Goal: Information Seeking & Learning: Learn about a topic

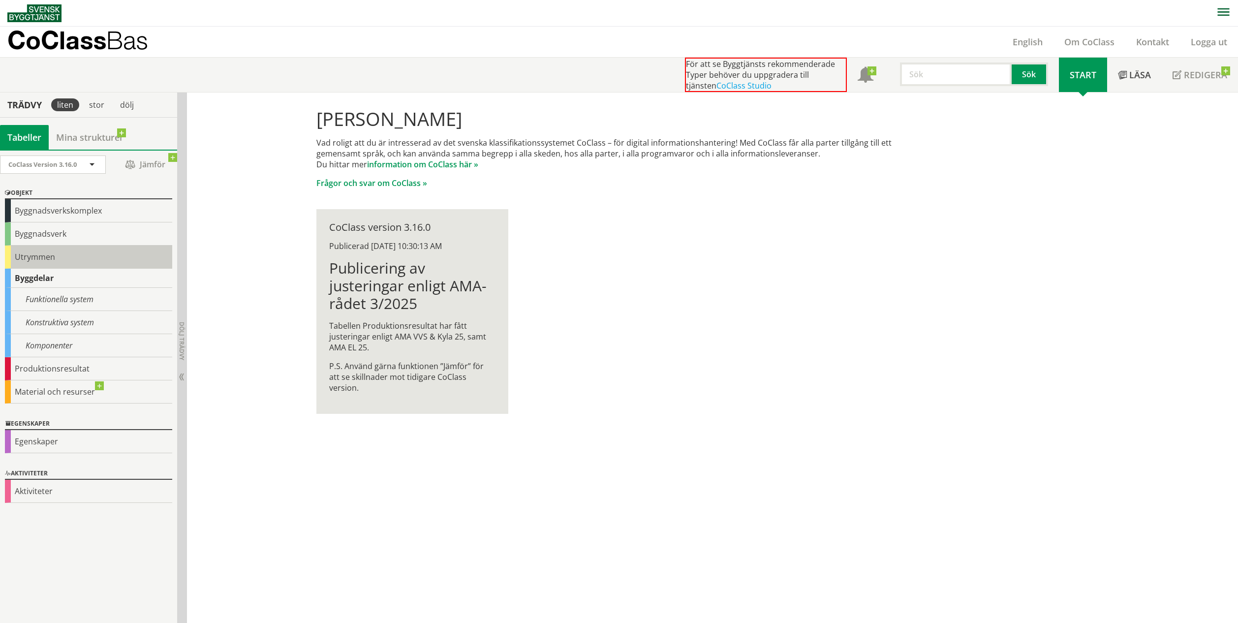
click at [111, 253] on div "Utrymmen" at bounding box center [88, 256] width 167 height 23
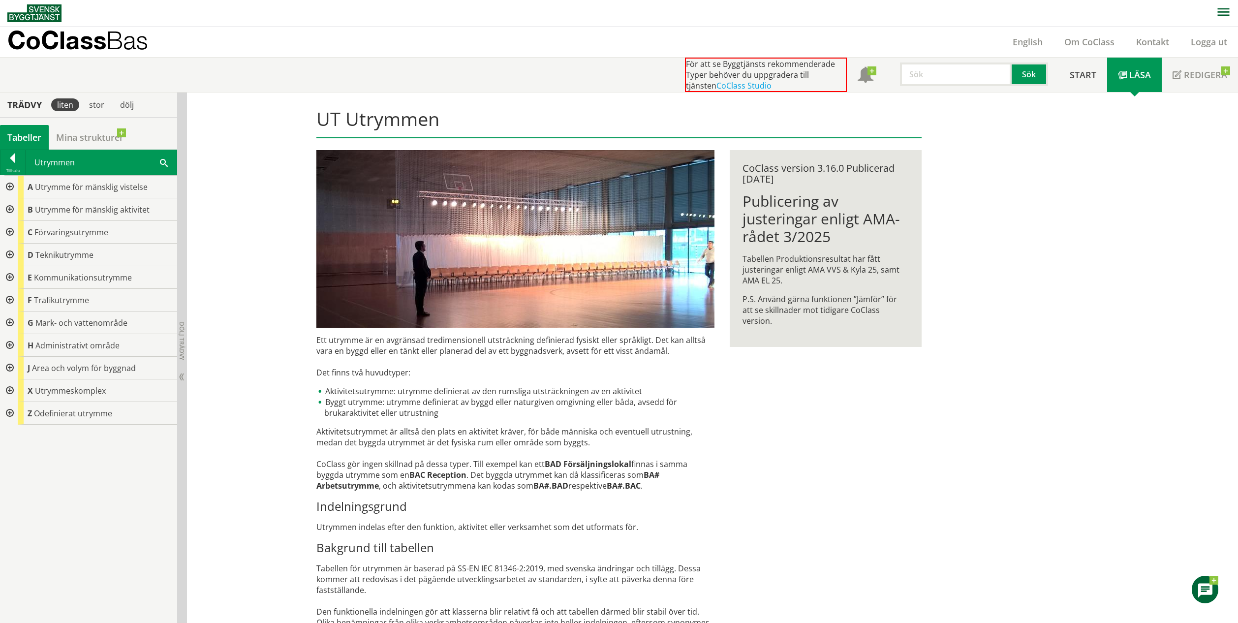
click at [11, 187] on div at bounding box center [9, 187] width 18 height 23
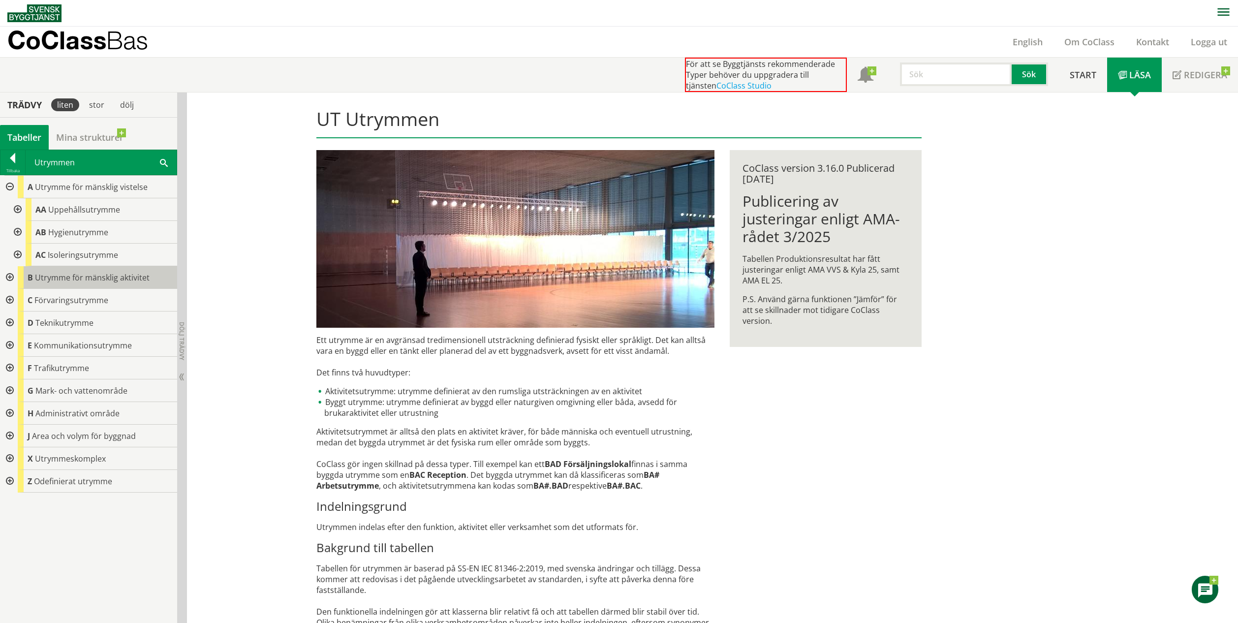
click at [20, 212] on div at bounding box center [17, 209] width 18 height 23
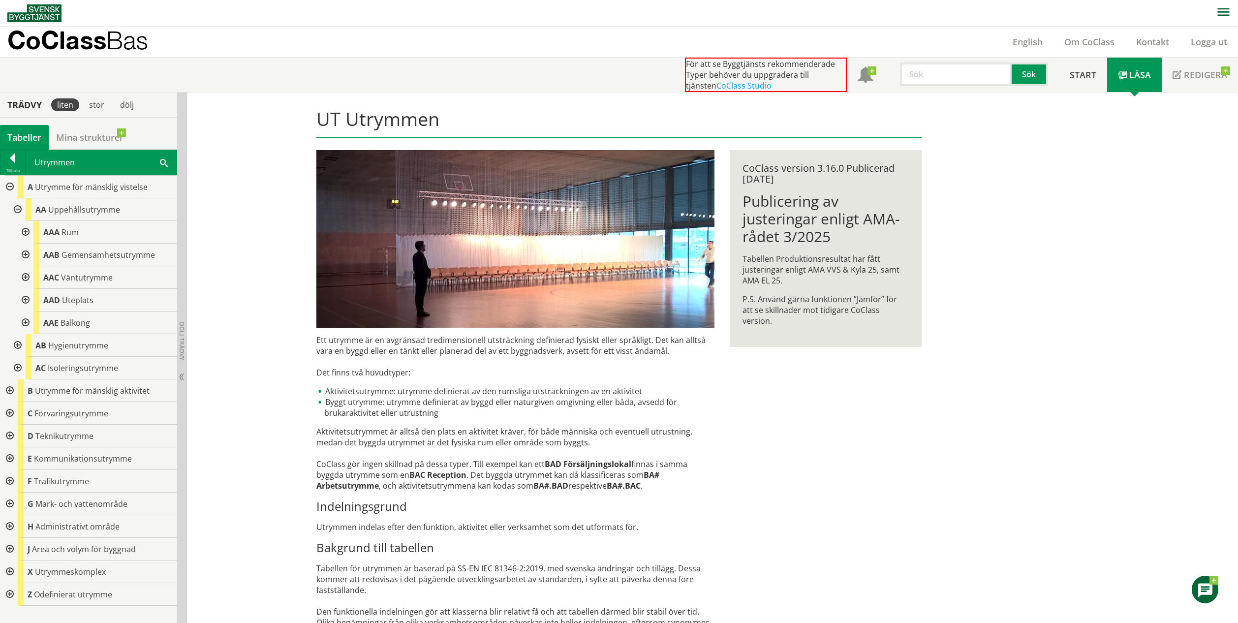
click at [27, 234] on div at bounding box center [25, 232] width 18 height 23
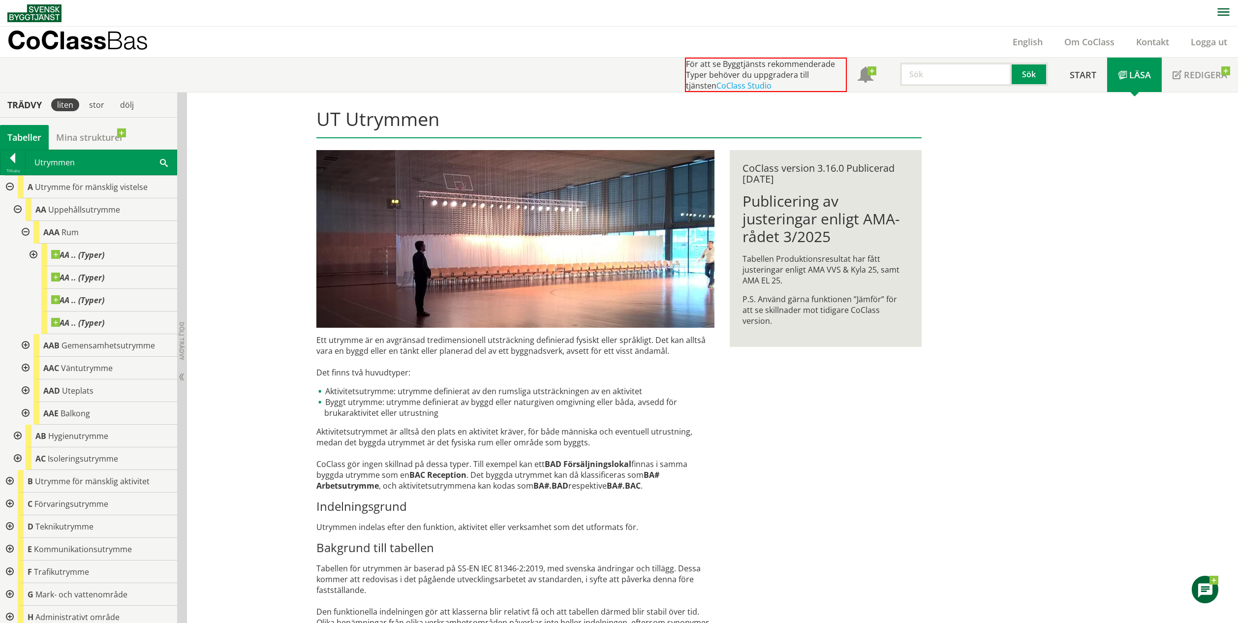
click at [27, 234] on div at bounding box center [25, 232] width 18 height 23
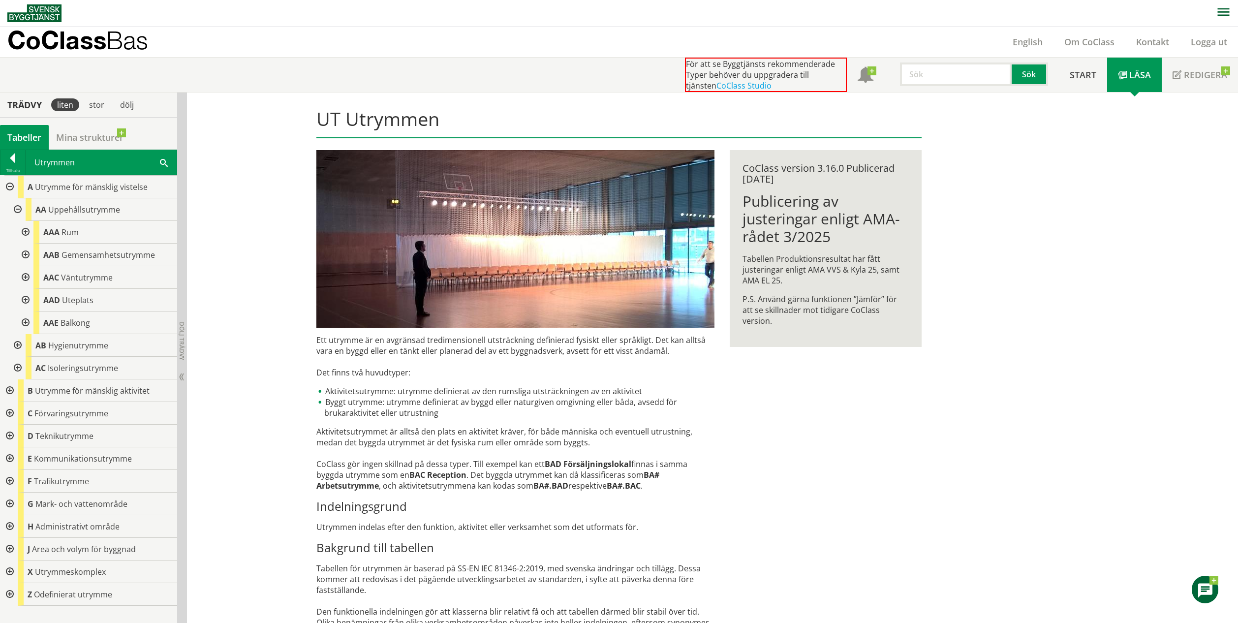
click at [17, 341] on div at bounding box center [17, 345] width 18 height 23
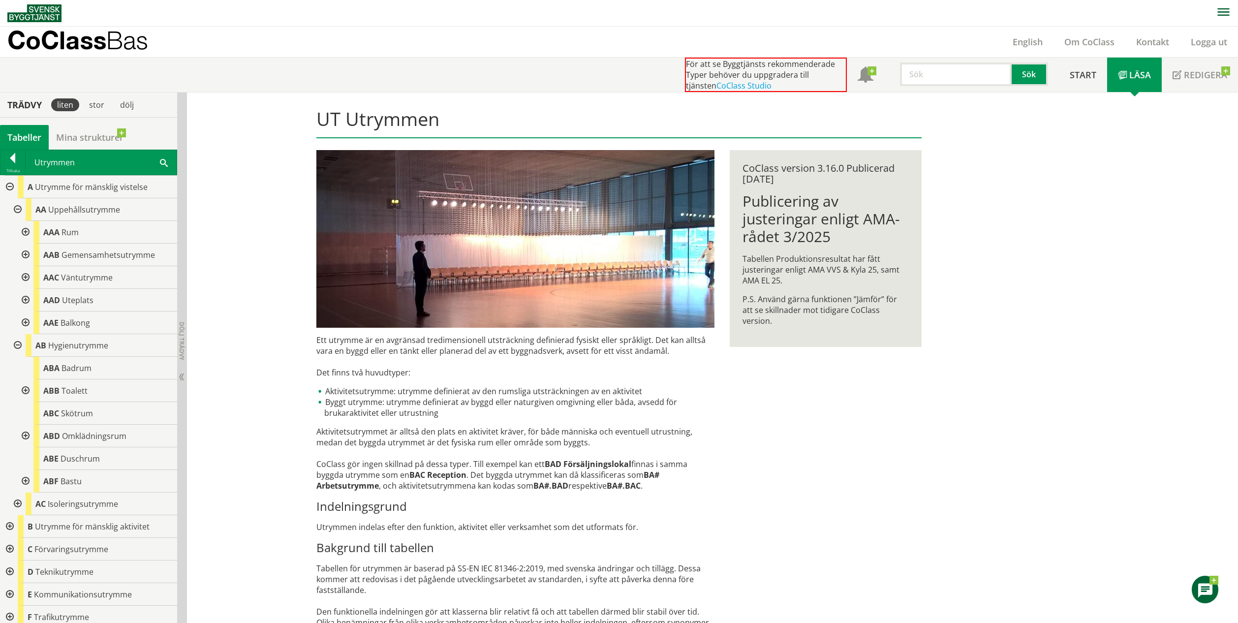
click at [15, 505] on div at bounding box center [17, 503] width 18 height 23
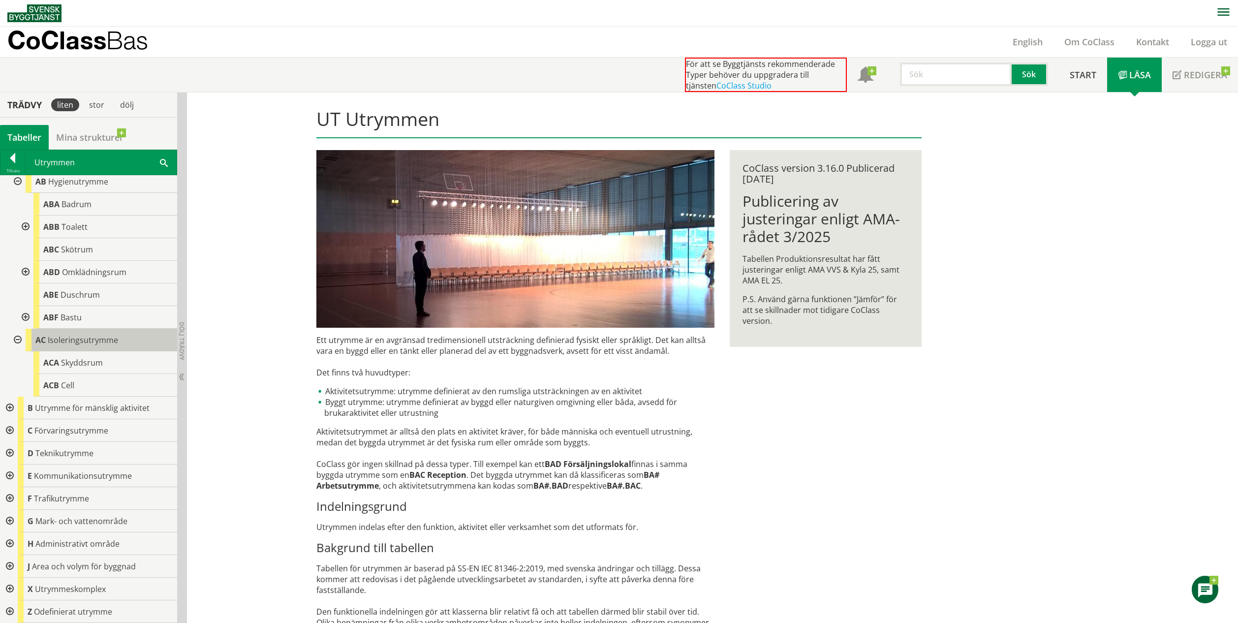
scroll to position [152, 0]
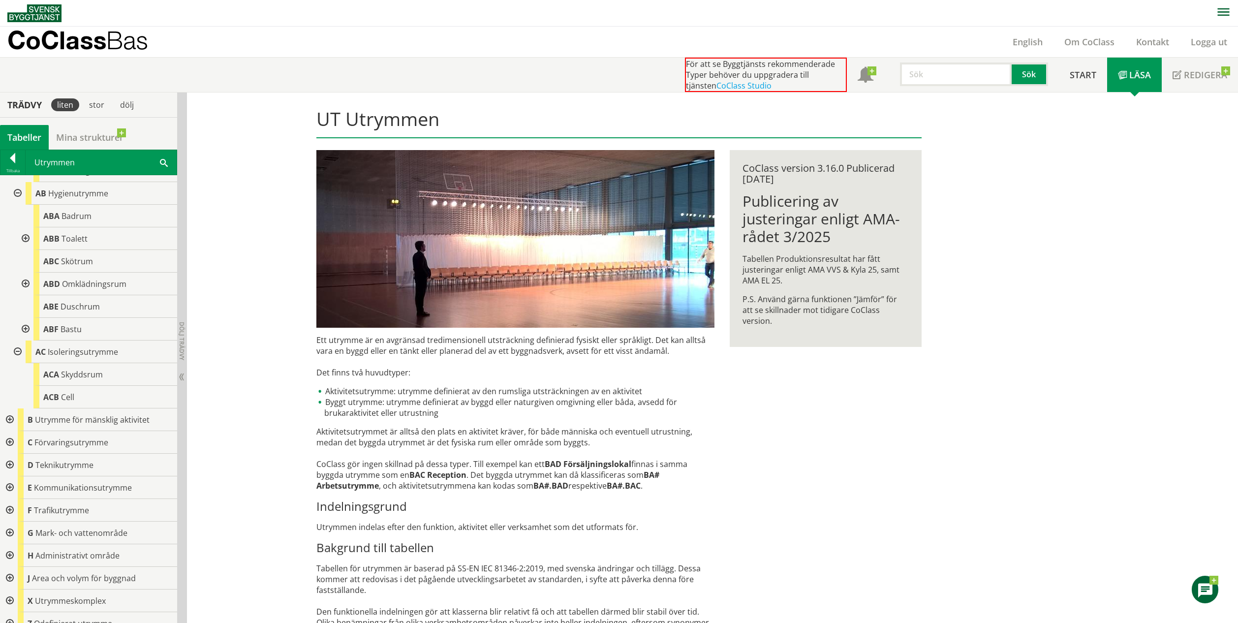
click at [11, 418] on div at bounding box center [9, 419] width 18 height 23
click at [14, 440] on div at bounding box center [17, 442] width 18 height 23
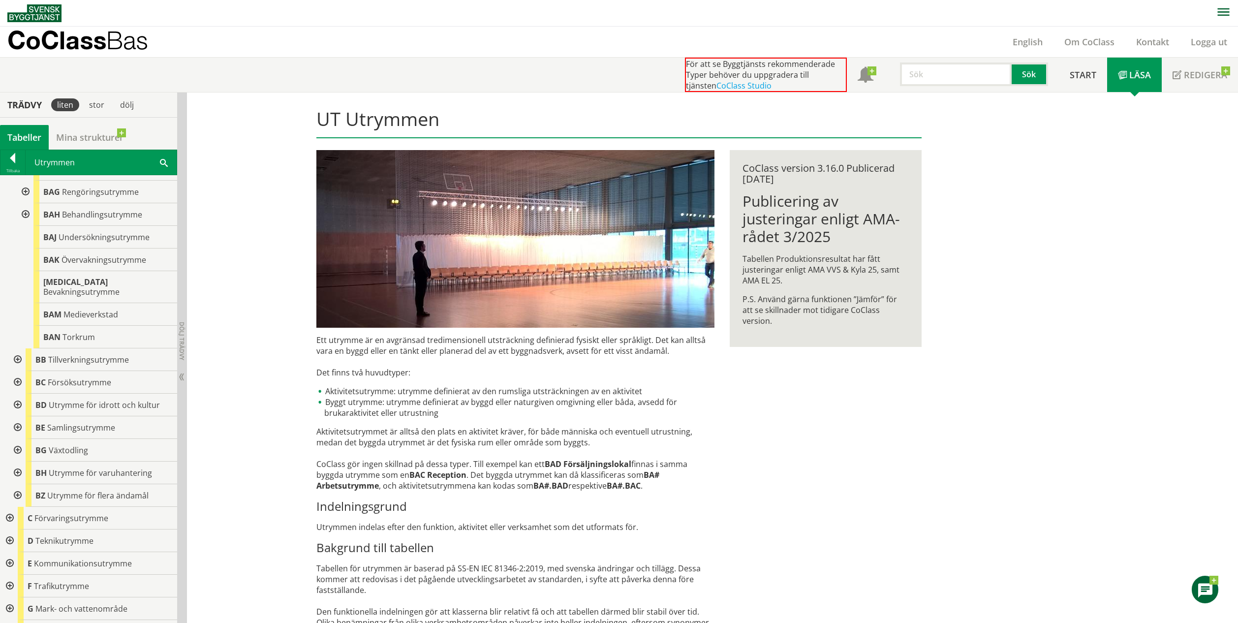
scroll to position [563, 0]
click at [19, 349] on div at bounding box center [17, 357] width 18 height 23
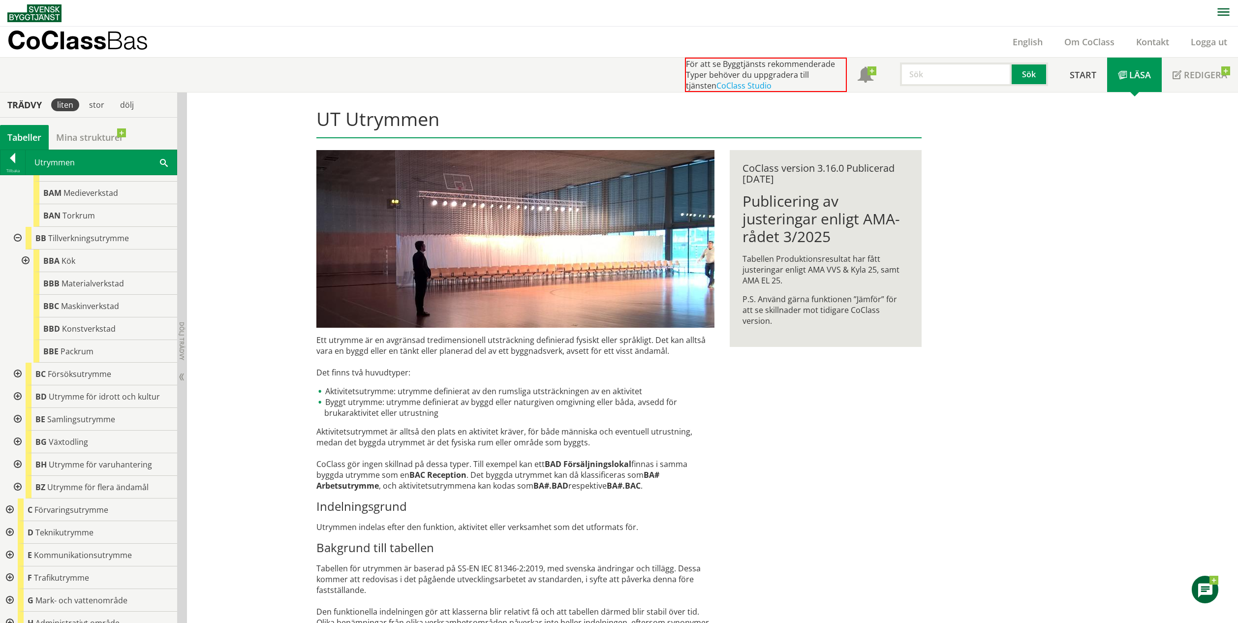
scroll to position [670, 0]
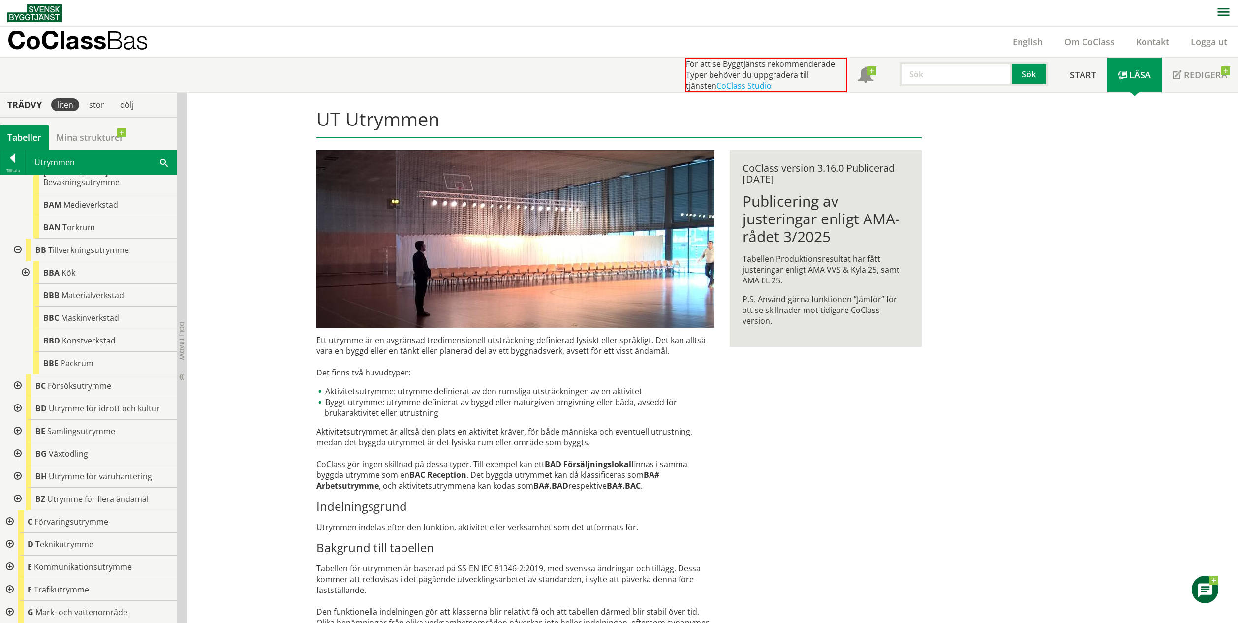
click at [18, 377] on div at bounding box center [17, 385] width 18 height 23
click at [18, 467] on div at bounding box center [17, 476] width 18 height 23
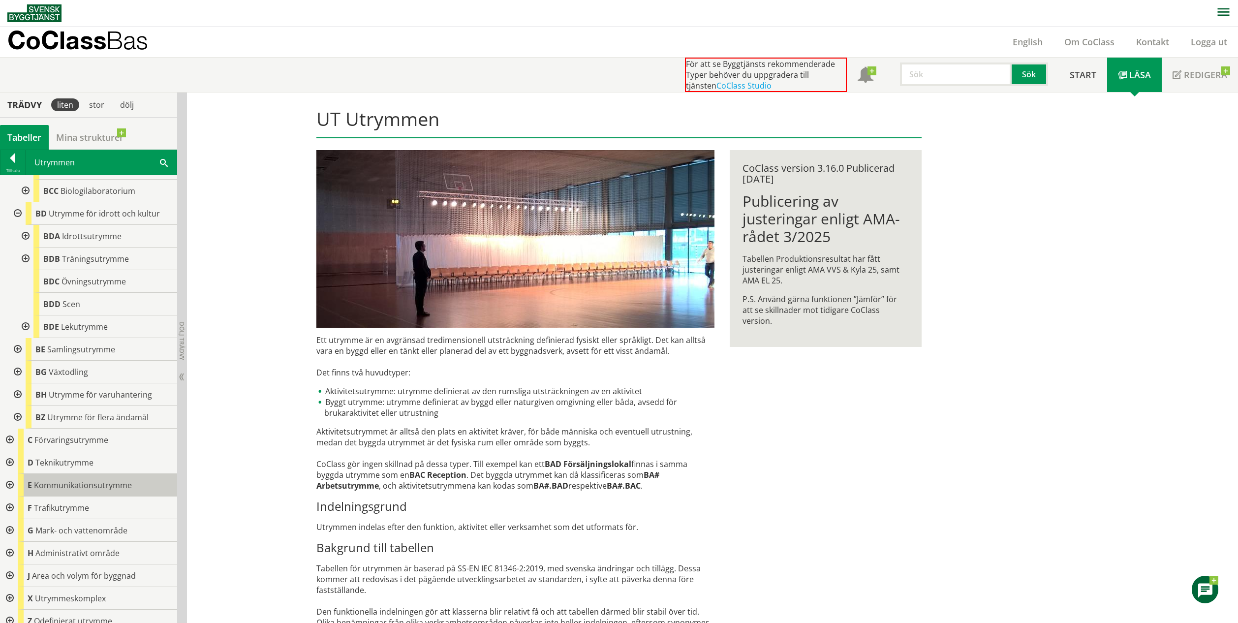
scroll to position [904, 0]
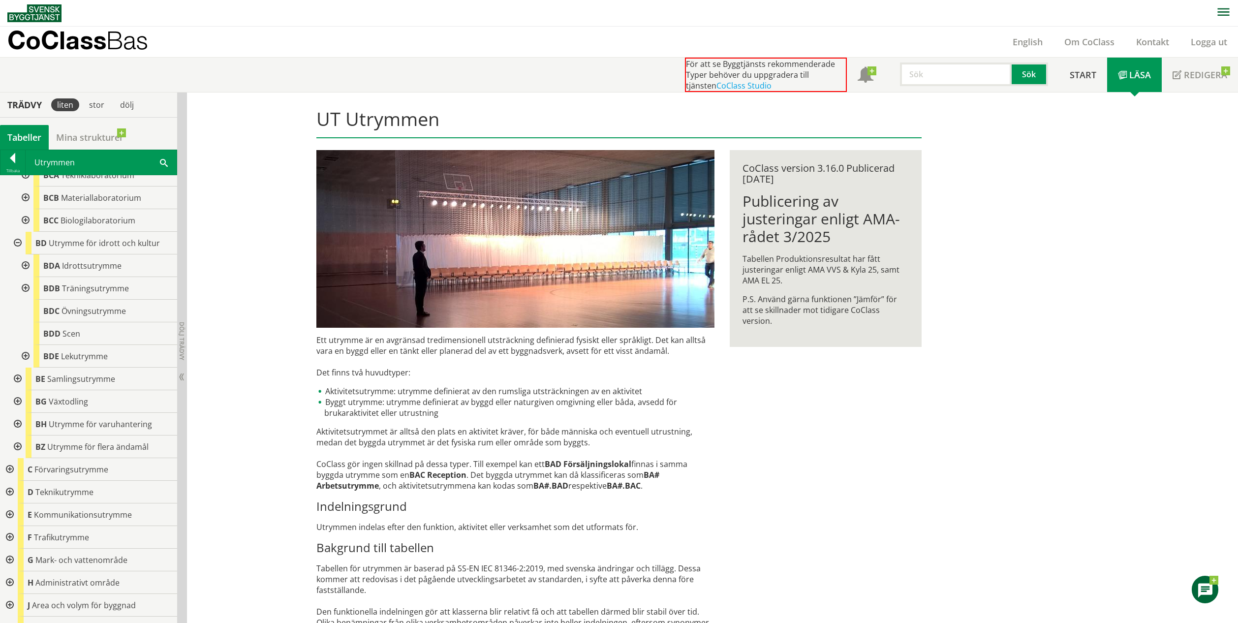
click at [16, 370] on div at bounding box center [17, 378] width 18 height 23
click at [19, 394] on div at bounding box center [17, 400] width 18 height 23
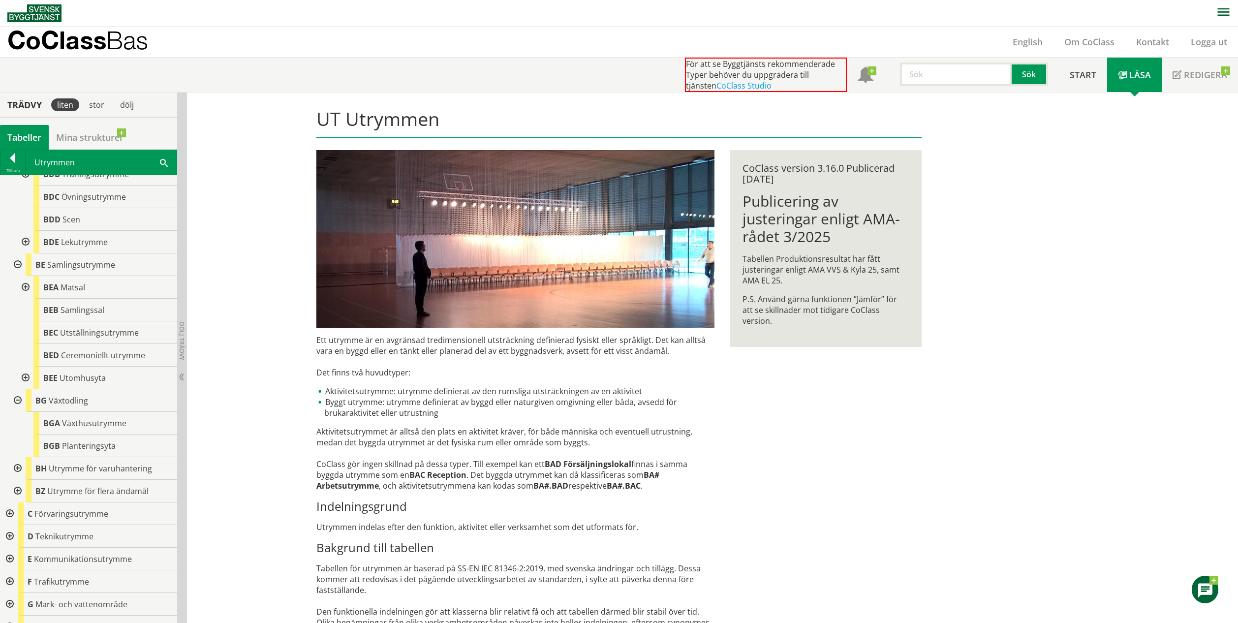
click at [14, 460] on div at bounding box center [17, 468] width 18 height 23
click at [17, 525] on div at bounding box center [17, 536] width 18 height 23
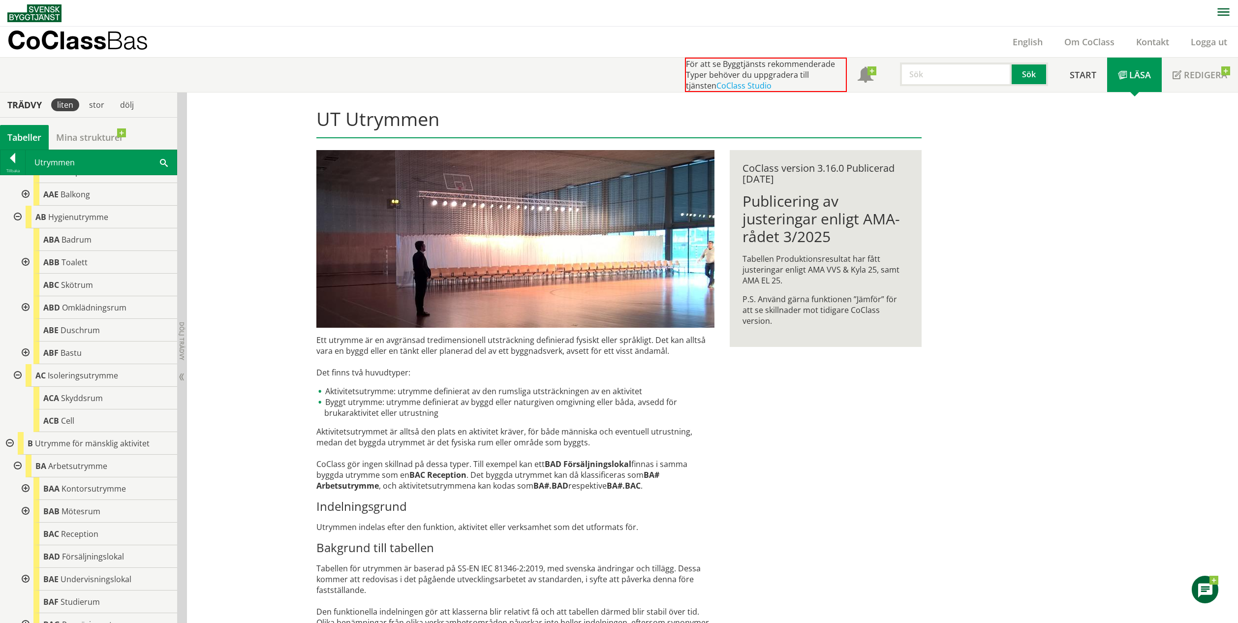
scroll to position [0, 0]
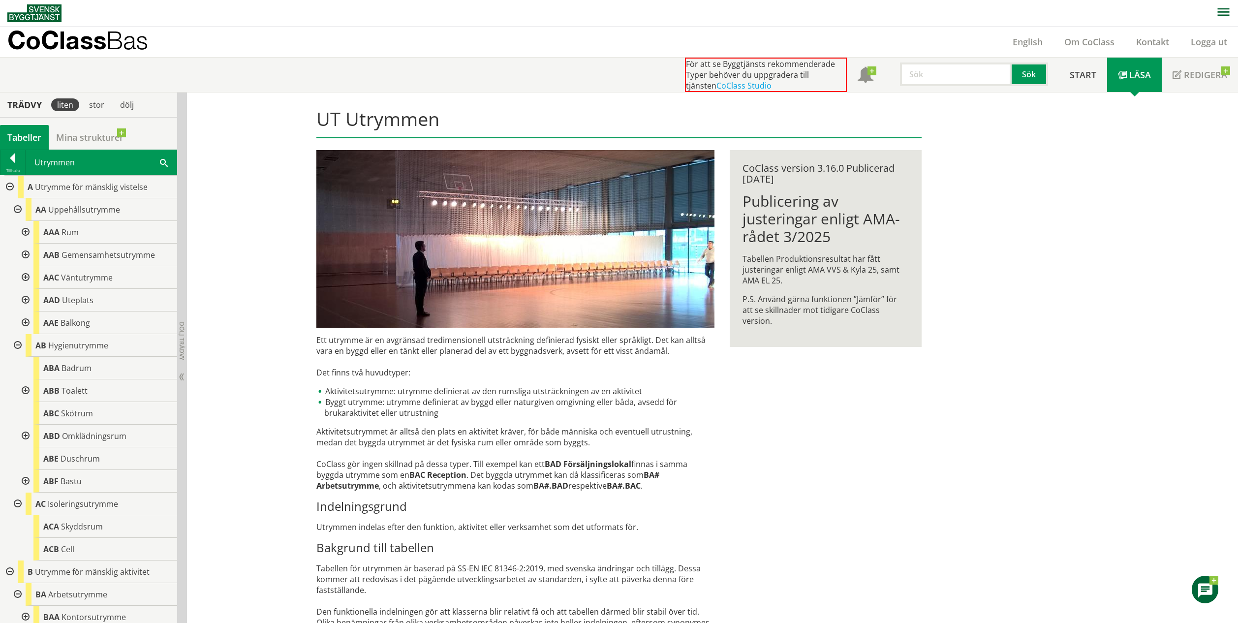
click at [13, 190] on div at bounding box center [9, 187] width 18 height 23
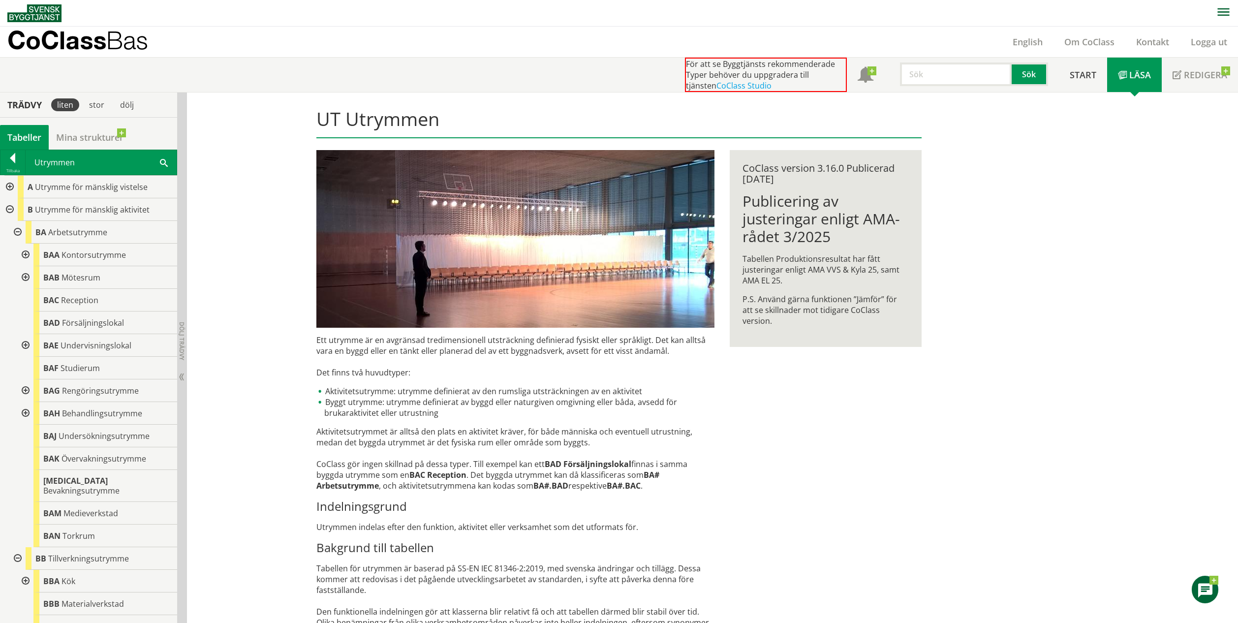
click at [9, 207] on div at bounding box center [9, 209] width 18 height 23
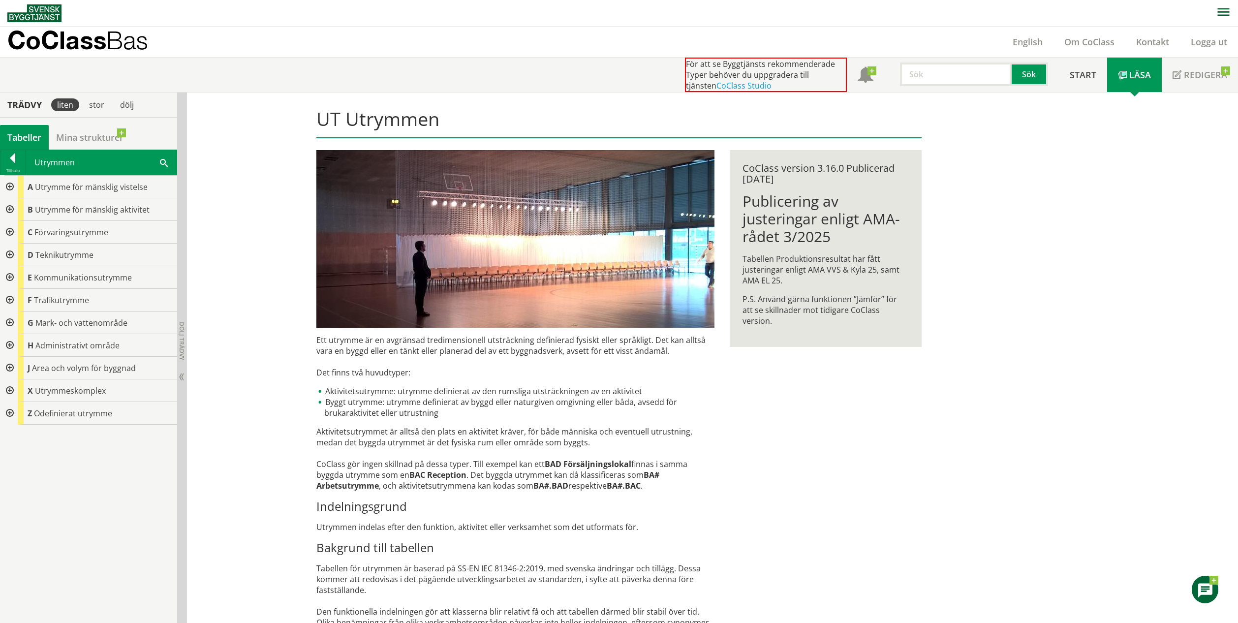
click at [10, 232] on div at bounding box center [9, 232] width 18 height 23
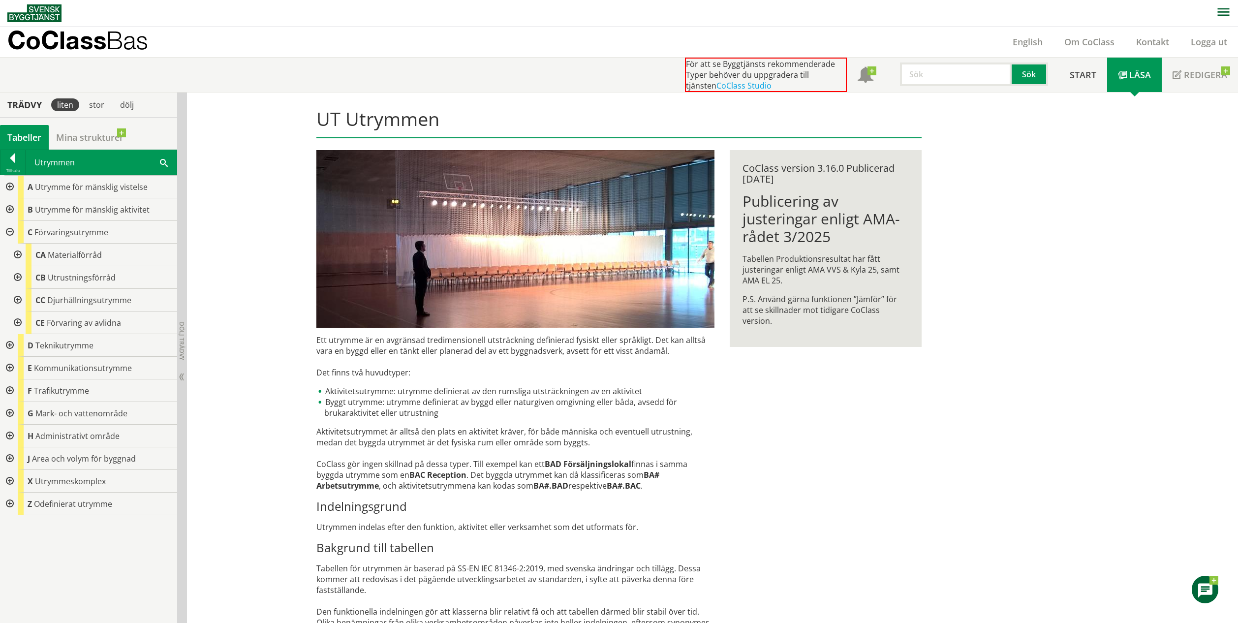
click at [16, 252] on div at bounding box center [17, 254] width 18 height 23
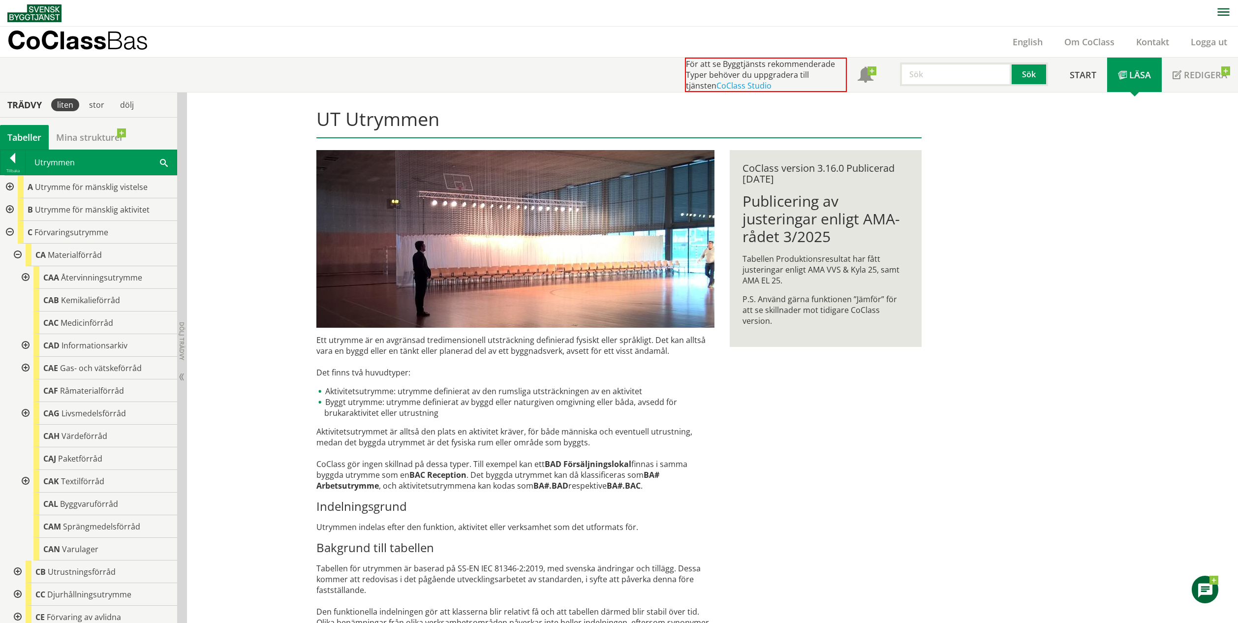
click at [17, 570] on div at bounding box center [17, 571] width 18 height 23
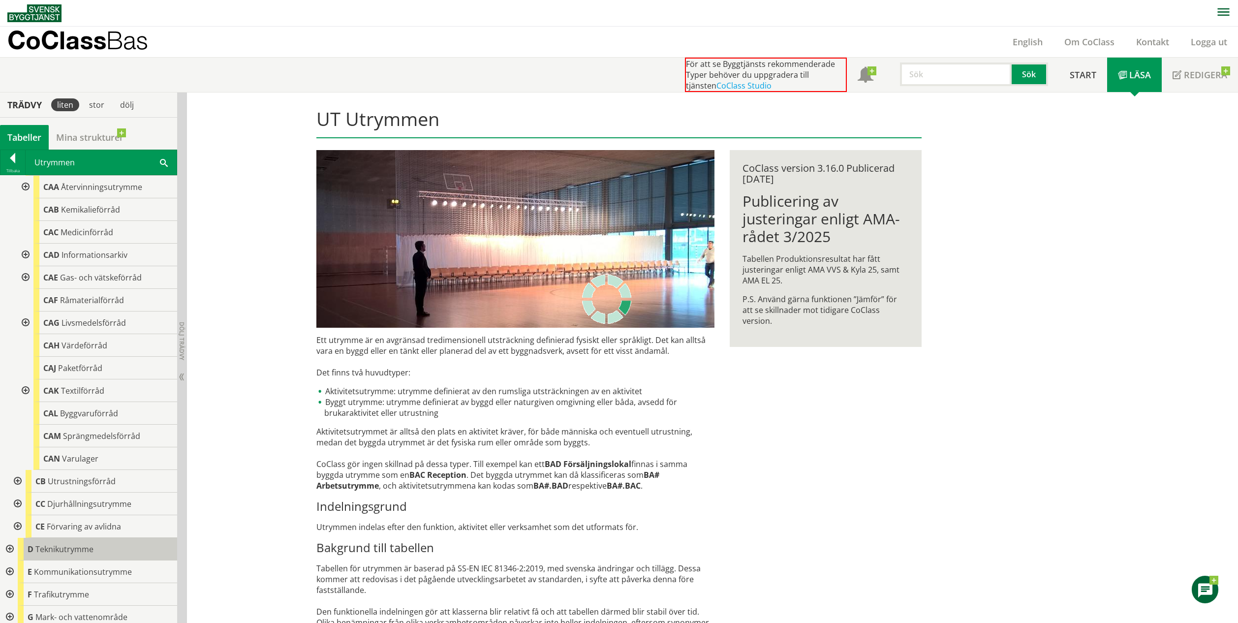
scroll to position [186, 0]
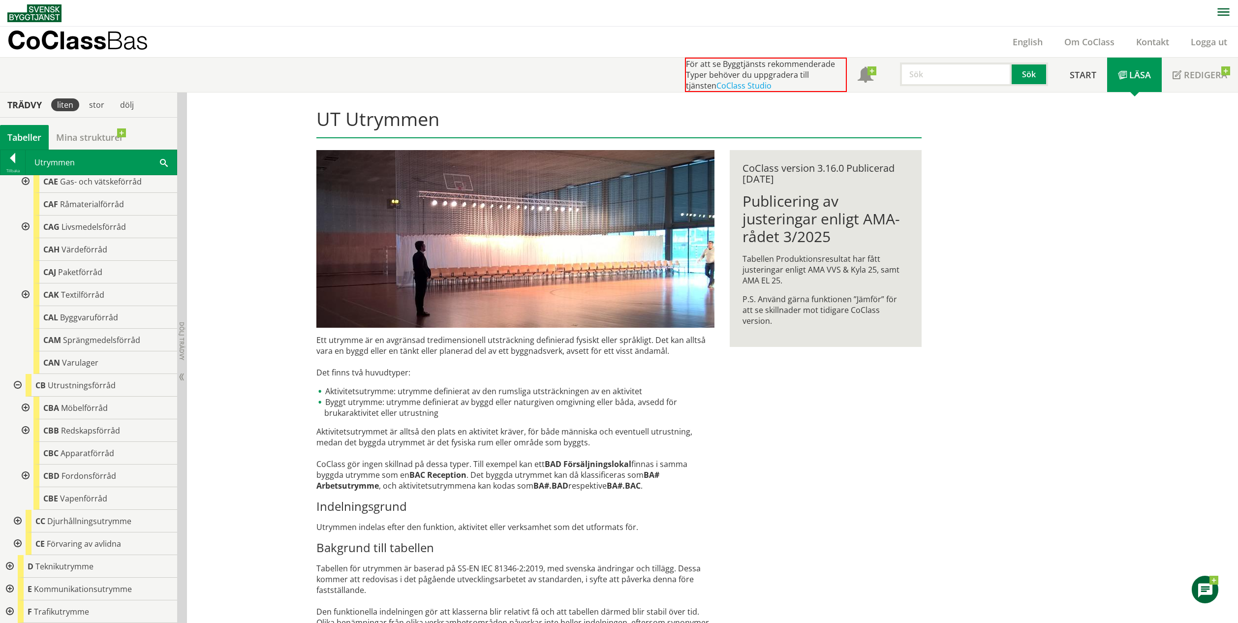
click at [21, 520] on div at bounding box center [17, 521] width 18 height 23
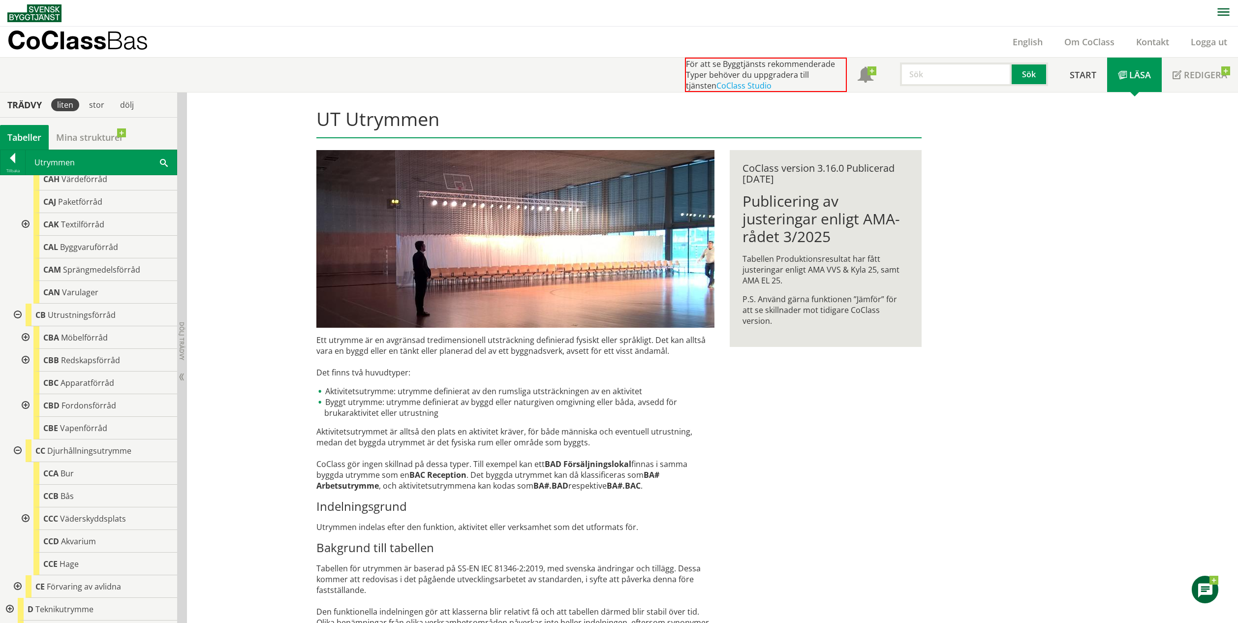
scroll to position [408, 0]
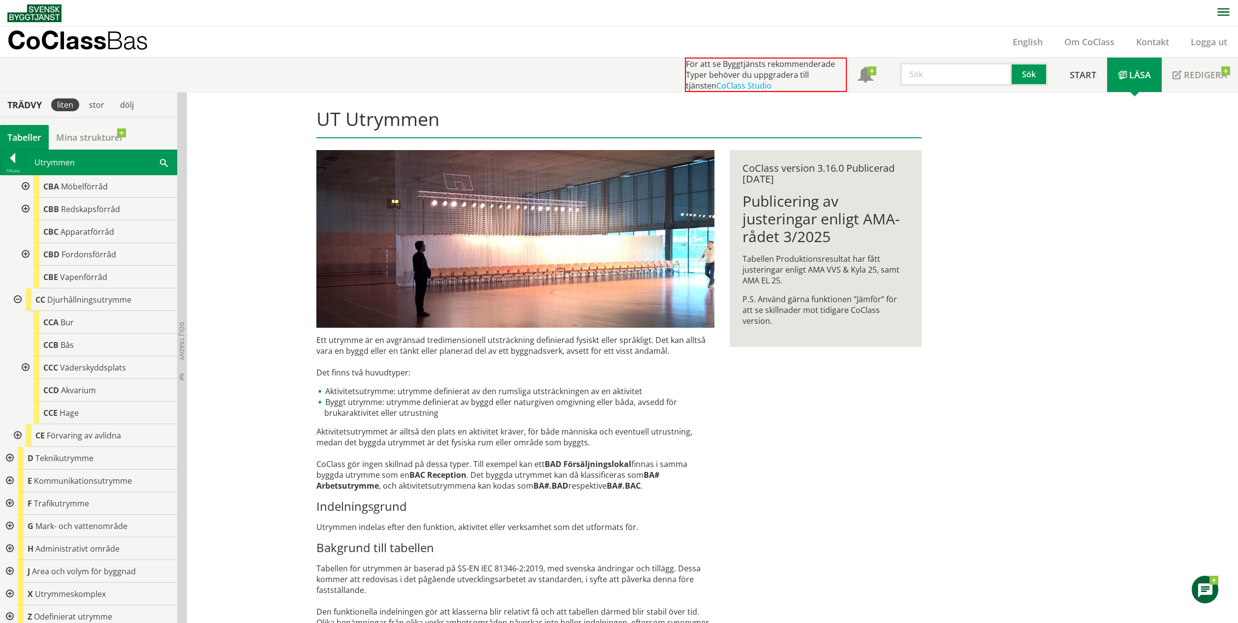
click at [17, 435] on div at bounding box center [17, 435] width 18 height 23
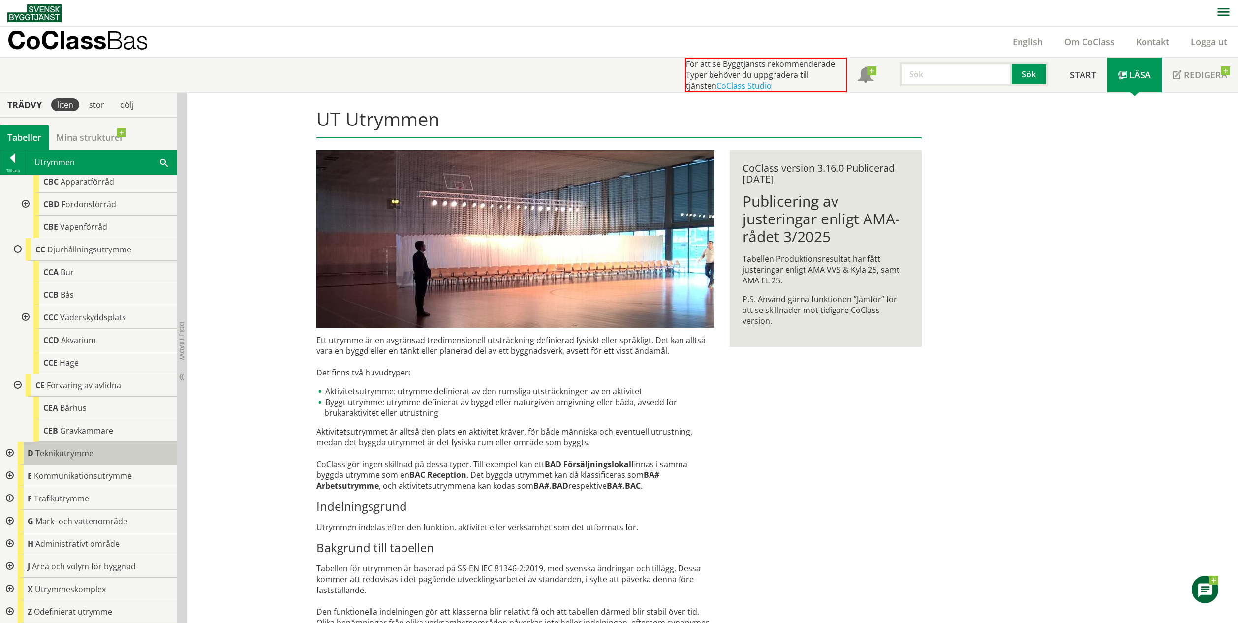
scroll to position [434, 0]
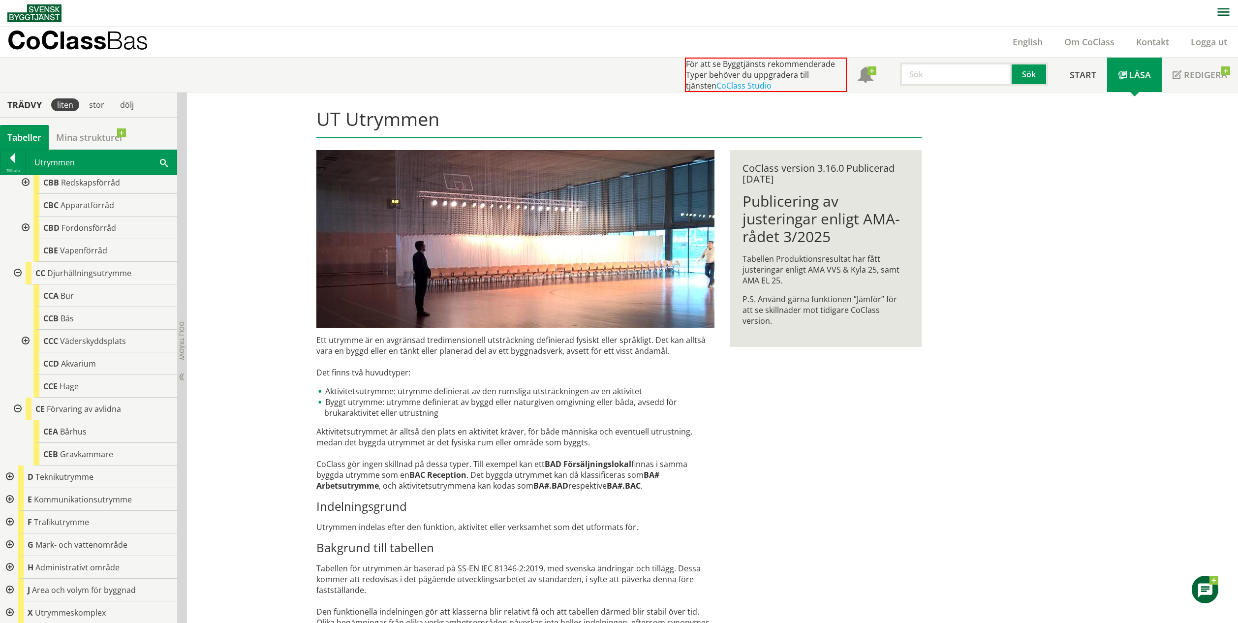
click at [9, 476] on div at bounding box center [9, 476] width 18 height 23
click at [19, 404] on div at bounding box center [17, 407] width 18 height 23
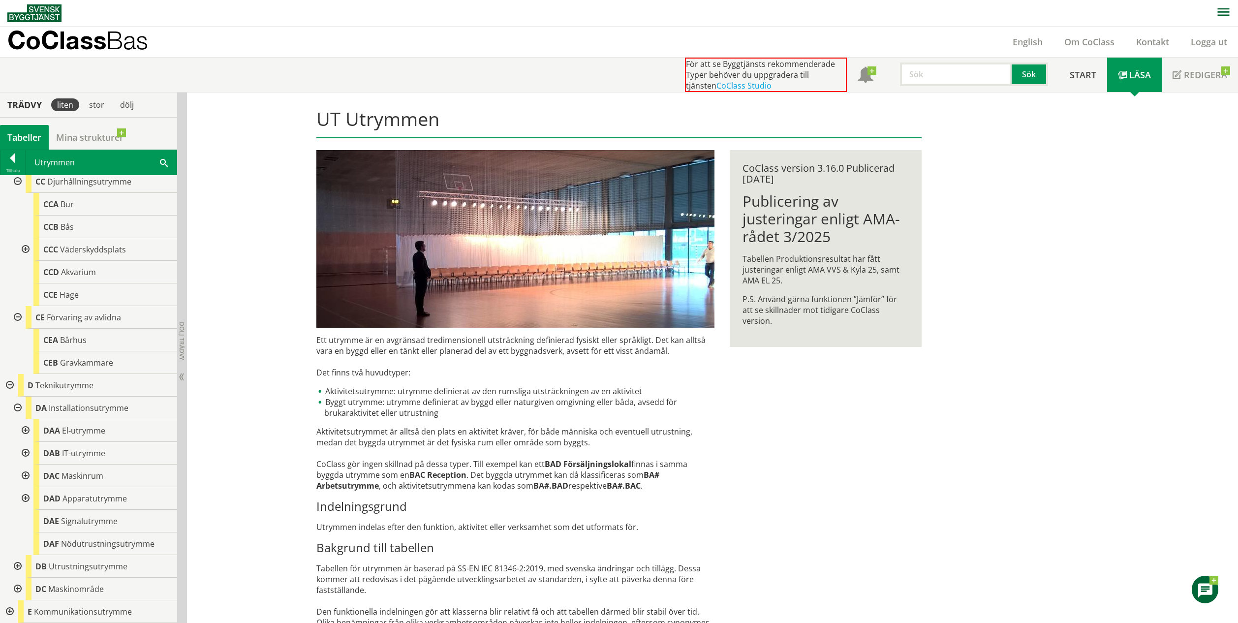
scroll to position [662, 0]
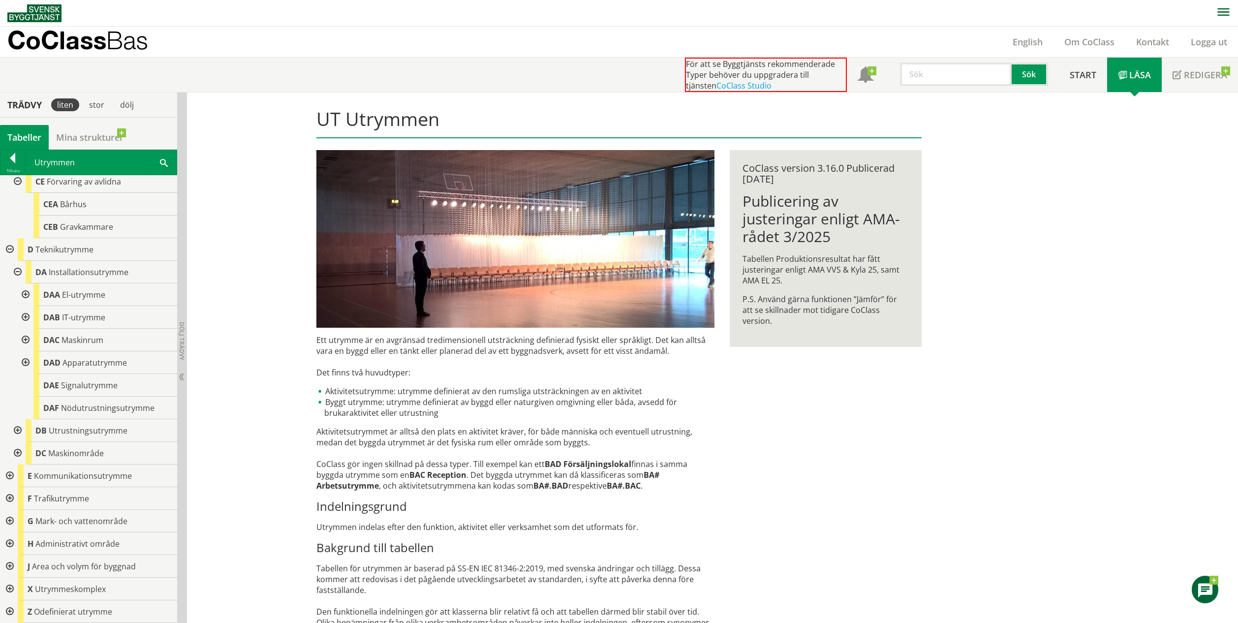
click at [20, 432] on div at bounding box center [17, 430] width 18 height 23
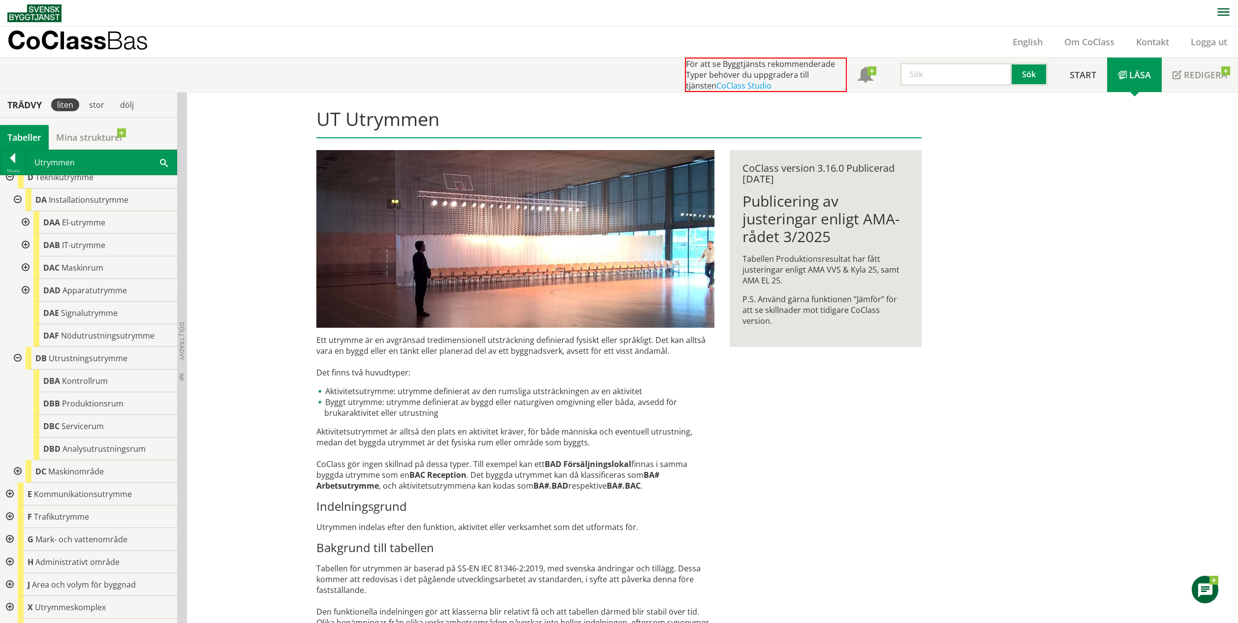
click at [22, 470] on div at bounding box center [17, 471] width 18 height 23
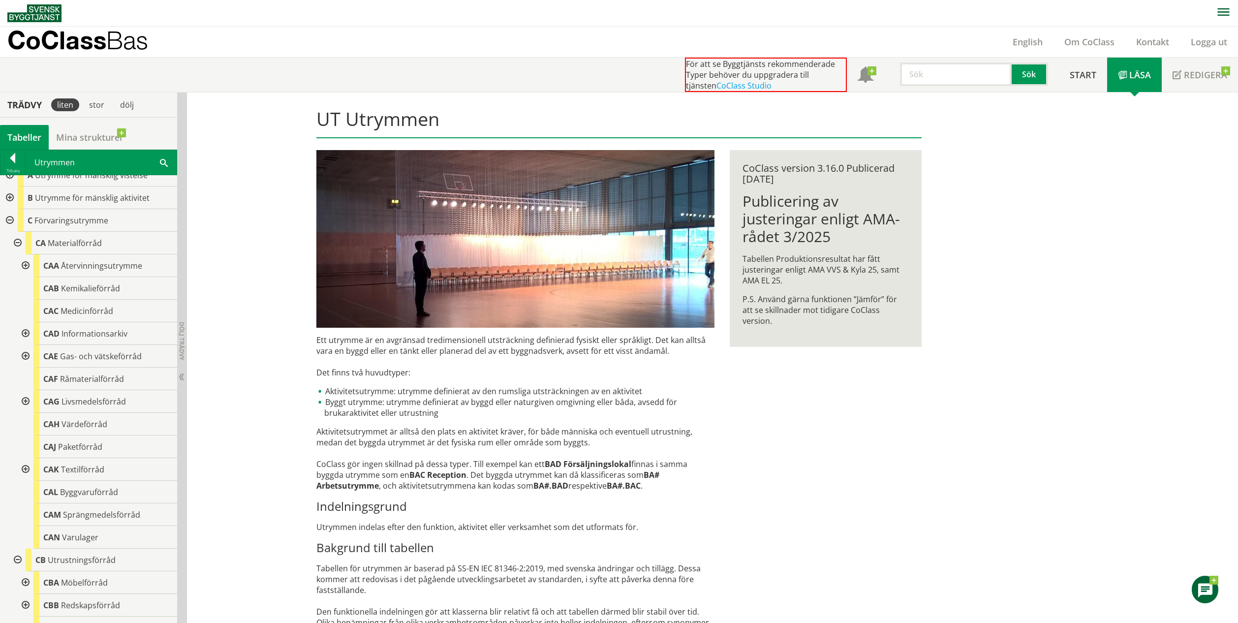
scroll to position [0, 0]
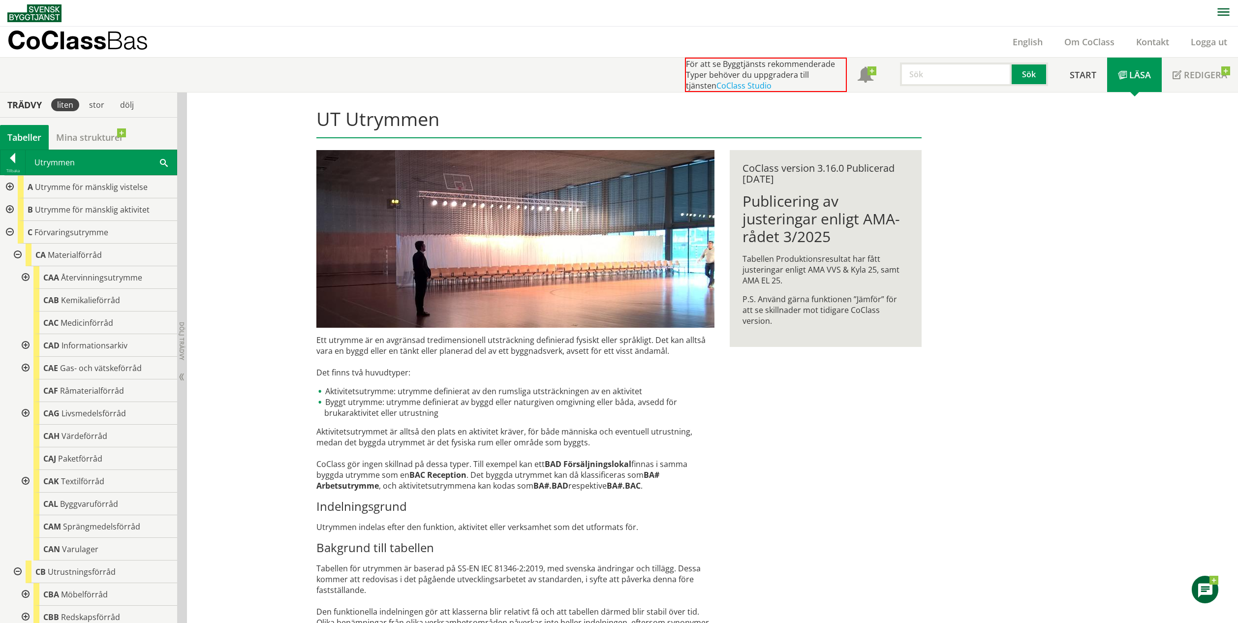
click at [8, 233] on div at bounding box center [9, 232] width 18 height 23
click at [8, 252] on div at bounding box center [9, 254] width 18 height 23
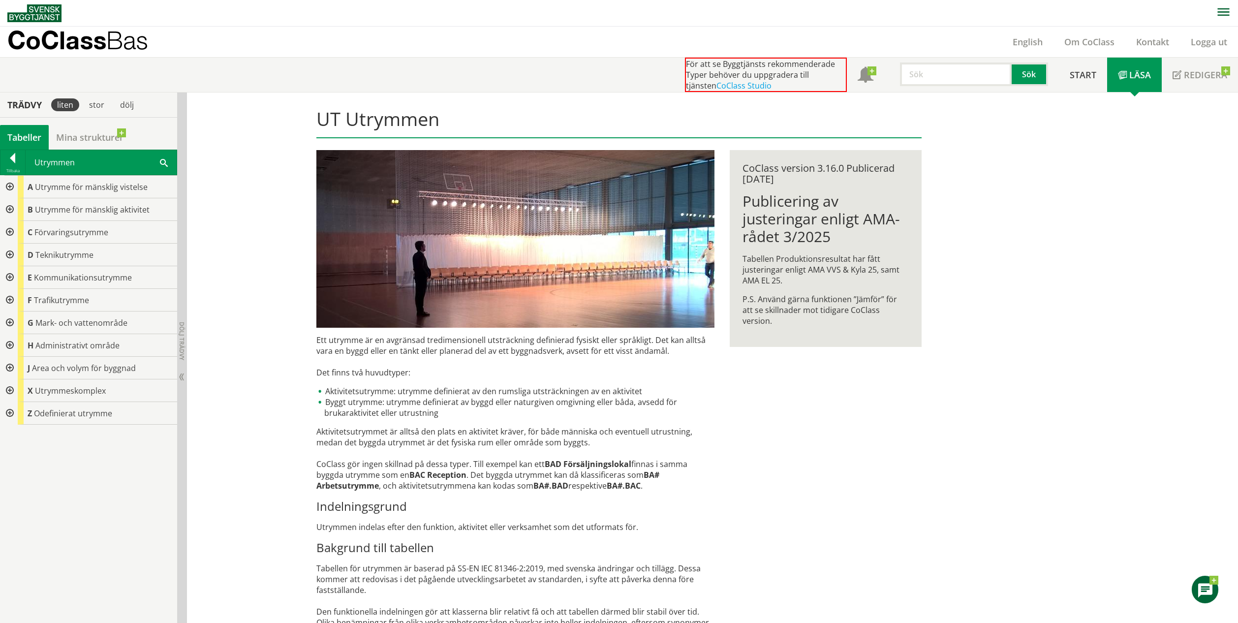
click at [8, 252] on div at bounding box center [9, 254] width 18 height 23
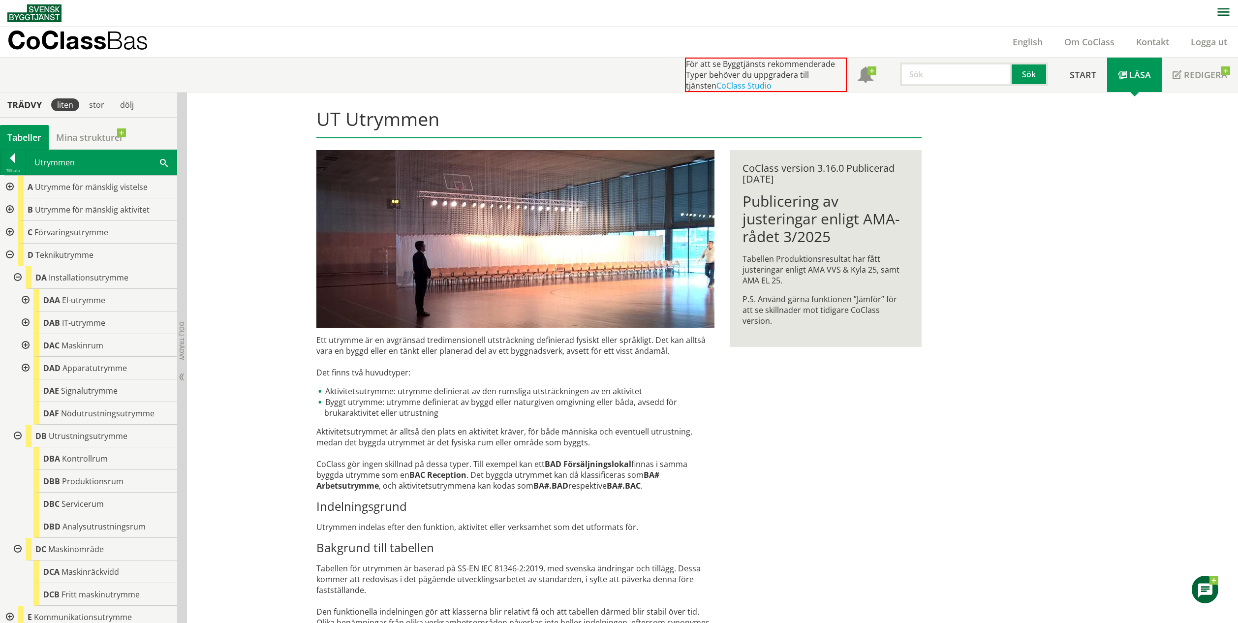
click at [8, 252] on div at bounding box center [9, 254] width 18 height 23
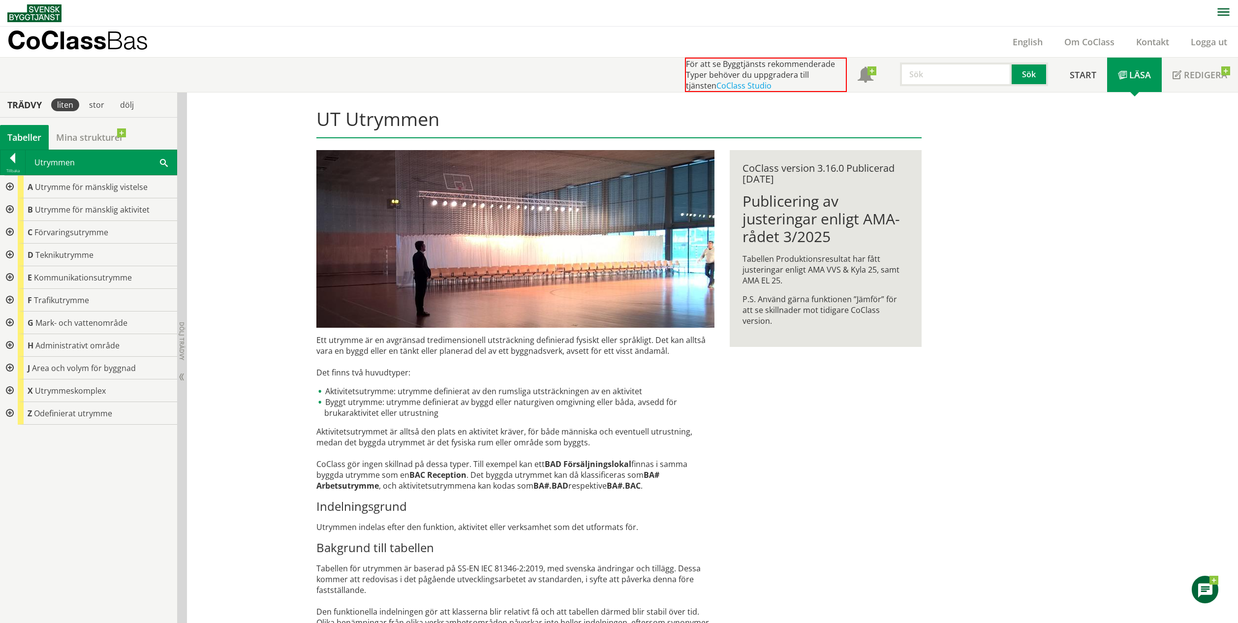
click at [9, 277] on div at bounding box center [9, 277] width 18 height 23
click at [18, 300] on div at bounding box center [17, 300] width 18 height 23
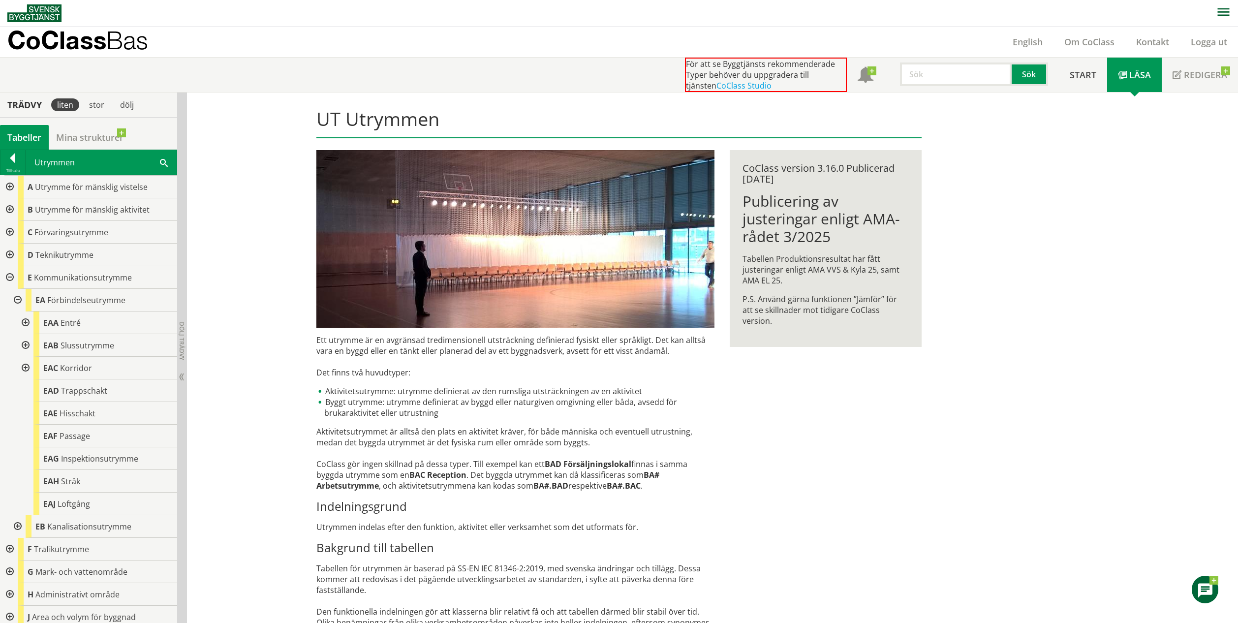
click at [17, 528] on div at bounding box center [17, 526] width 18 height 23
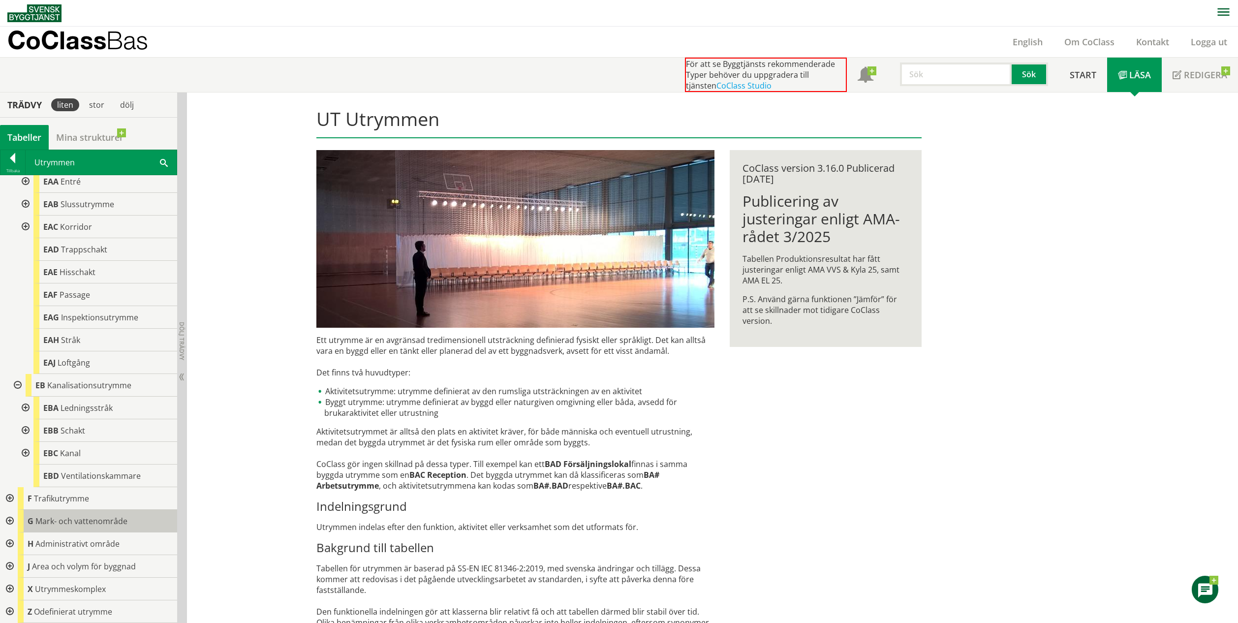
scroll to position [139, 0]
click at [9, 501] on div at bounding box center [9, 500] width 18 height 23
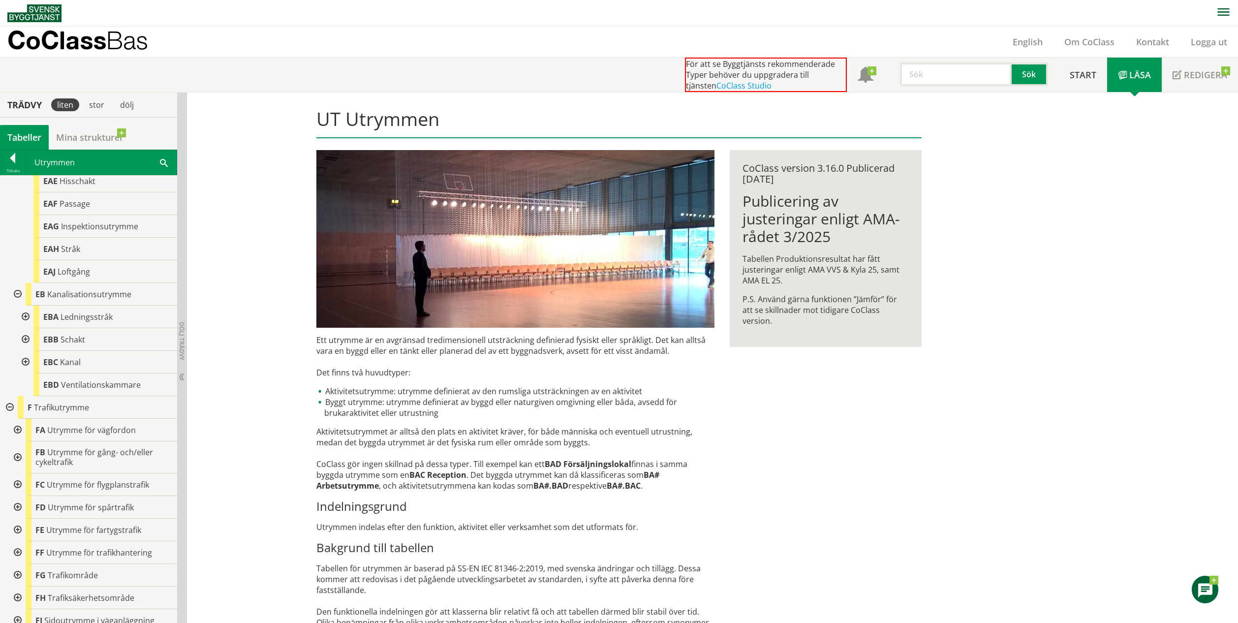
scroll to position [377, 0]
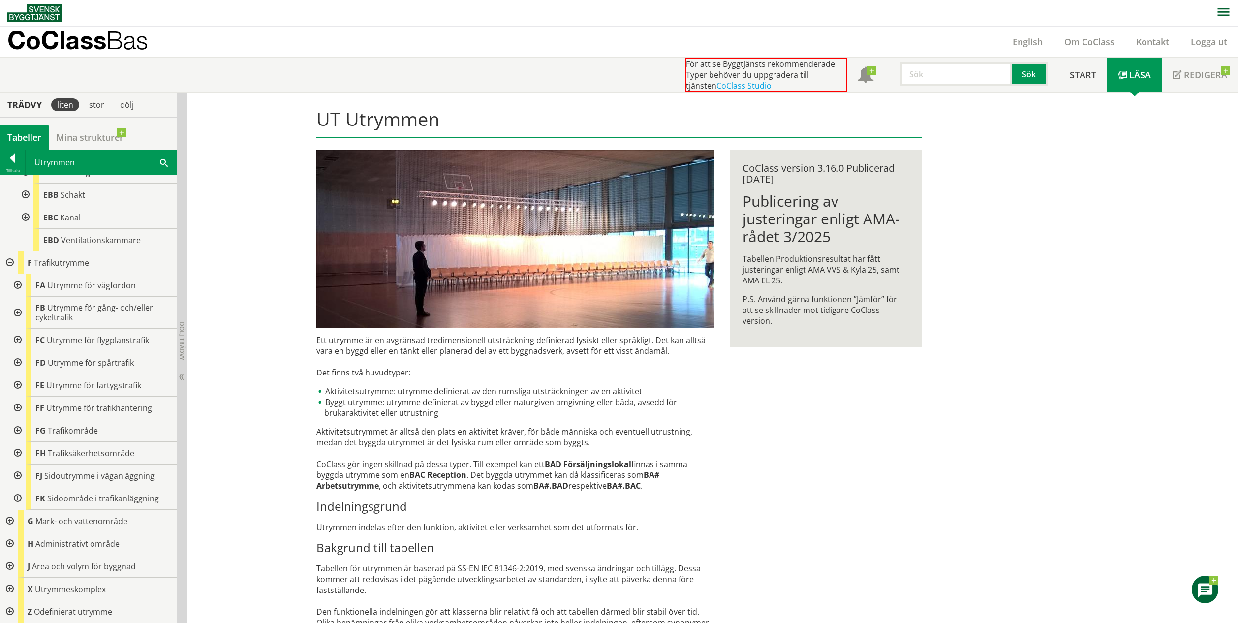
click at [21, 287] on div at bounding box center [17, 285] width 18 height 23
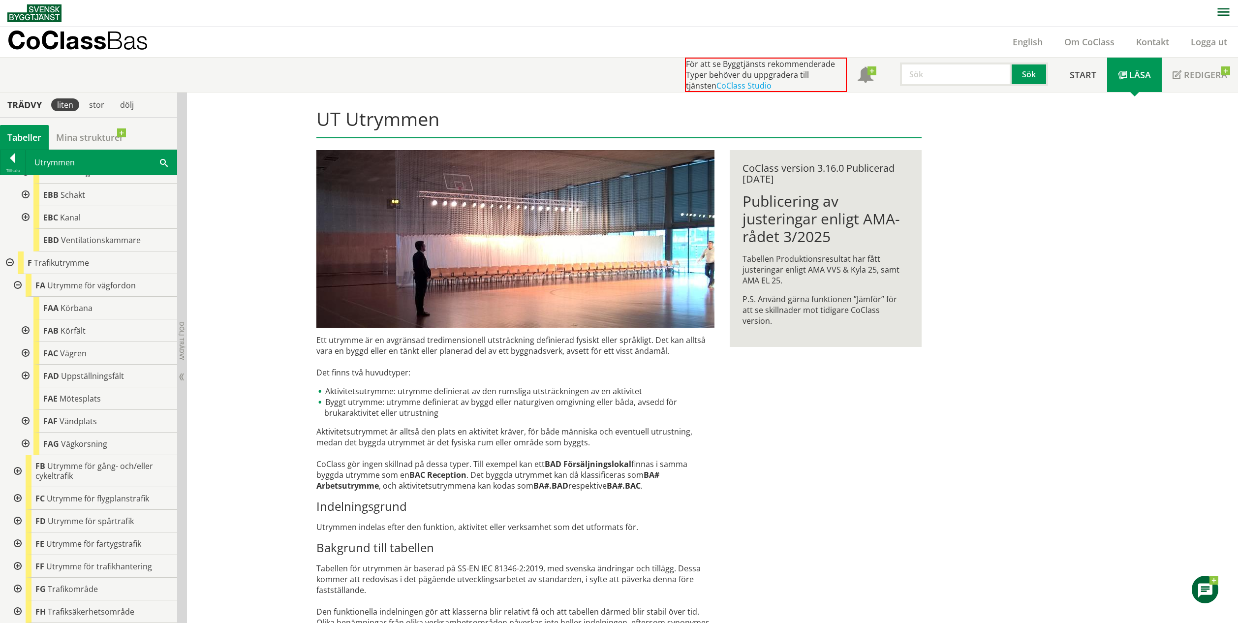
click at [15, 471] on div at bounding box center [17, 471] width 18 height 32
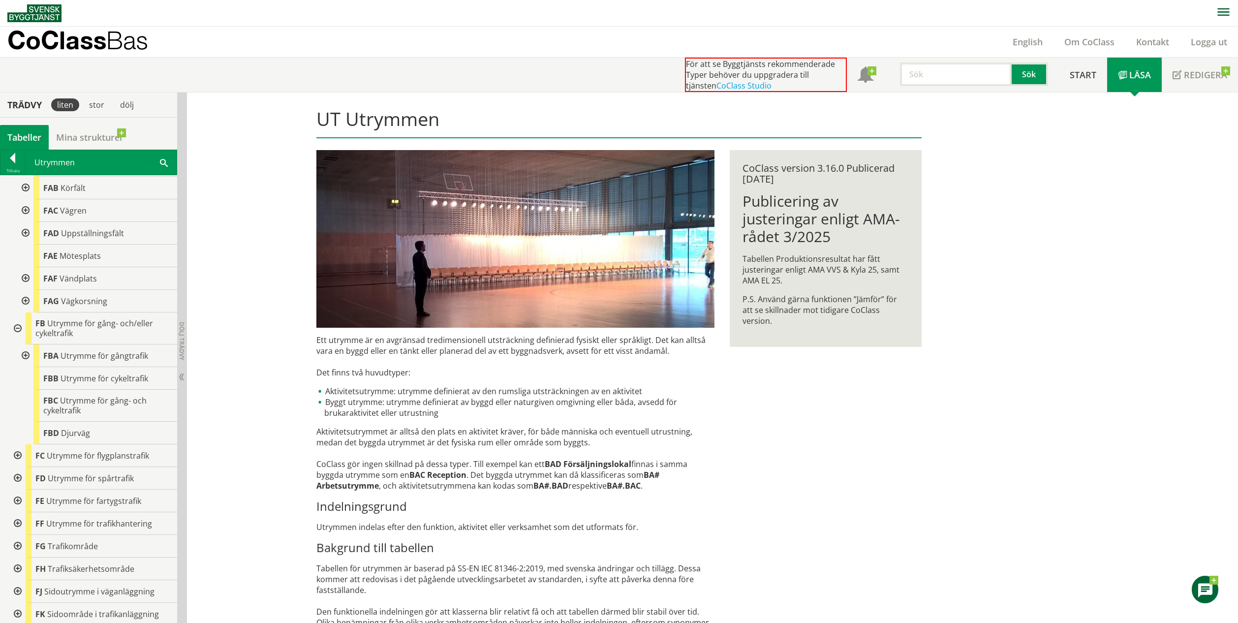
scroll to position [586, 0]
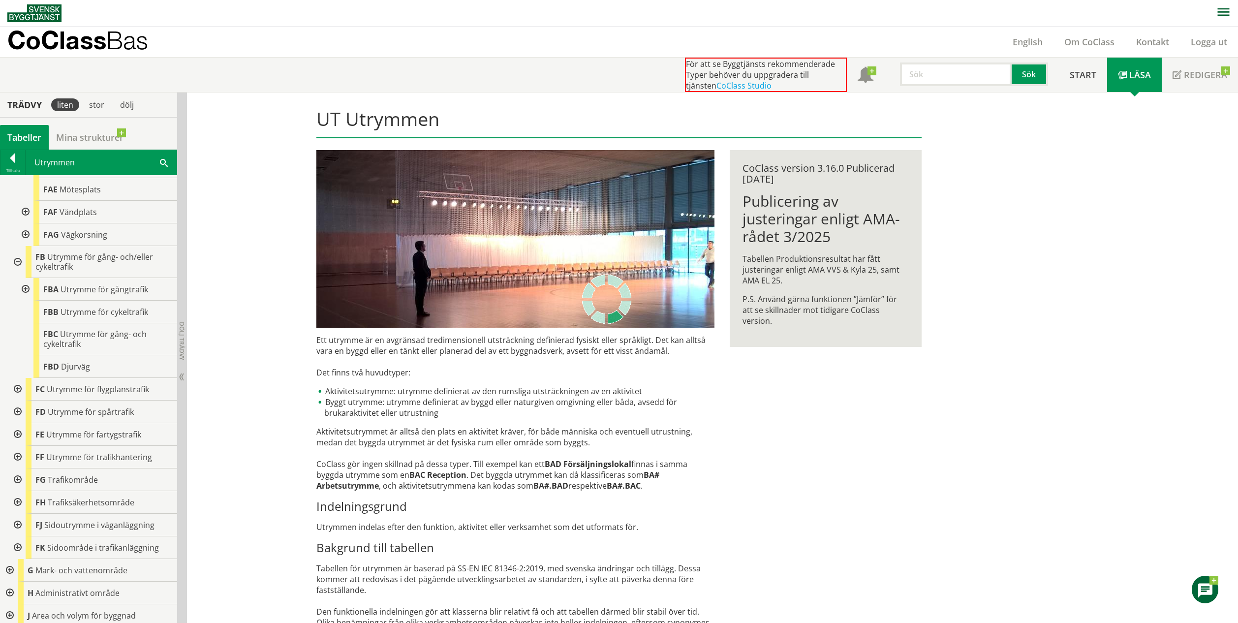
click at [19, 389] on div at bounding box center [17, 389] width 18 height 23
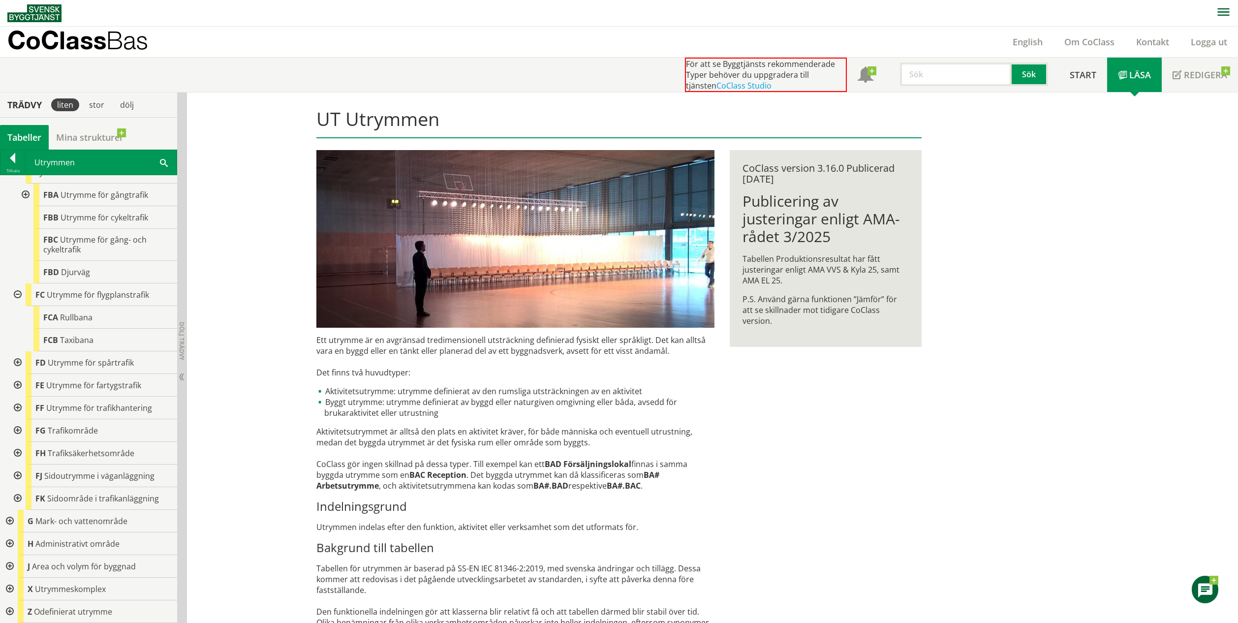
scroll to position [657, 0]
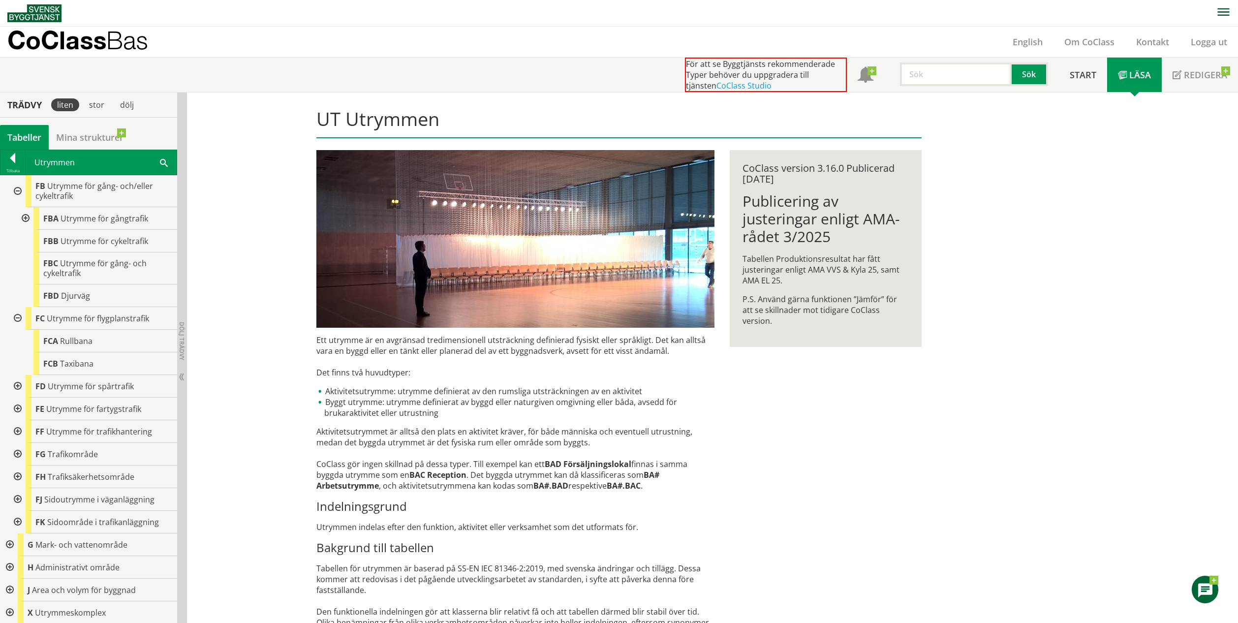
click at [18, 389] on div at bounding box center [17, 386] width 18 height 23
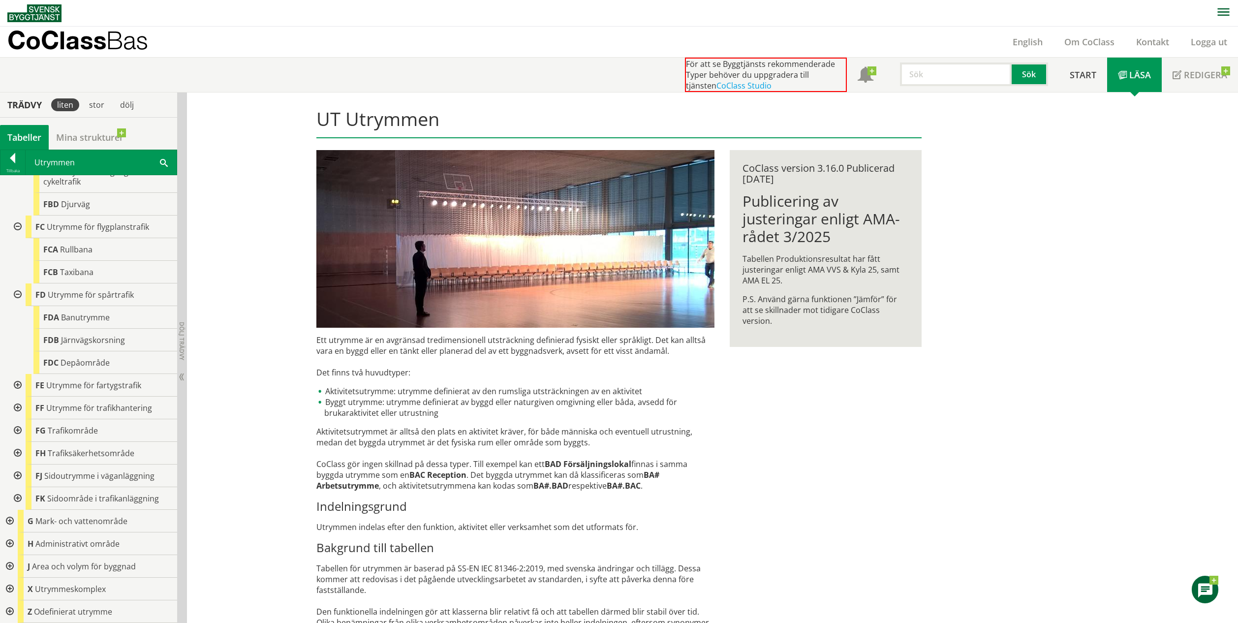
scroll to position [712, 0]
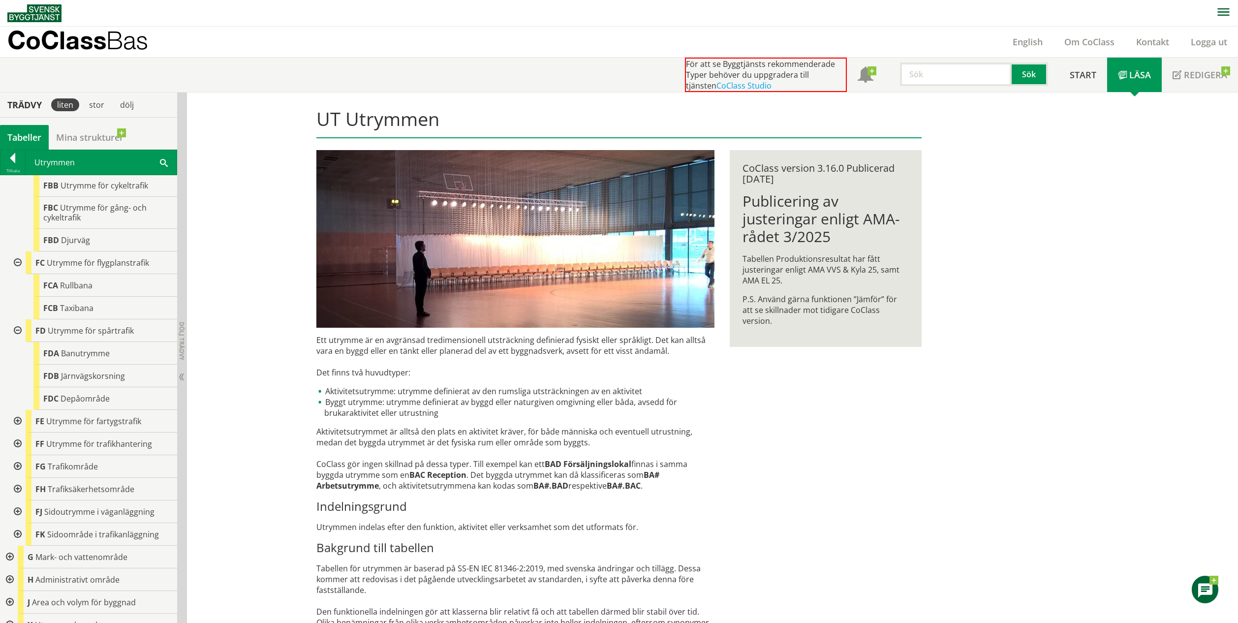
click at [19, 421] on div at bounding box center [17, 421] width 18 height 23
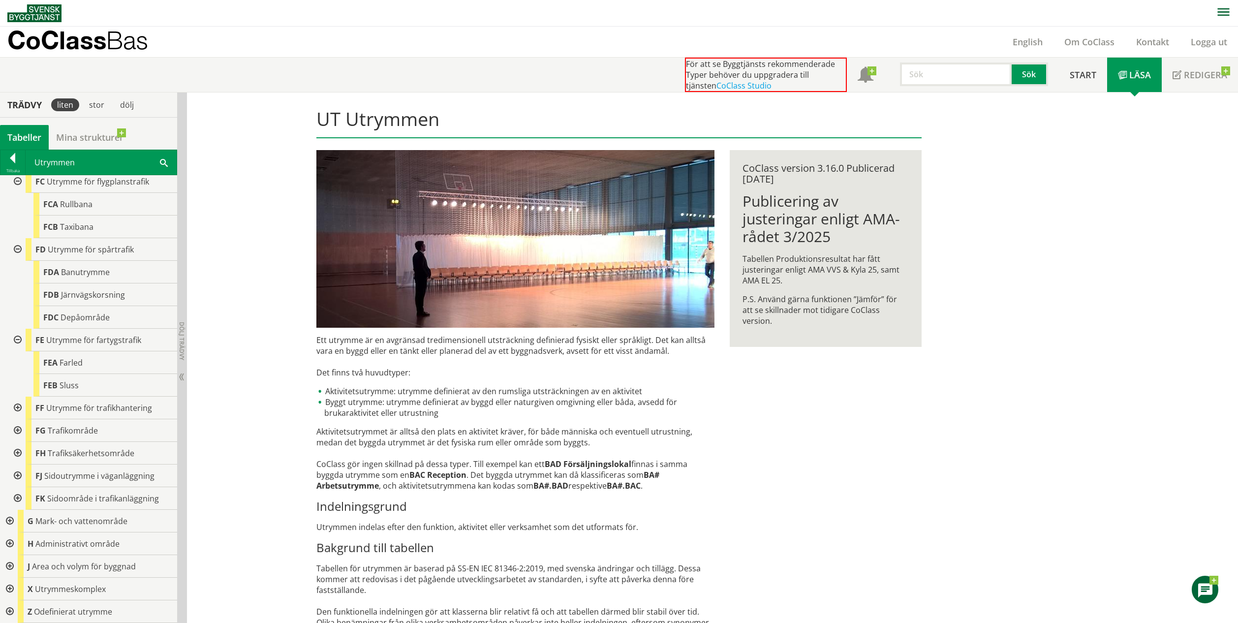
click at [20, 408] on div at bounding box center [17, 407] width 18 height 23
click at [17, 429] on div at bounding box center [17, 430] width 18 height 23
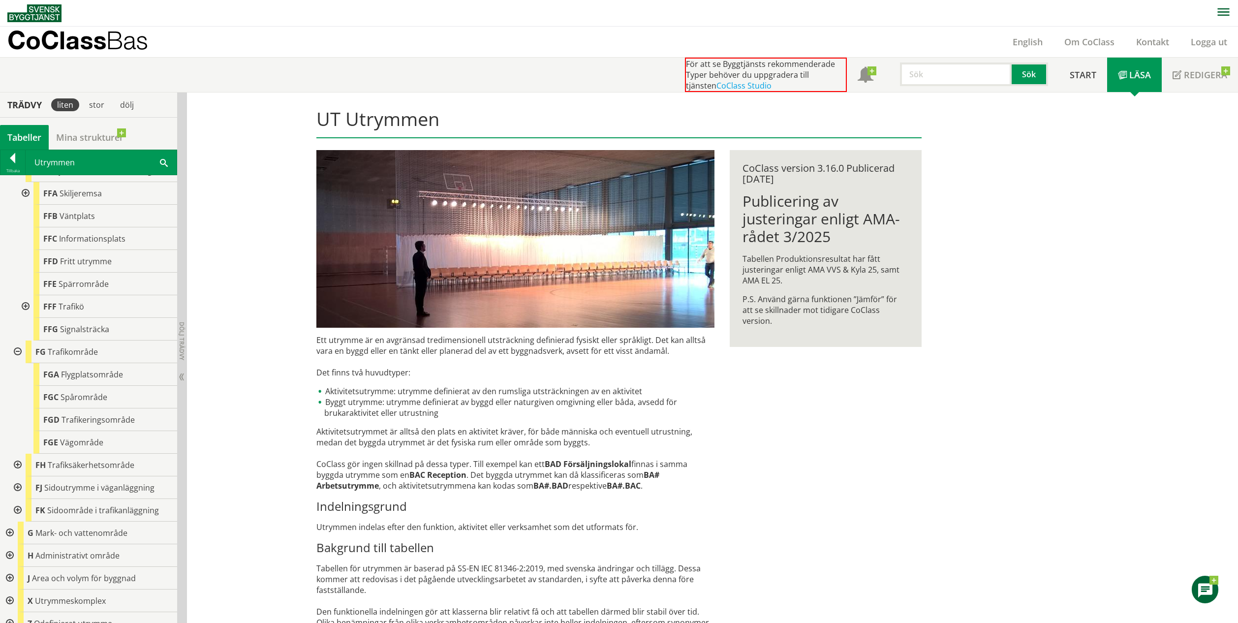
click at [19, 463] on div at bounding box center [17, 465] width 18 height 23
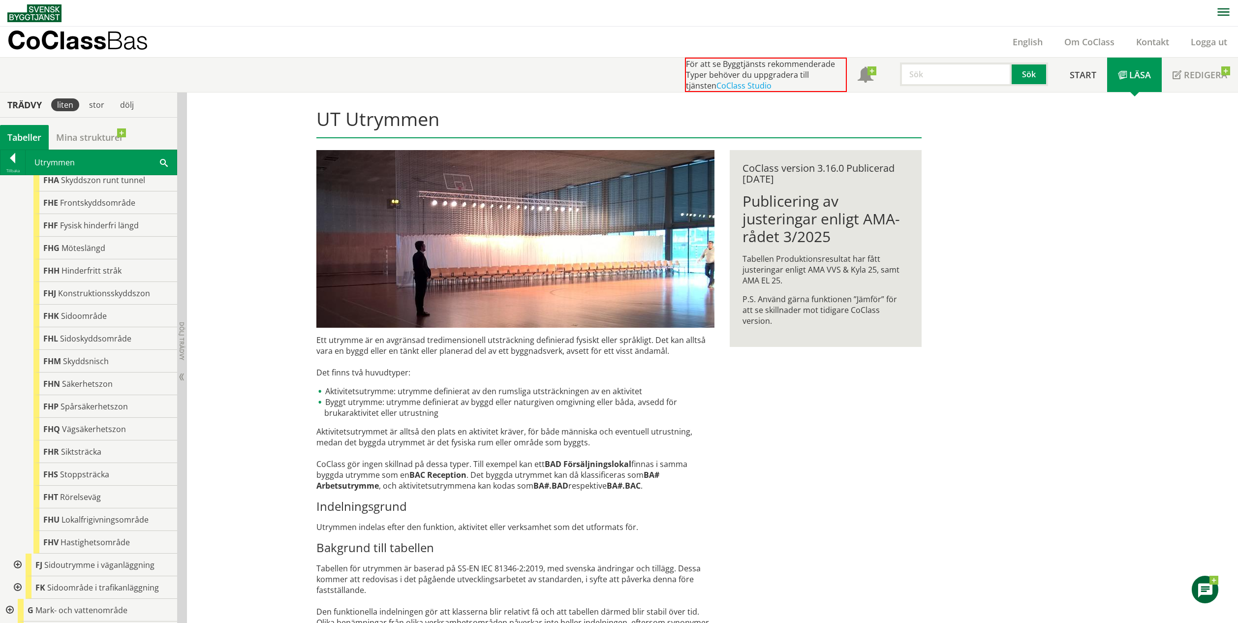
scroll to position [1427, 0]
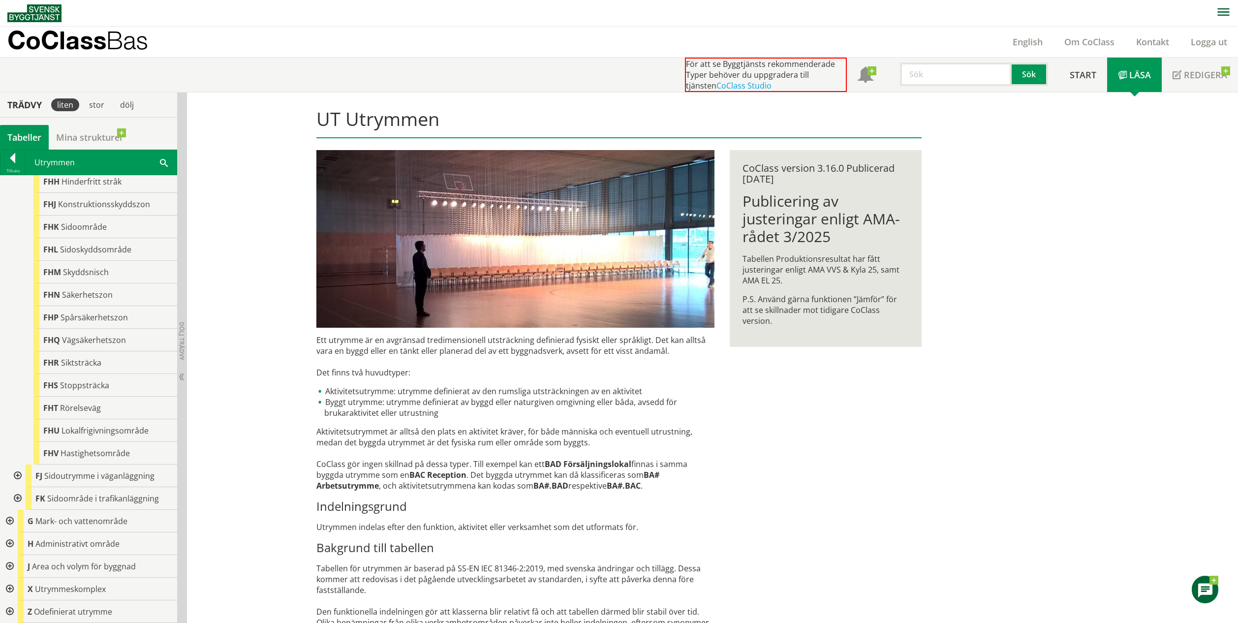
click at [18, 476] on div at bounding box center [17, 475] width 18 height 23
click at [20, 495] on div at bounding box center [17, 498] width 18 height 23
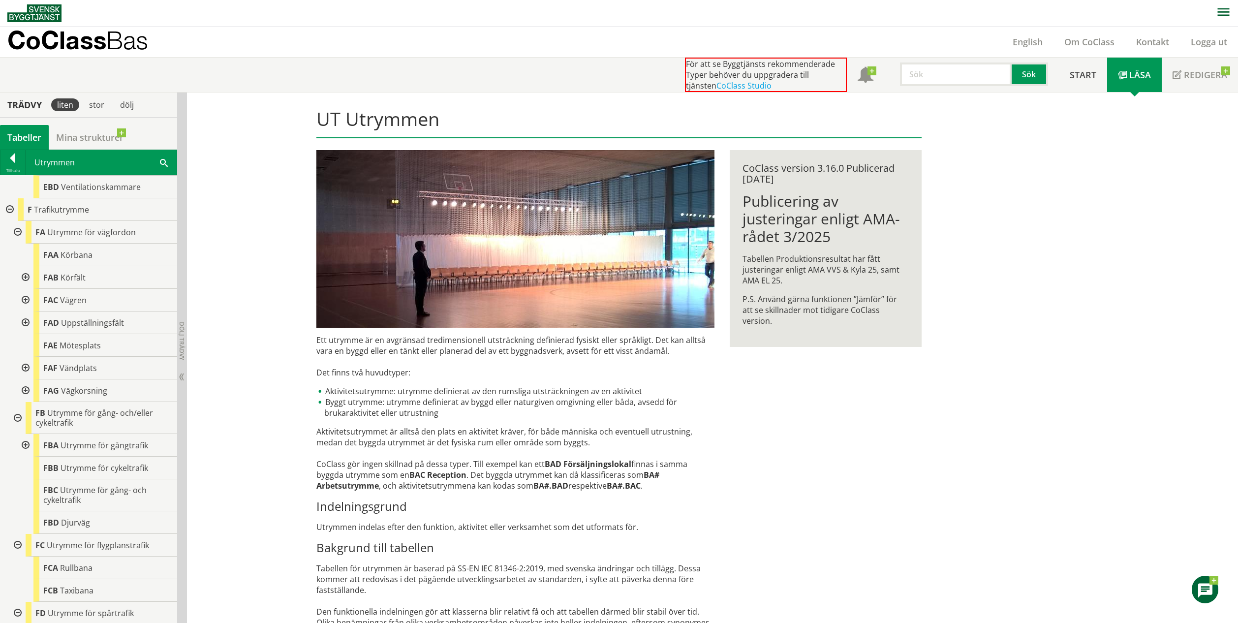
scroll to position [0, 0]
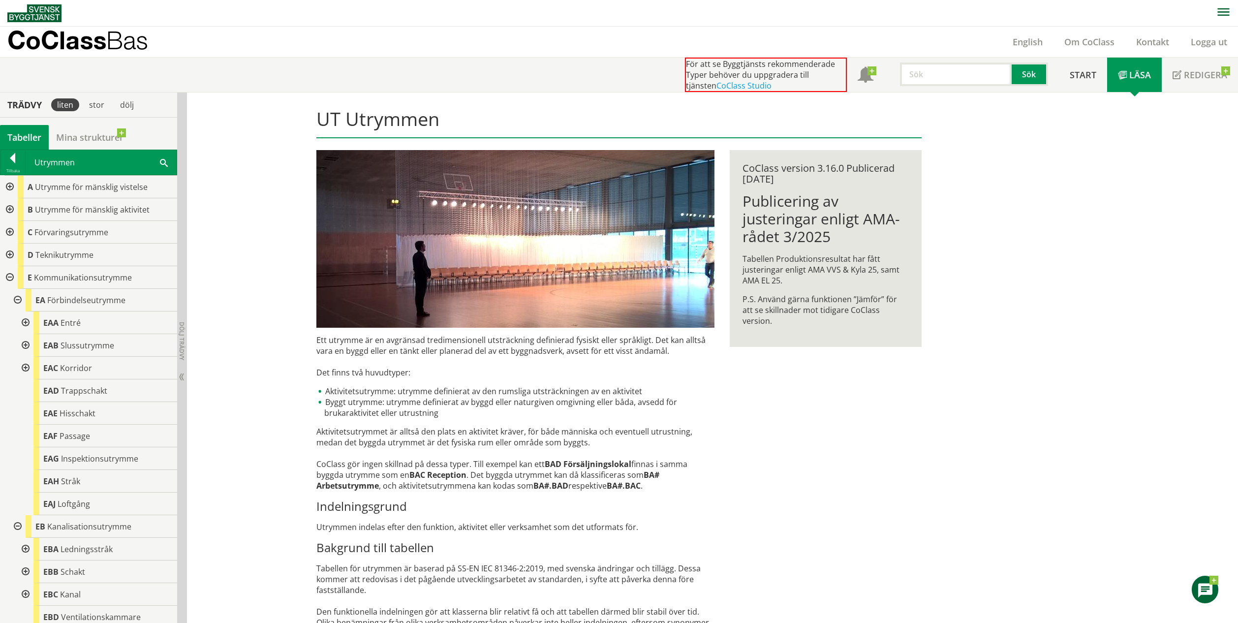
click at [7, 278] on div at bounding box center [9, 277] width 18 height 23
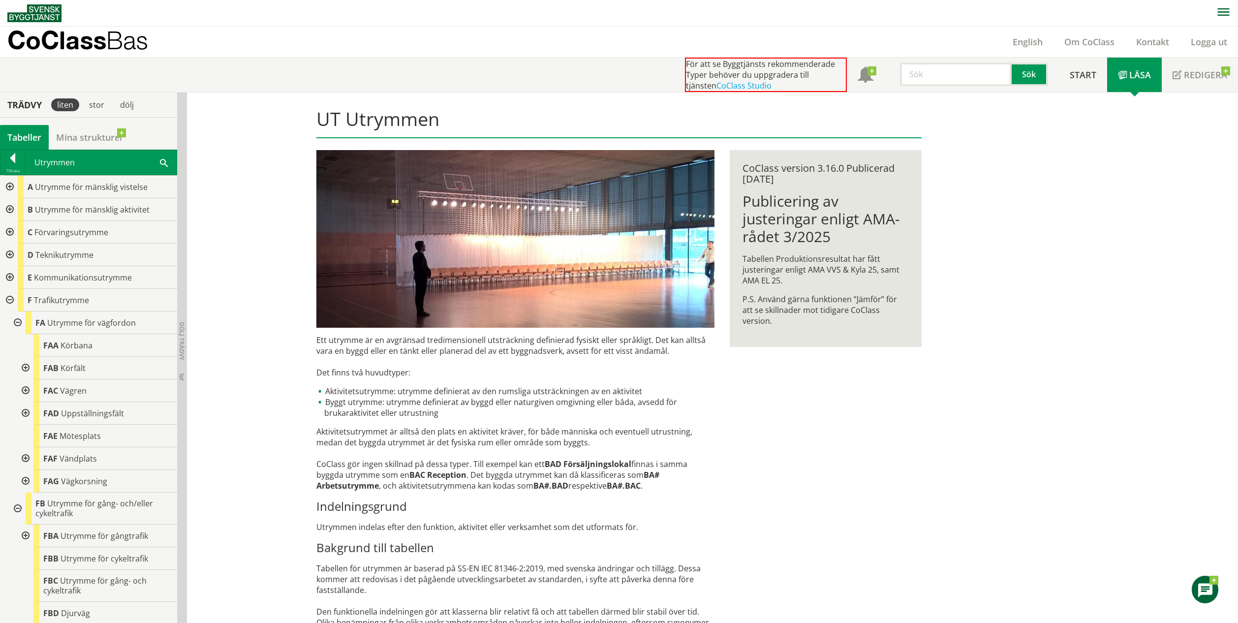
click at [9, 298] on div at bounding box center [9, 300] width 18 height 23
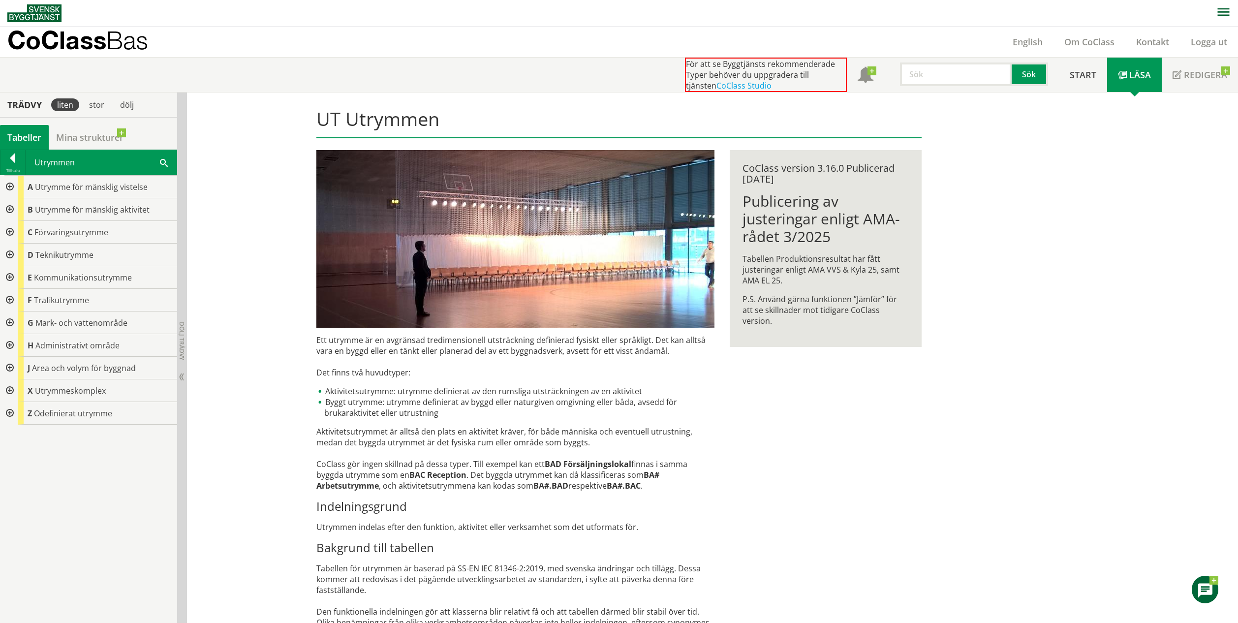
click at [14, 322] on div at bounding box center [9, 322] width 18 height 23
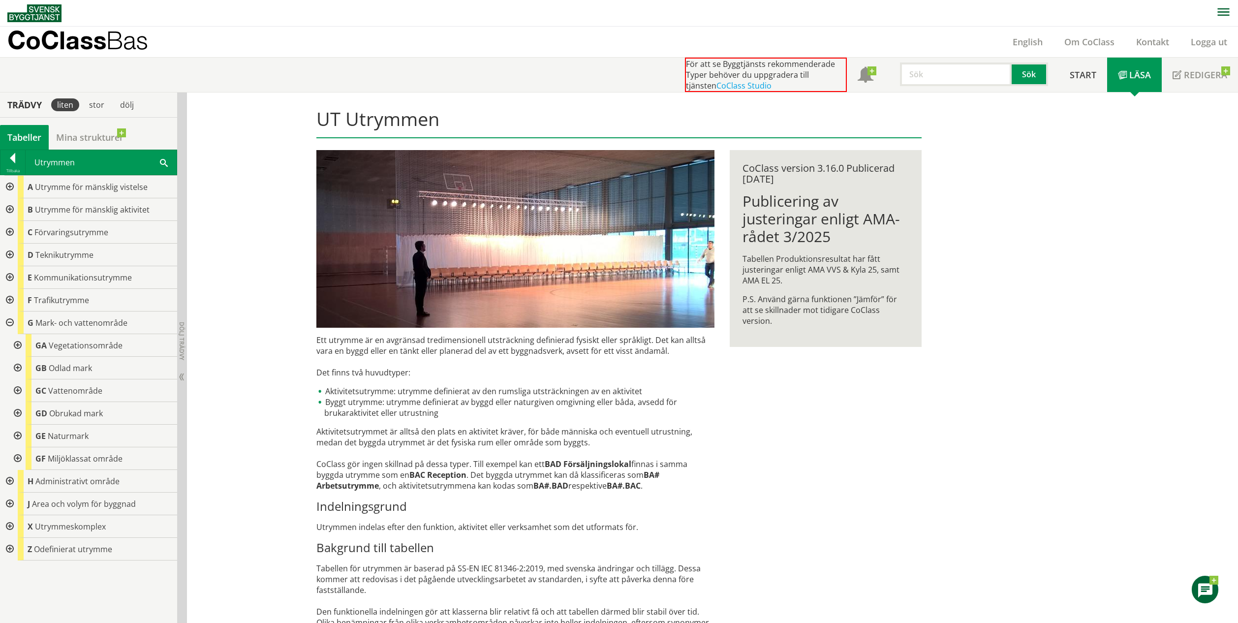
click at [18, 347] on div at bounding box center [17, 345] width 18 height 23
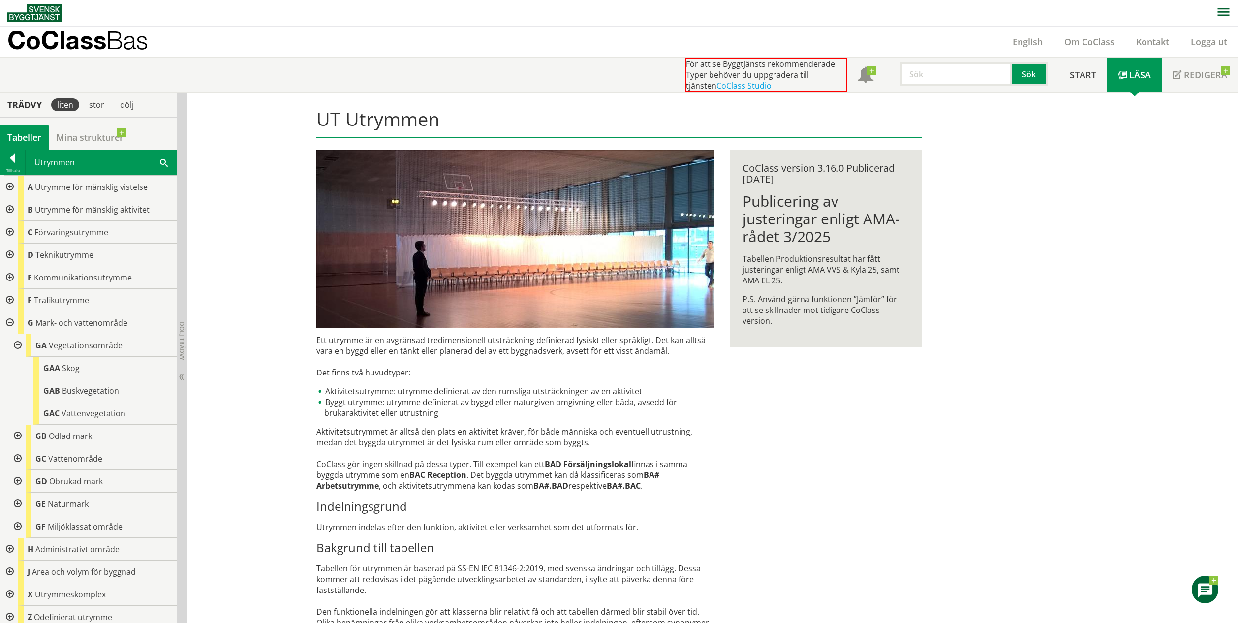
click at [12, 433] on div at bounding box center [17, 435] width 18 height 23
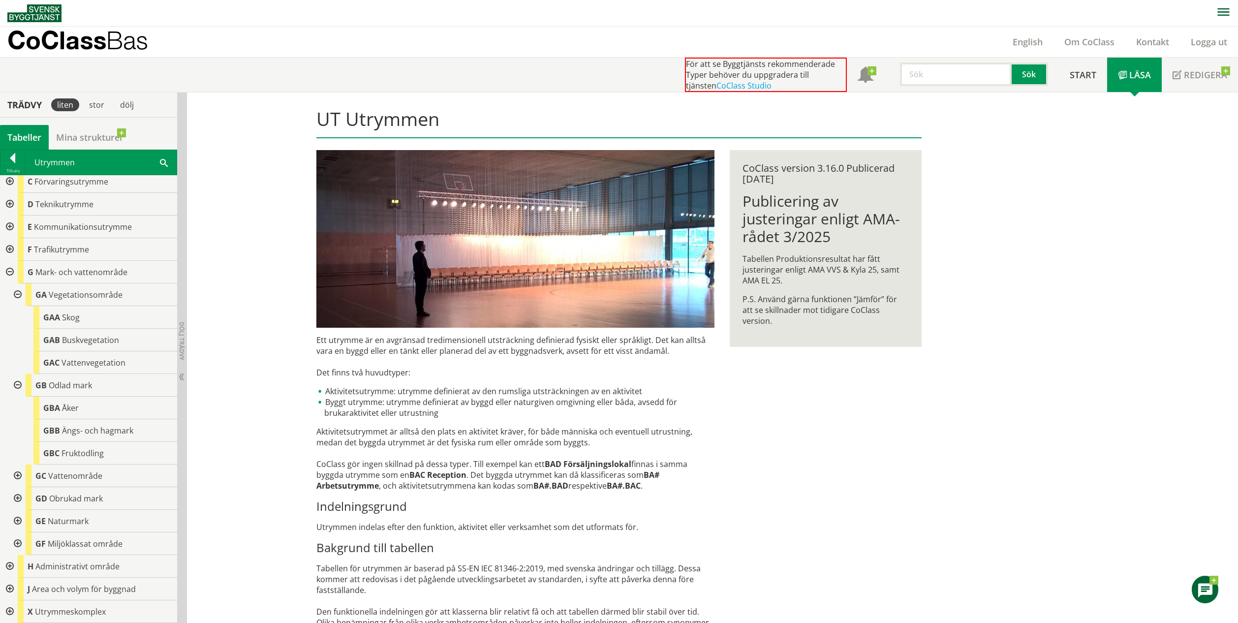
scroll to position [49, 0]
click at [17, 475] on div at bounding box center [17, 477] width 18 height 23
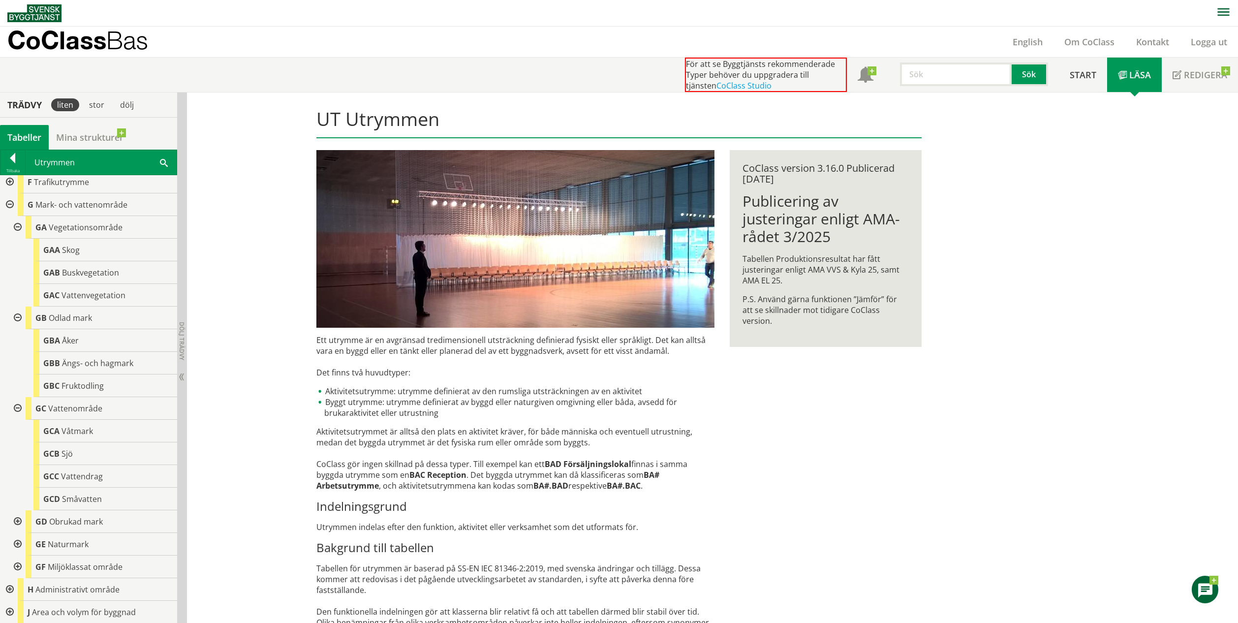
scroll to position [164, 0]
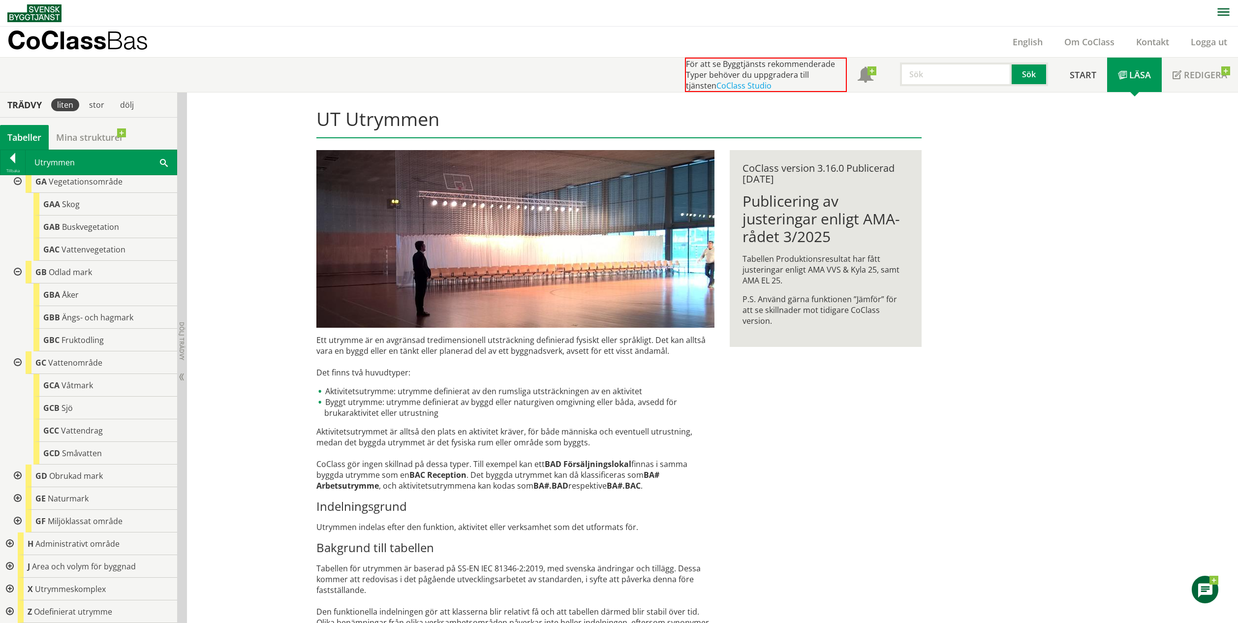
click at [20, 478] on div at bounding box center [17, 475] width 18 height 23
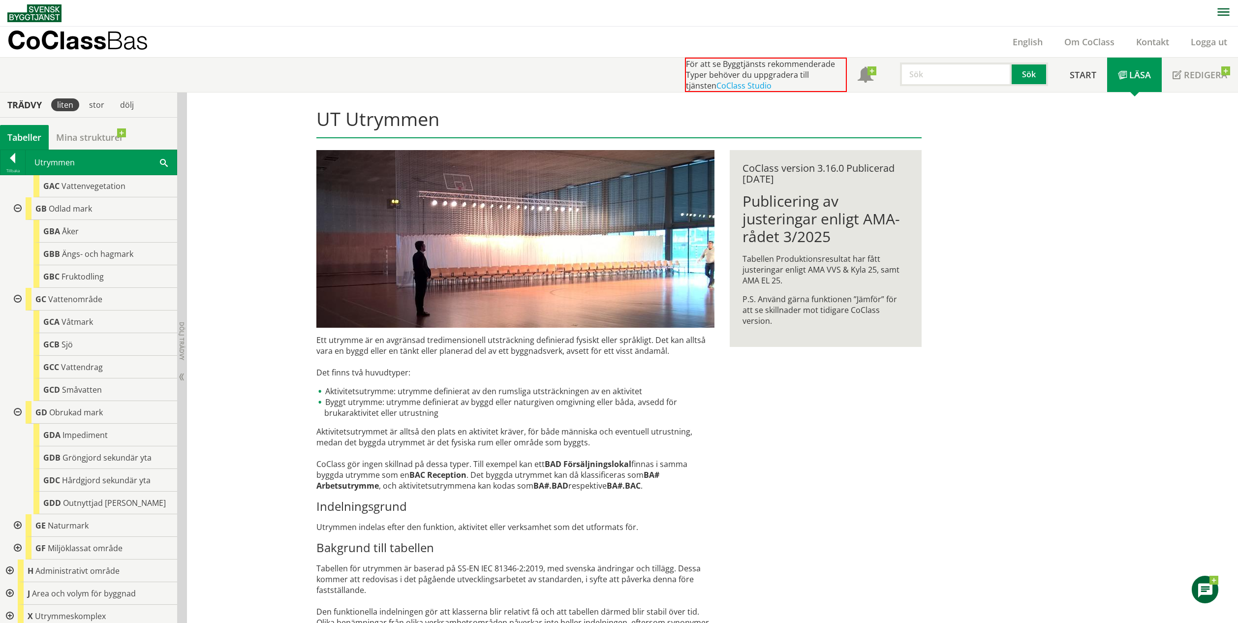
scroll to position [254, 0]
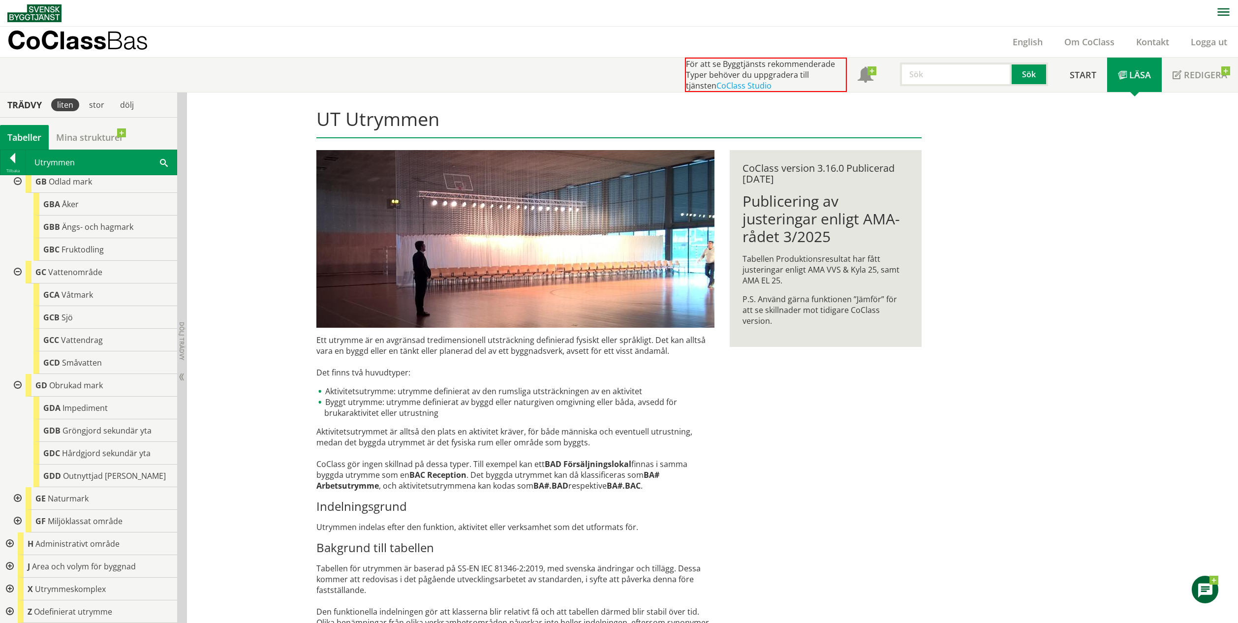
click at [18, 501] on div at bounding box center [17, 498] width 18 height 23
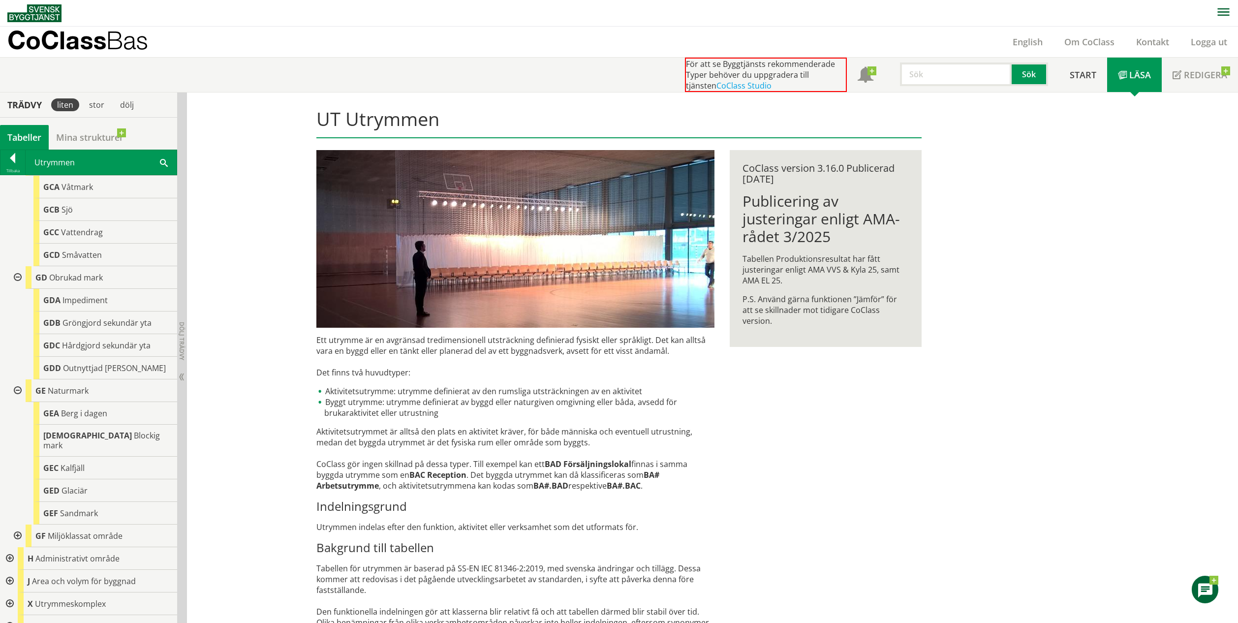
scroll to position [367, 0]
click at [19, 519] on div at bounding box center [17, 530] width 18 height 23
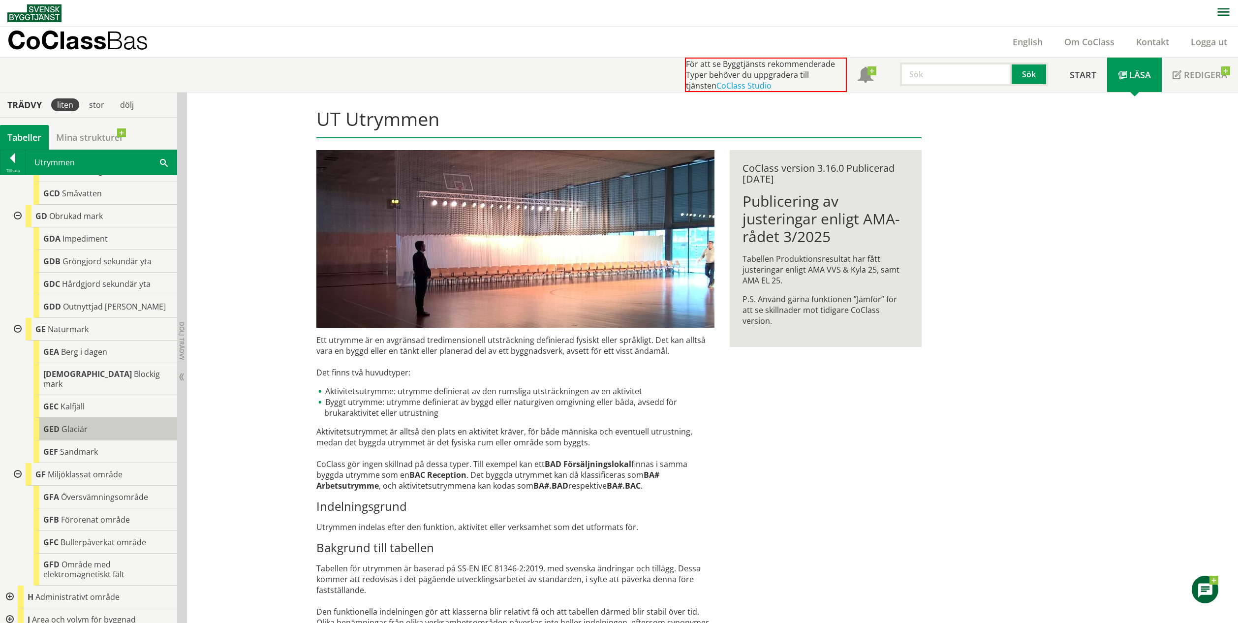
scroll to position [467, 0]
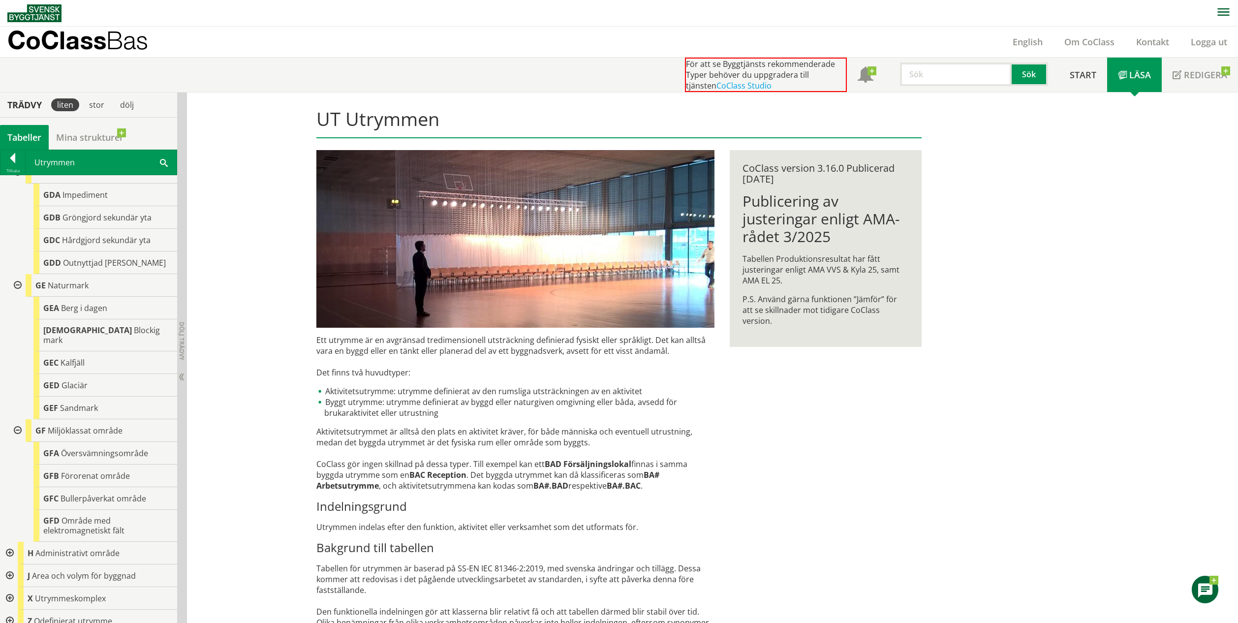
click at [11, 544] on div at bounding box center [9, 553] width 18 height 23
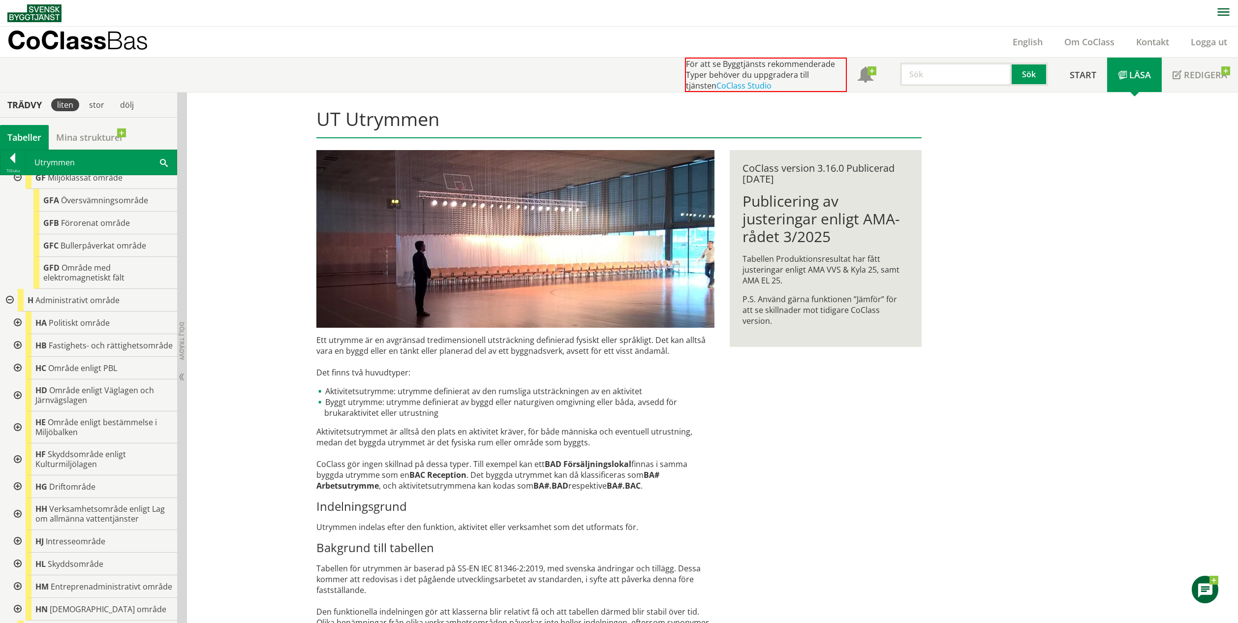
scroll to position [795, 0]
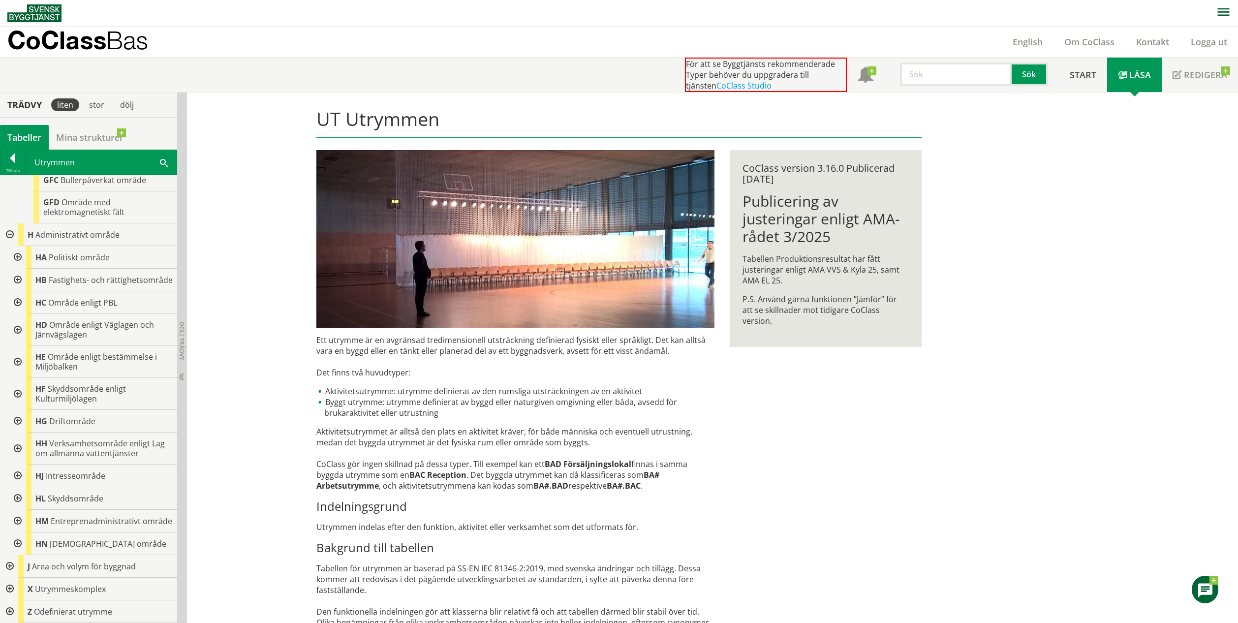
click at [18, 246] on div at bounding box center [17, 257] width 18 height 23
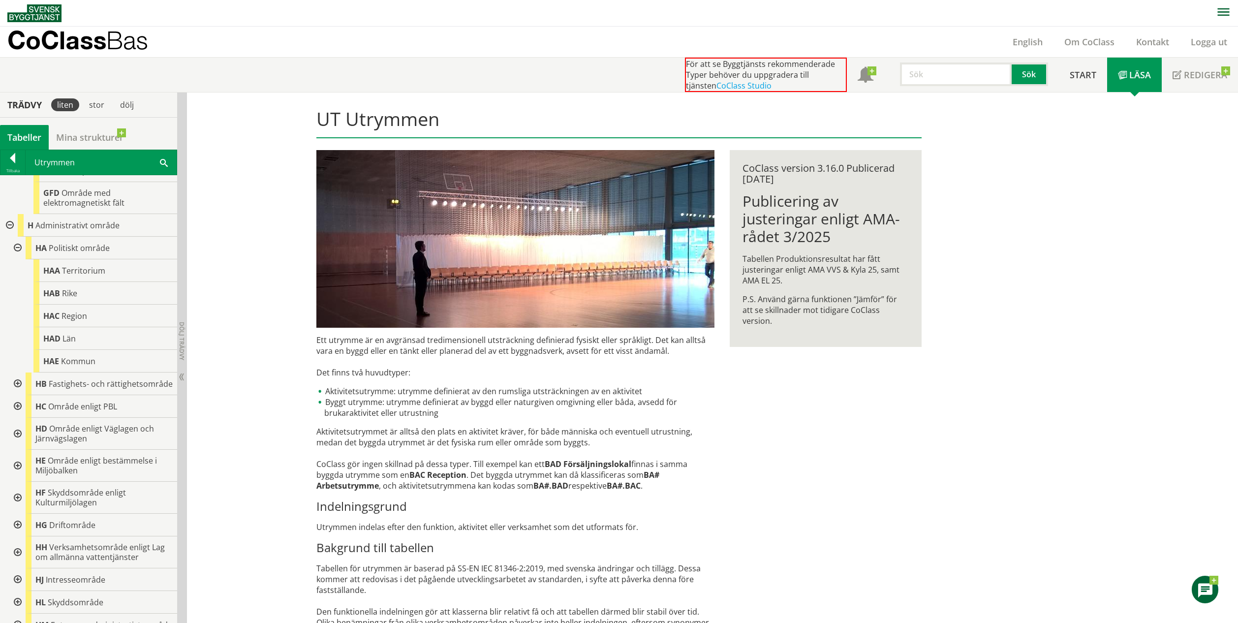
drag, startPoint x: 21, startPoint y: 377, endPoint x: 22, endPoint y: 383, distance: 6.1
click at [21, 377] on div at bounding box center [17, 383] width 18 height 23
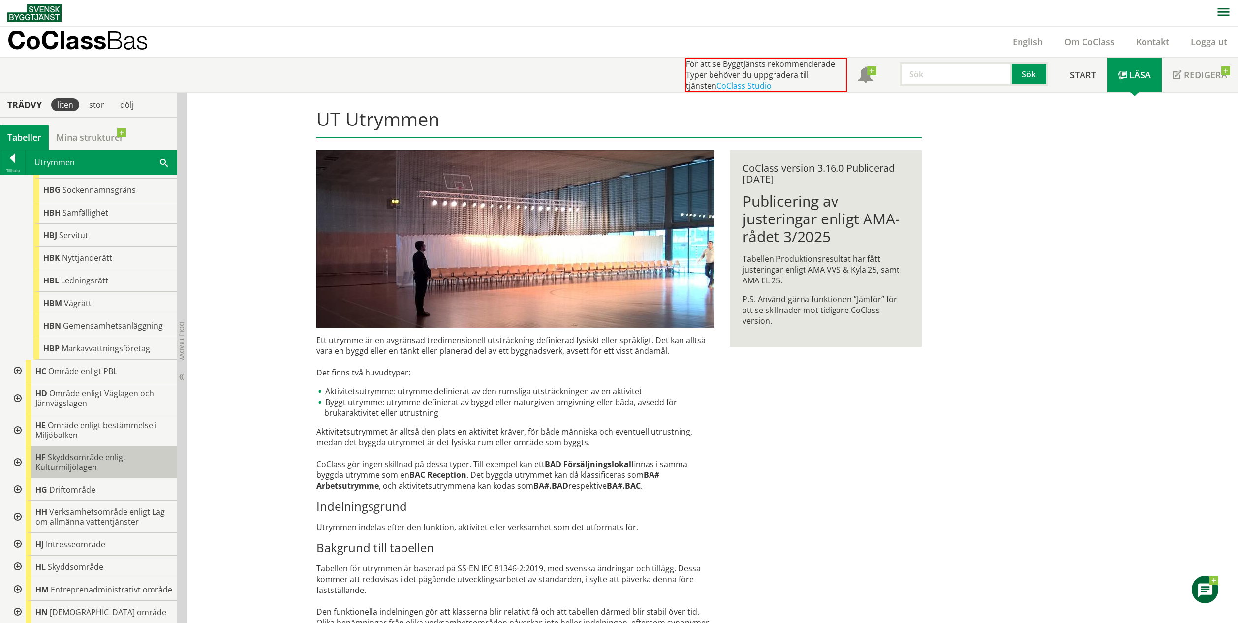
scroll to position [1101, 0]
click at [18, 371] on div at bounding box center [17, 371] width 18 height 23
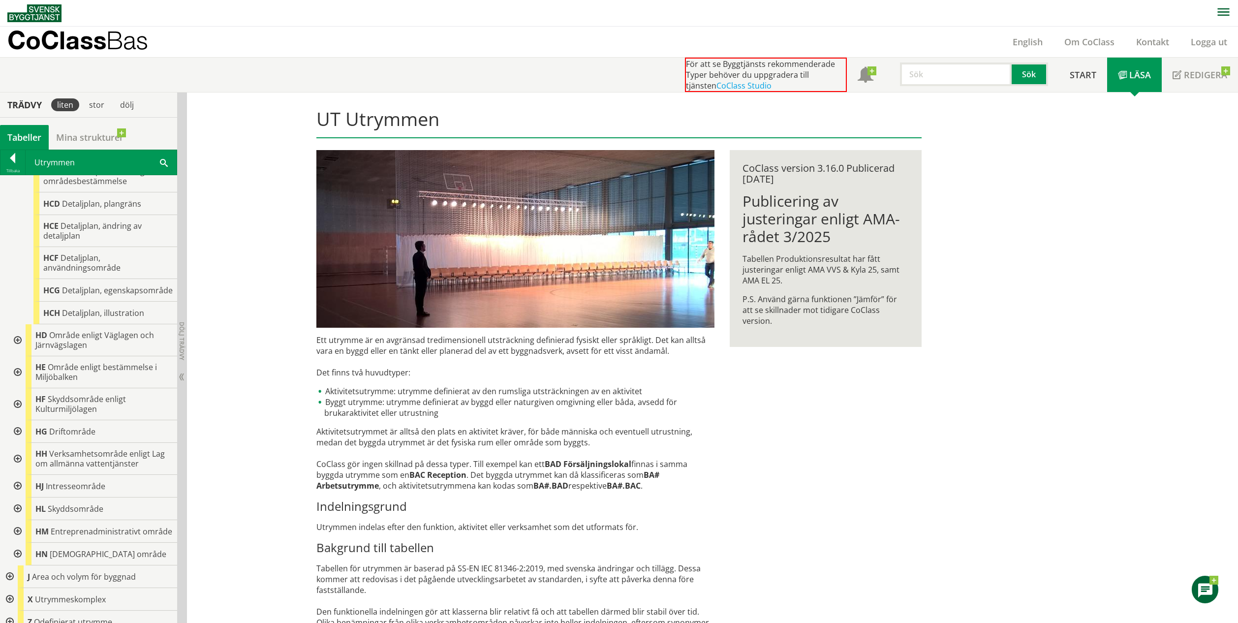
scroll to position [1407, 0]
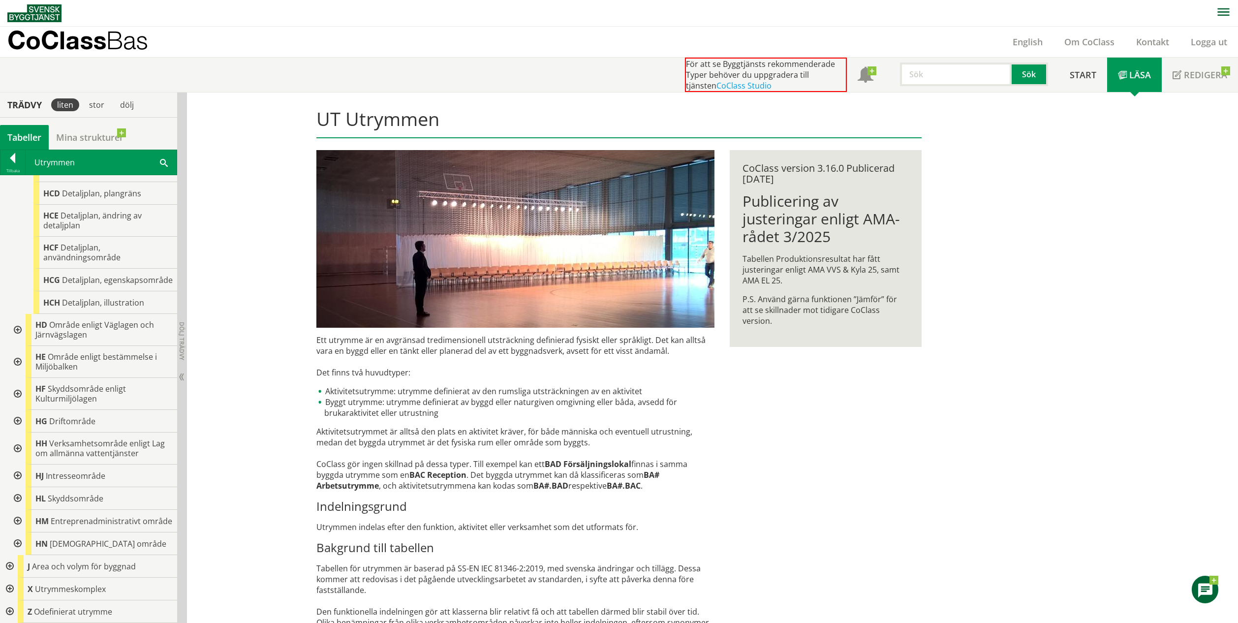
click at [17, 319] on div at bounding box center [17, 330] width 18 height 32
click at [14, 352] on div at bounding box center [17, 362] width 18 height 32
click at [18, 388] on div at bounding box center [17, 394] width 18 height 32
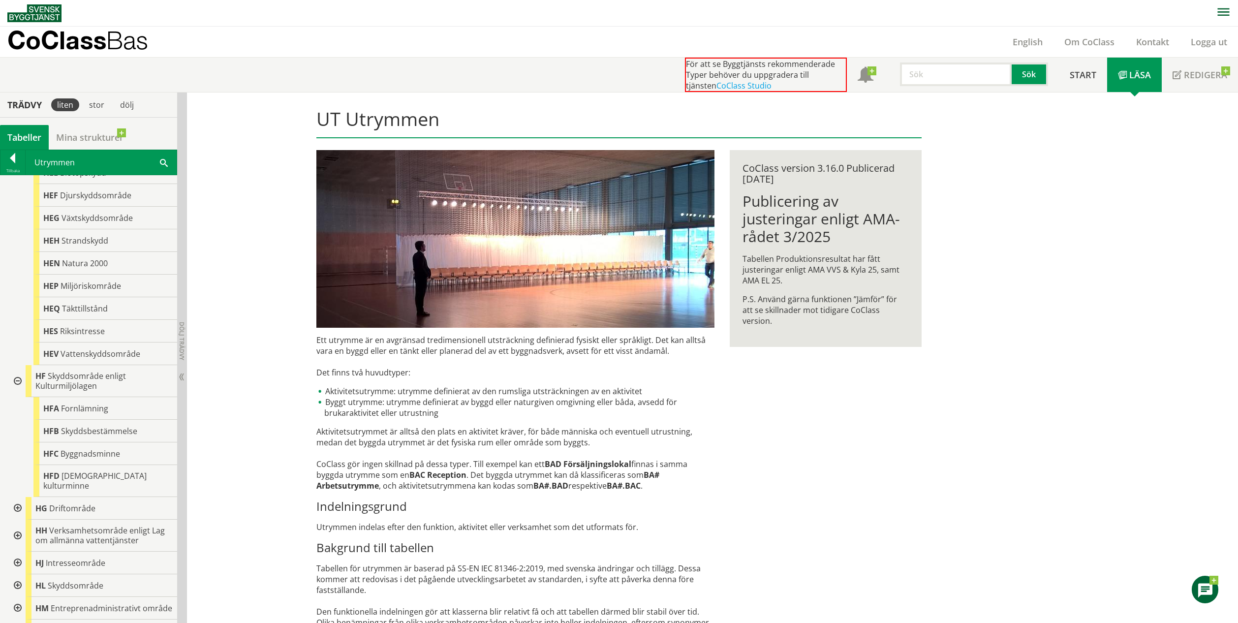
scroll to position [1892, 0]
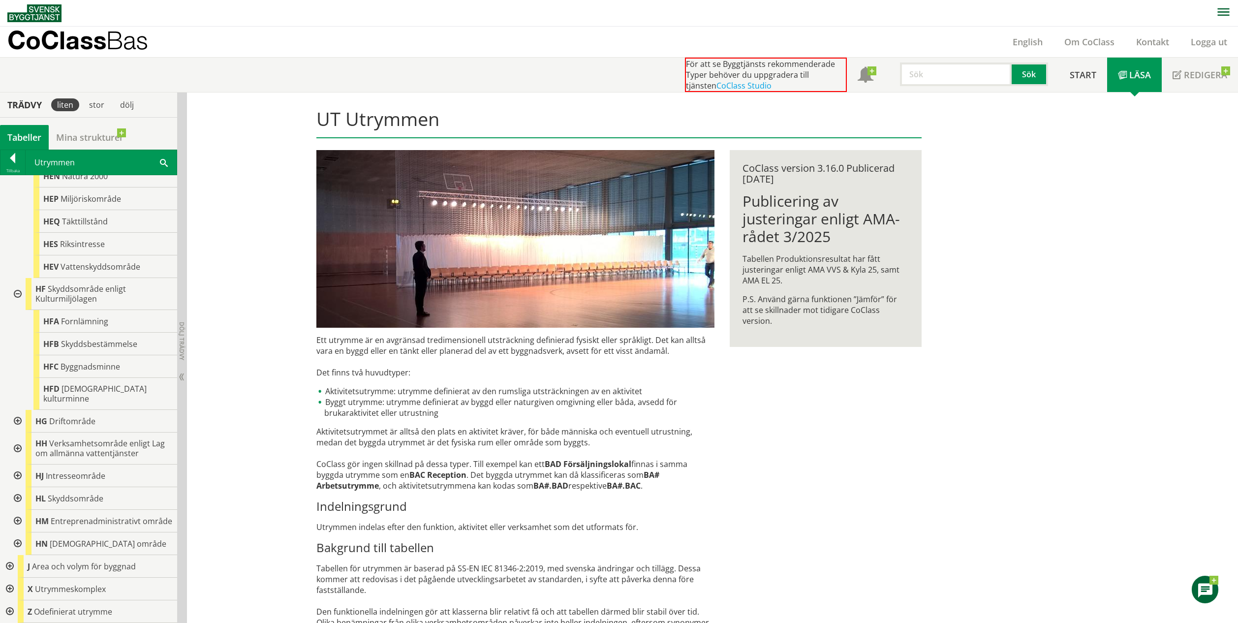
click at [18, 415] on div at bounding box center [17, 421] width 18 height 23
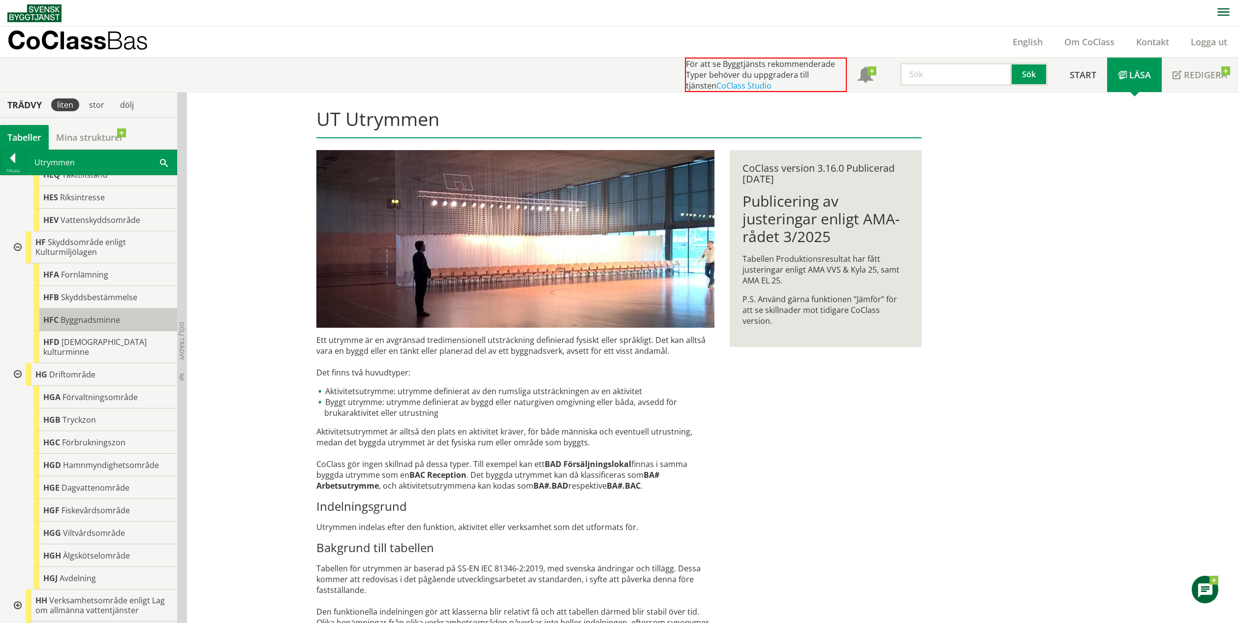
scroll to position [2095, 0]
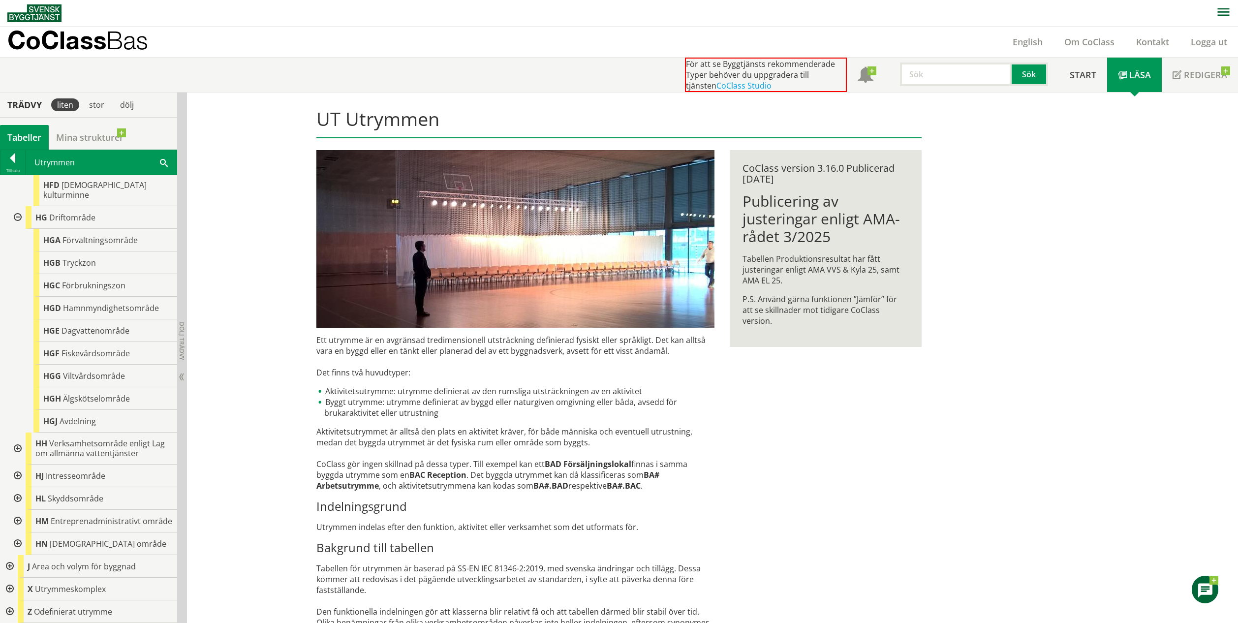
click at [20, 442] on div at bounding box center [17, 448] width 18 height 32
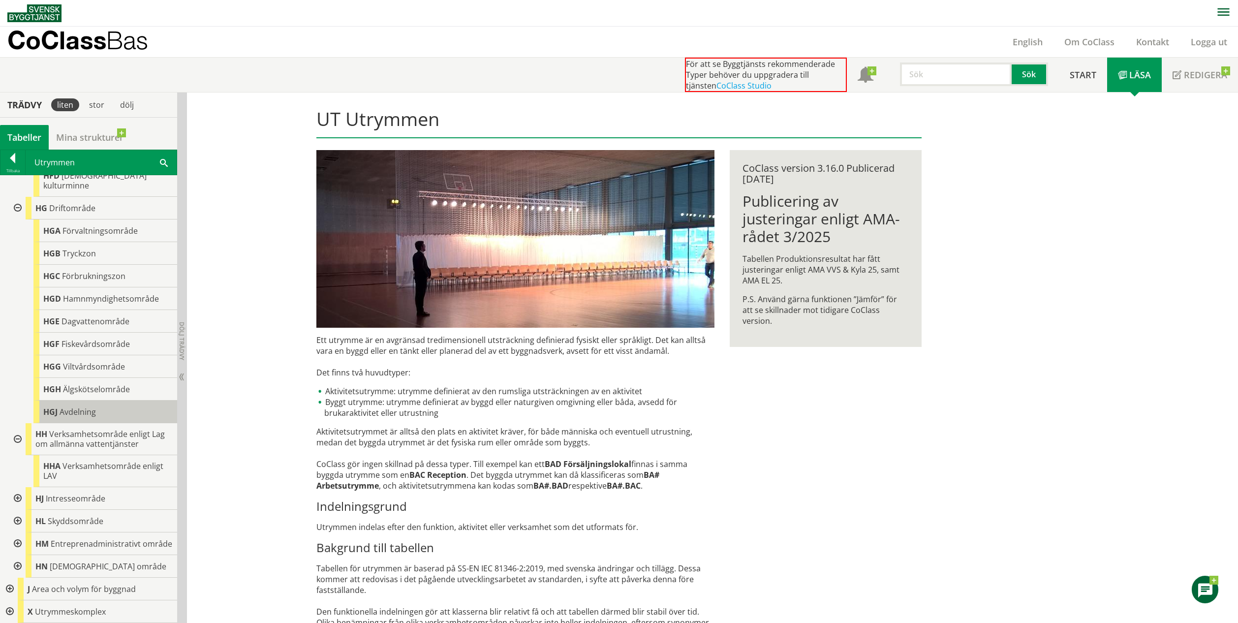
scroll to position [2127, 0]
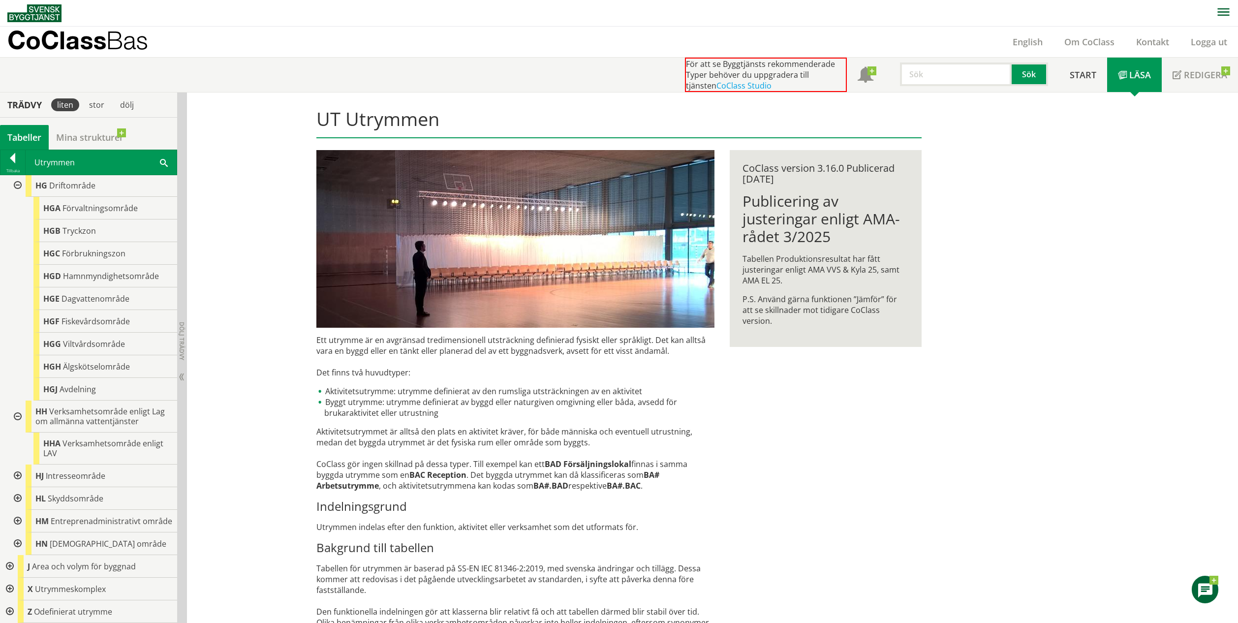
click at [17, 465] on div at bounding box center [17, 475] width 18 height 23
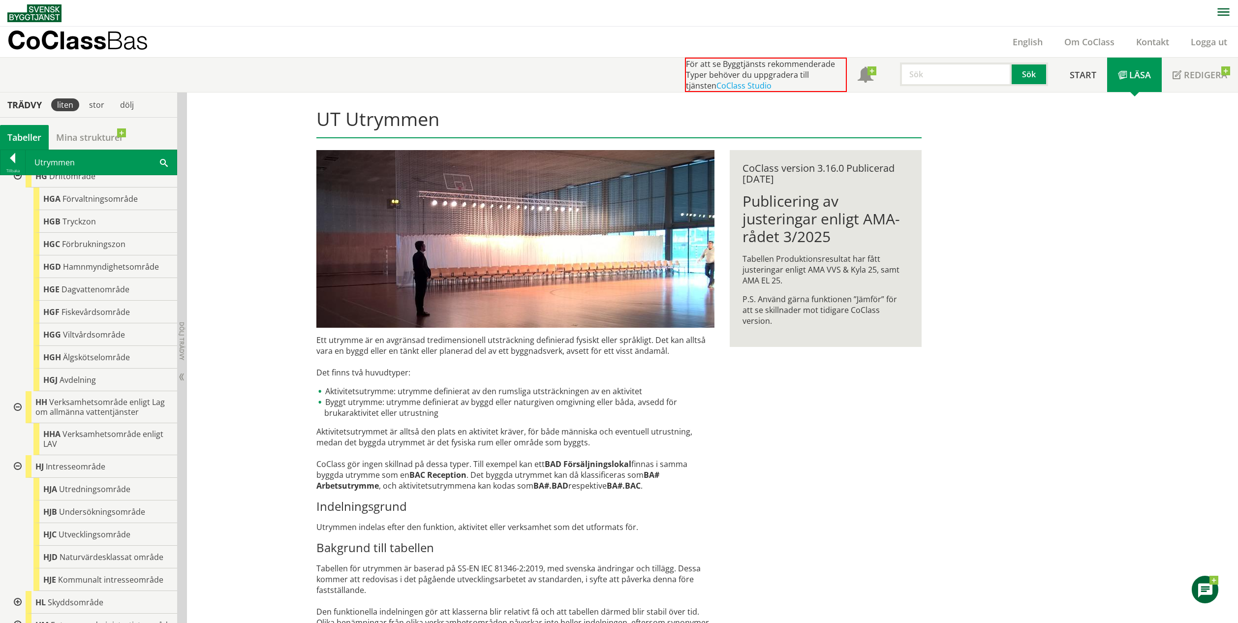
scroll to position [2240, 0]
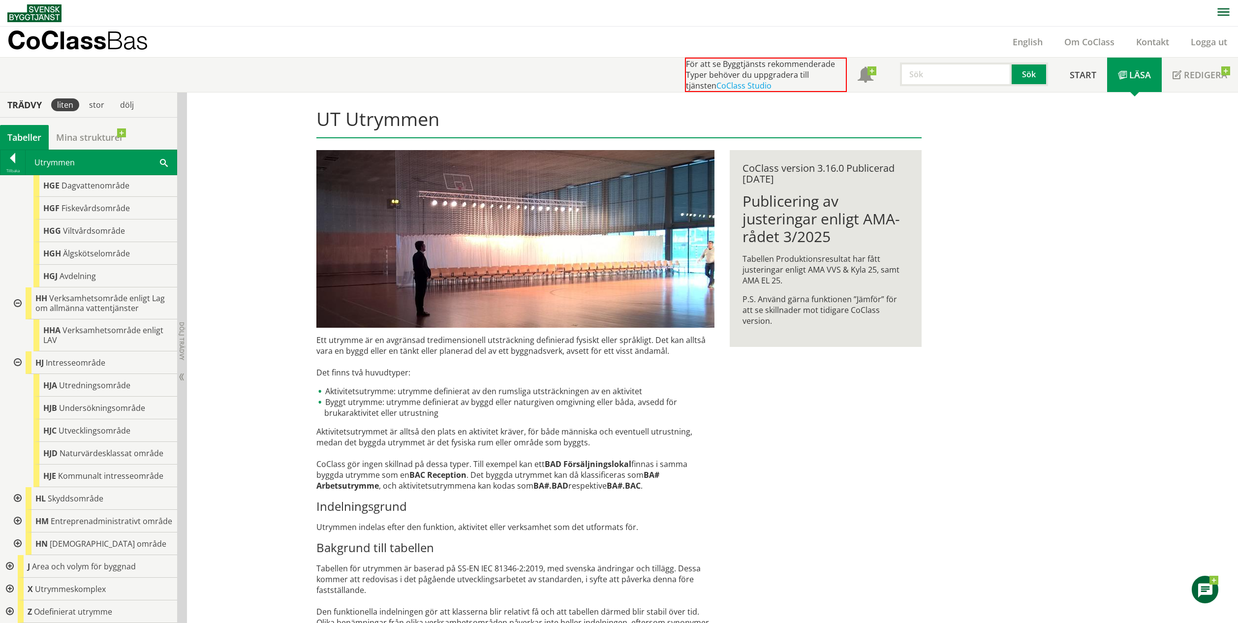
click at [18, 487] on div at bounding box center [17, 498] width 18 height 23
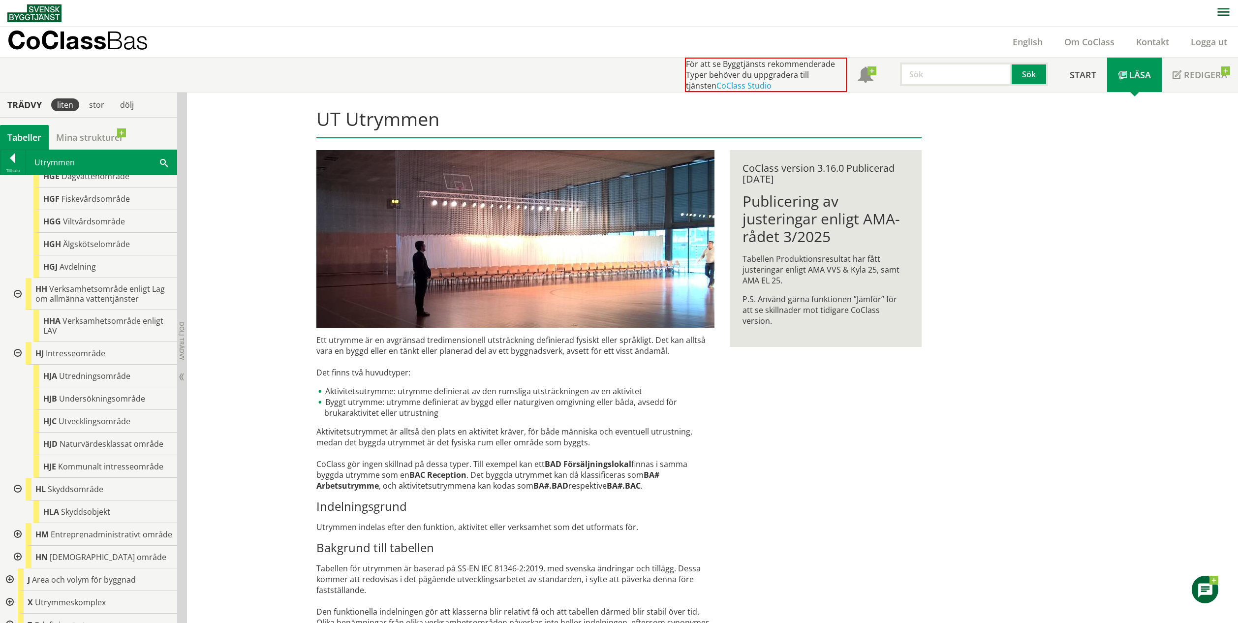
scroll to position [2263, 0]
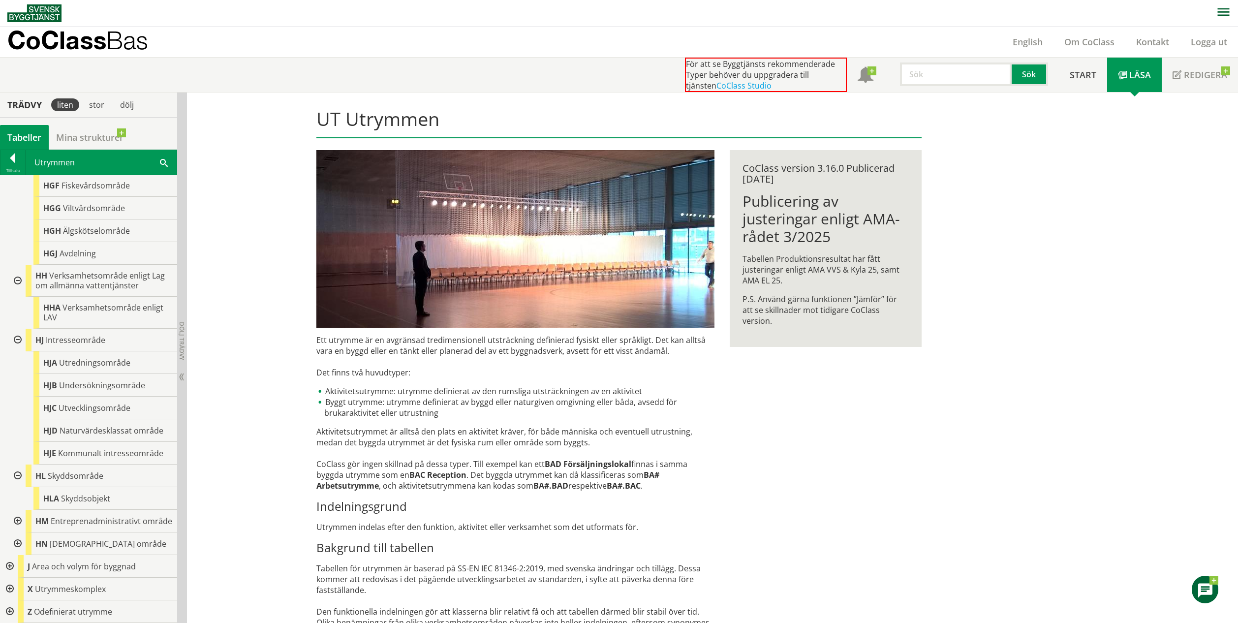
click at [18, 511] on div at bounding box center [17, 521] width 18 height 23
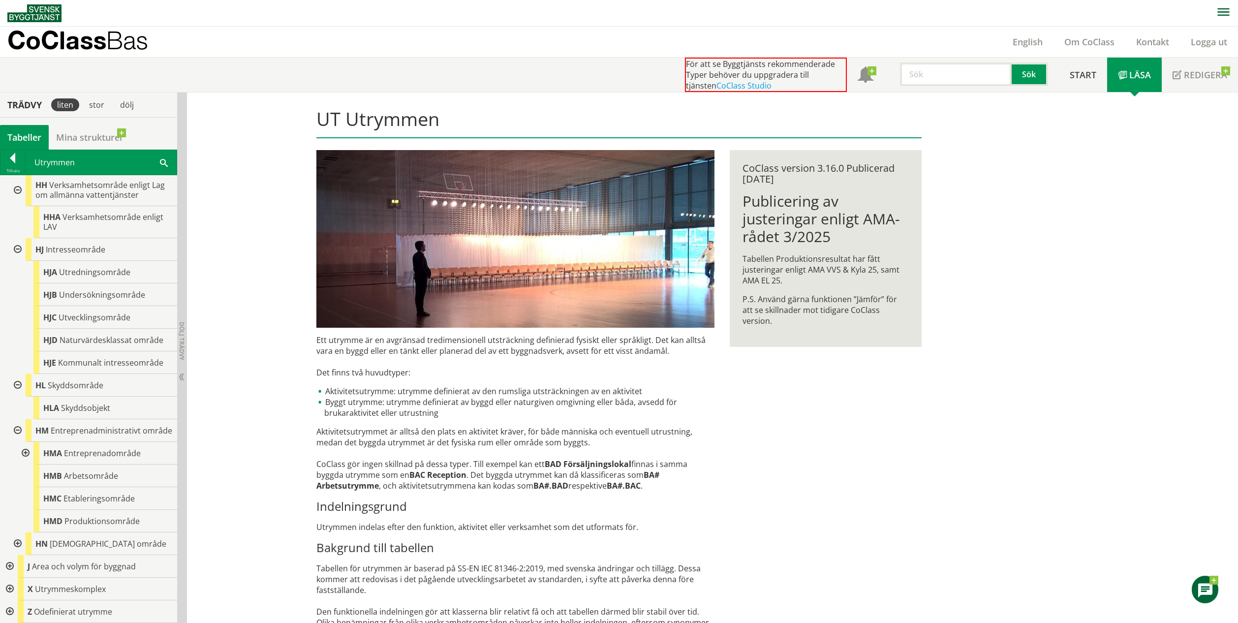
scroll to position [2354, 0]
click at [20, 539] on div at bounding box center [17, 543] width 18 height 23
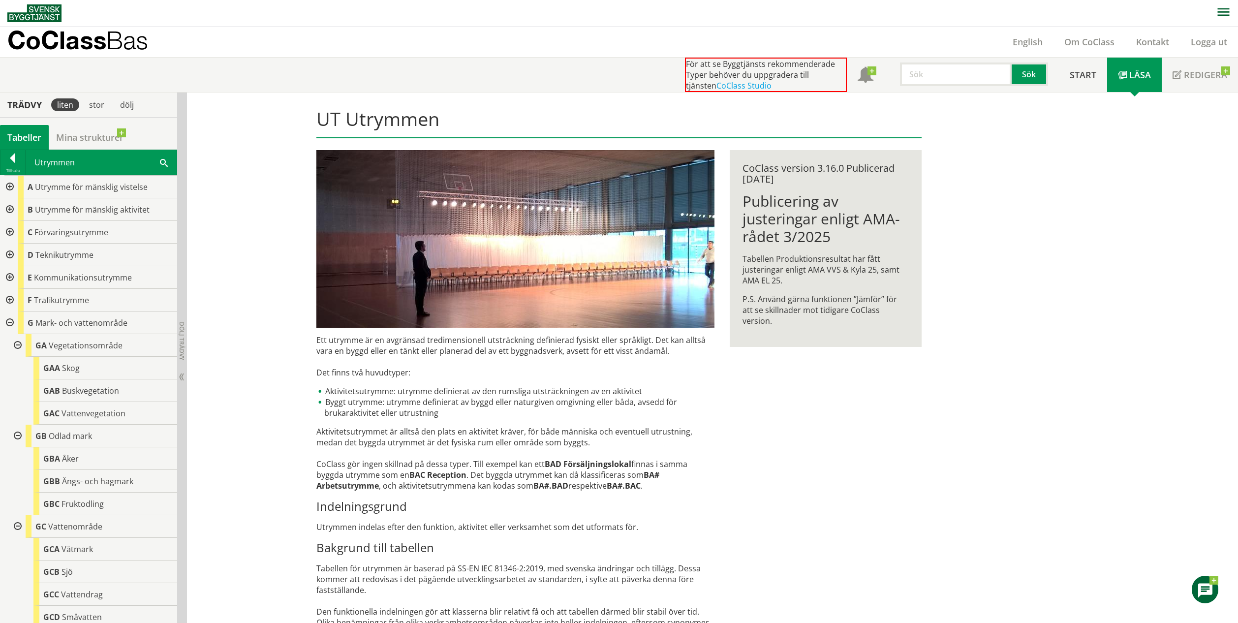
scroll to position [6, 0]
click at [10, 315] on div at bounding box center [9, 316] width 18 height 23
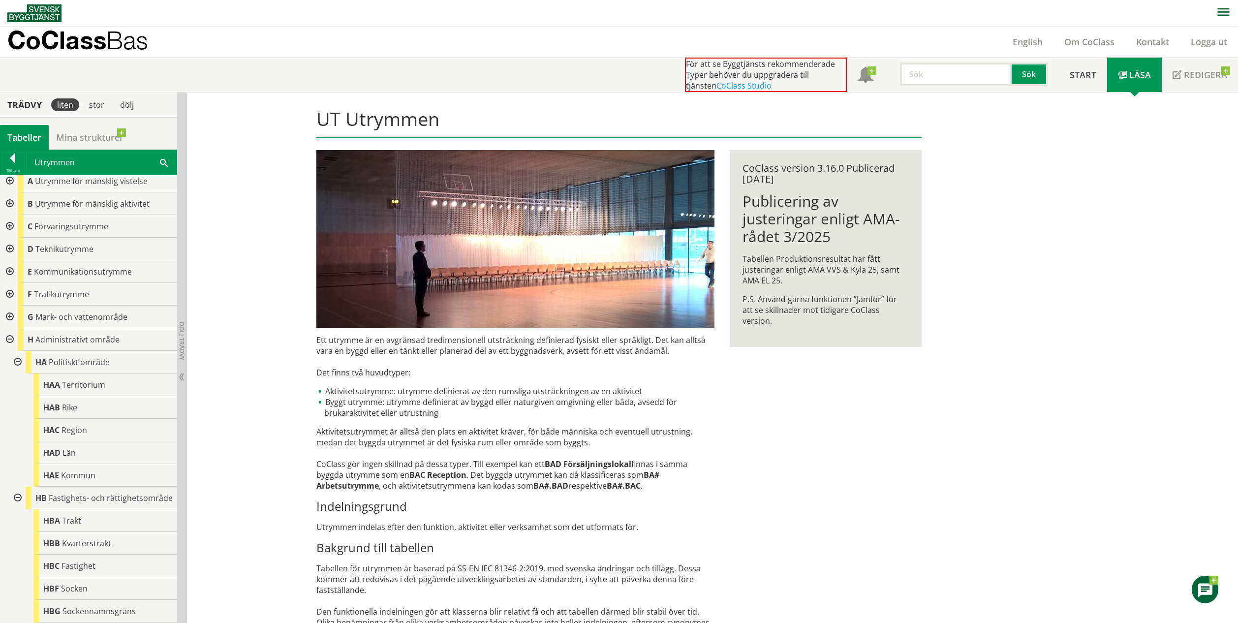
click at [8, 336] on div at bounding box center [9, 339] width 18 height 23
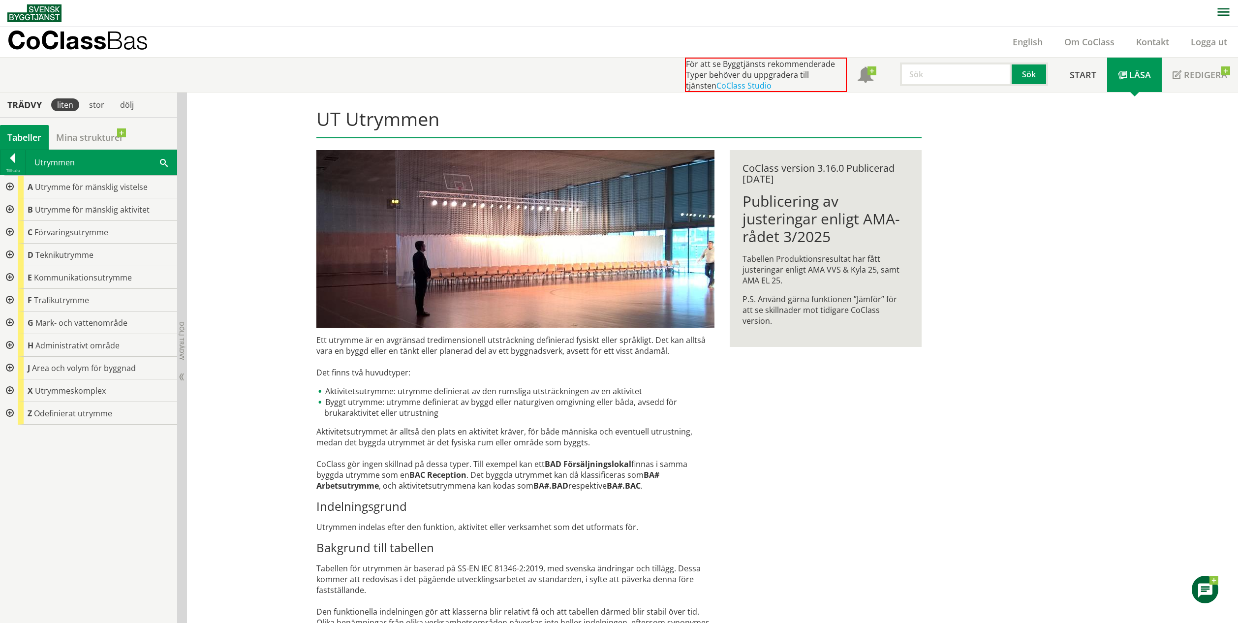
scroll to position [0, 0]
click at [7, 368] on div at bounding box center [9, 368] width 18 height 23
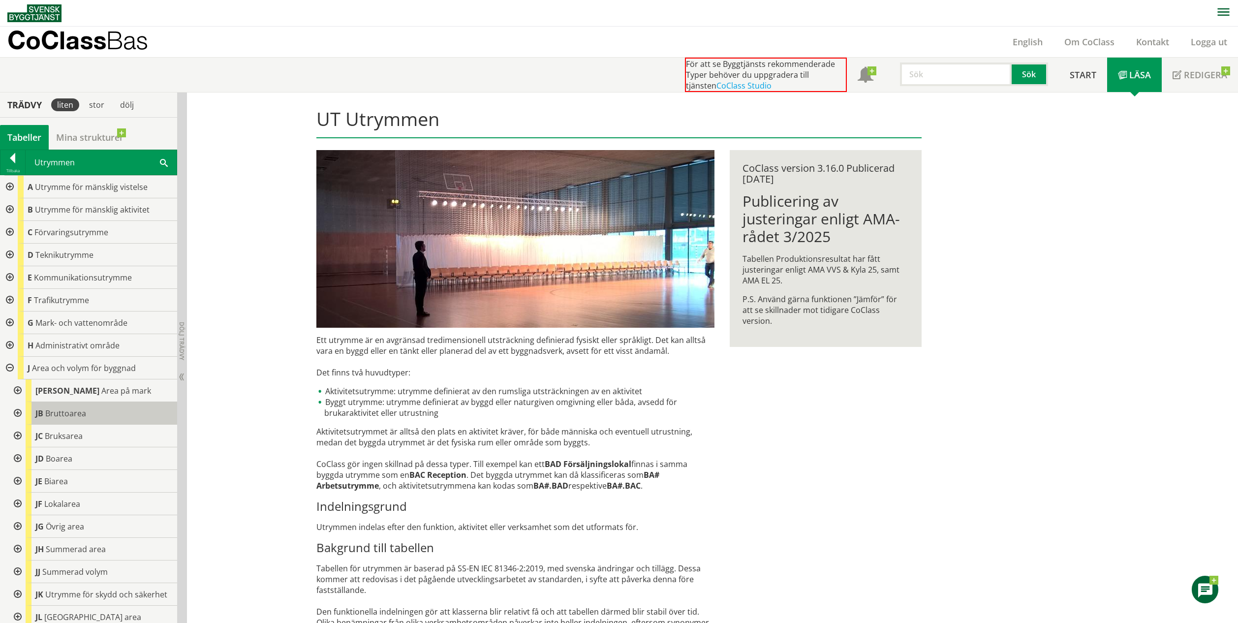
scroll to position [51, 0]
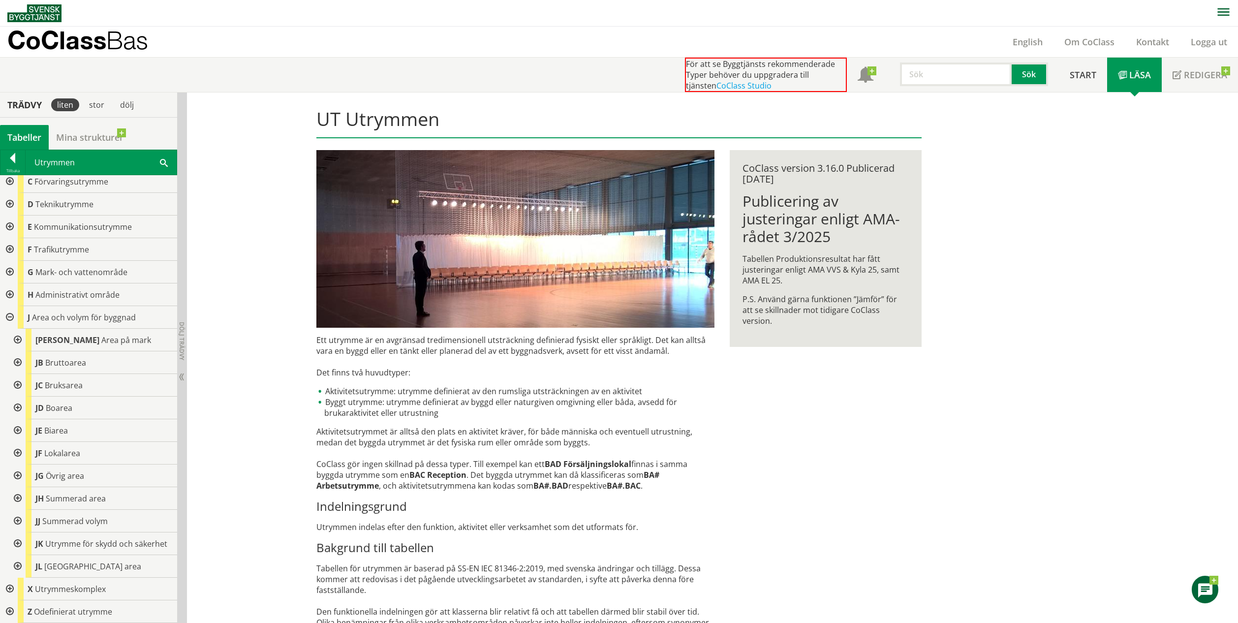
click at [21, 339] on div at bounding box center [17, 340] width 18 height 23
click at [13, 407] on div at bounding box center [17, 407] width 18 height 23
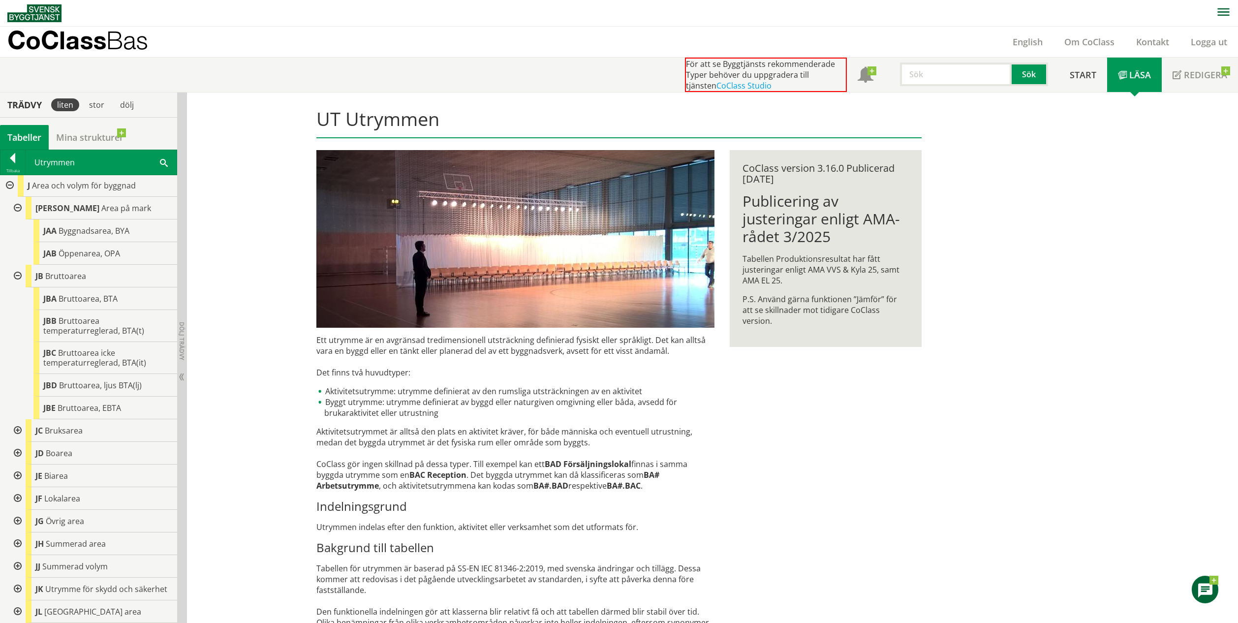
scroll to position [228, 0]
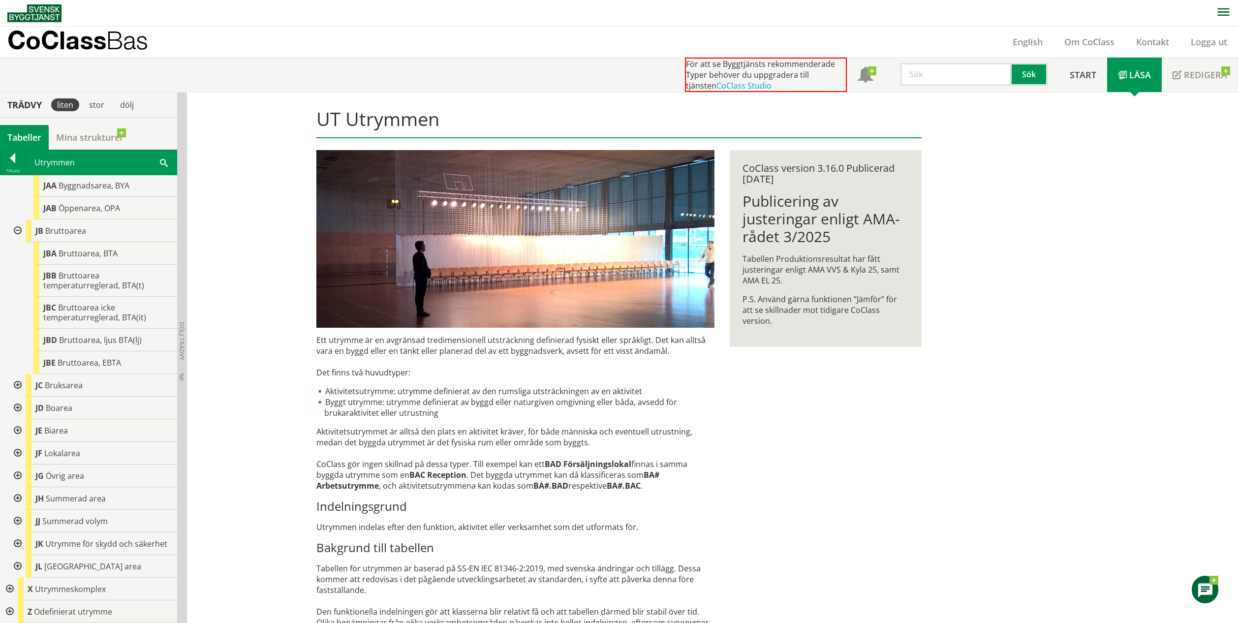
click at [20, 386] on div at bounding box center [17, 385] width 18 height 23
click at [17, 416] on div at bounding box center [17, 410] width 18 height 23
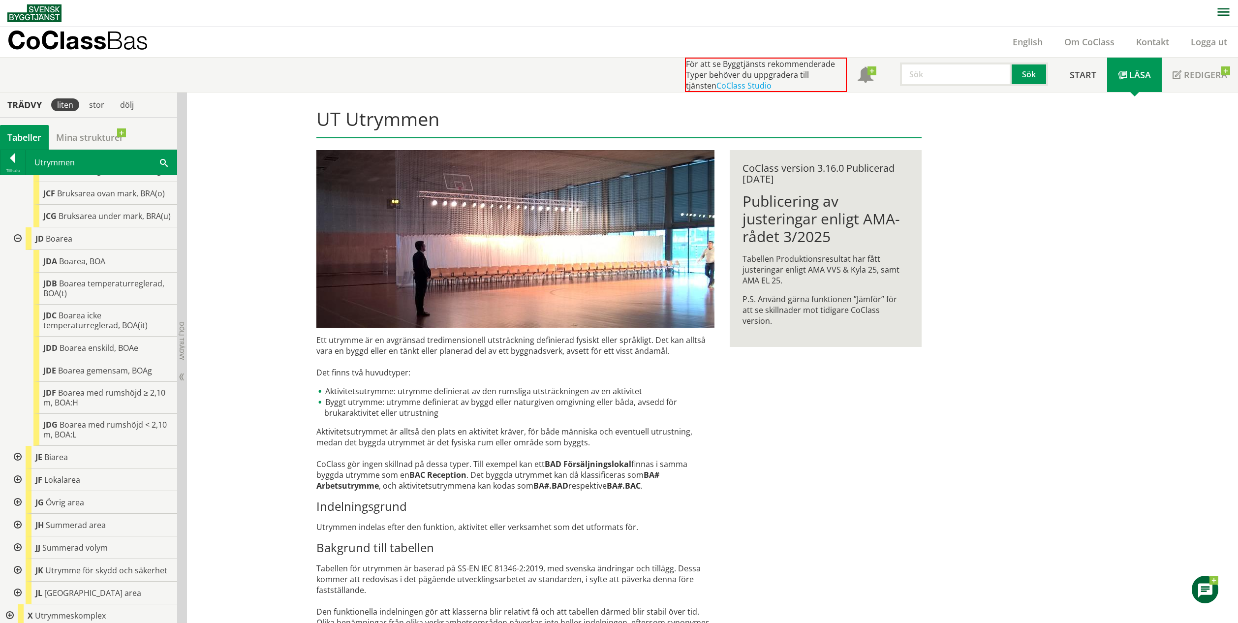
scroll to position [610, 0]
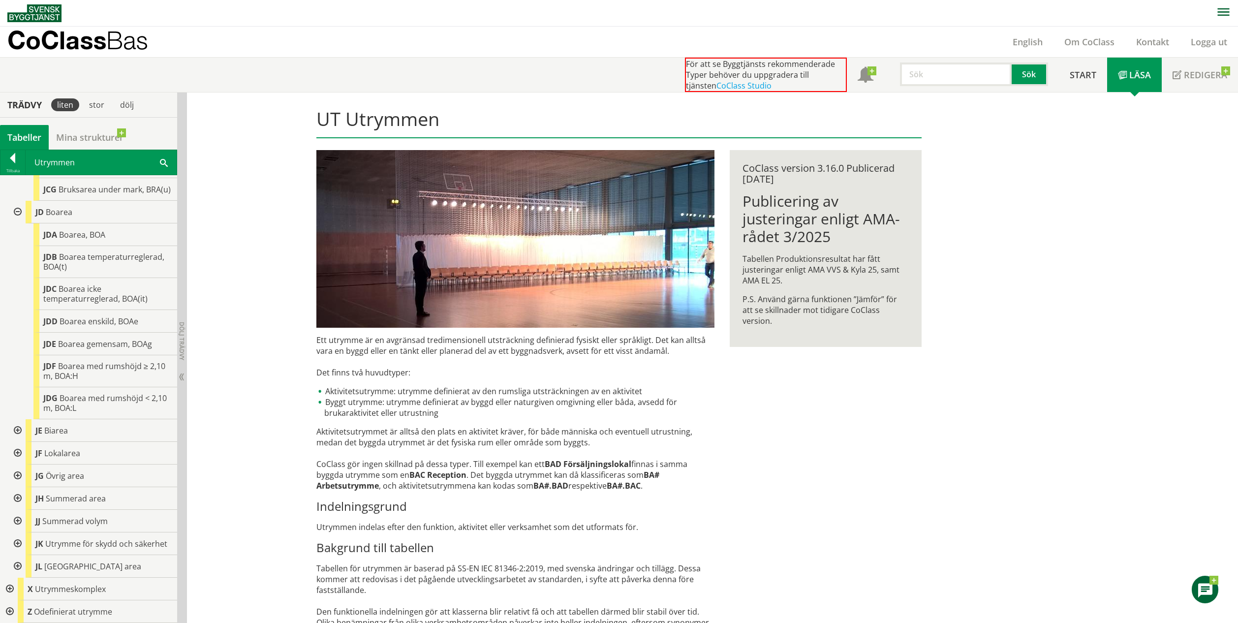
click at [20, 431] on div at bounding box center [17, 430] width 18 height 23
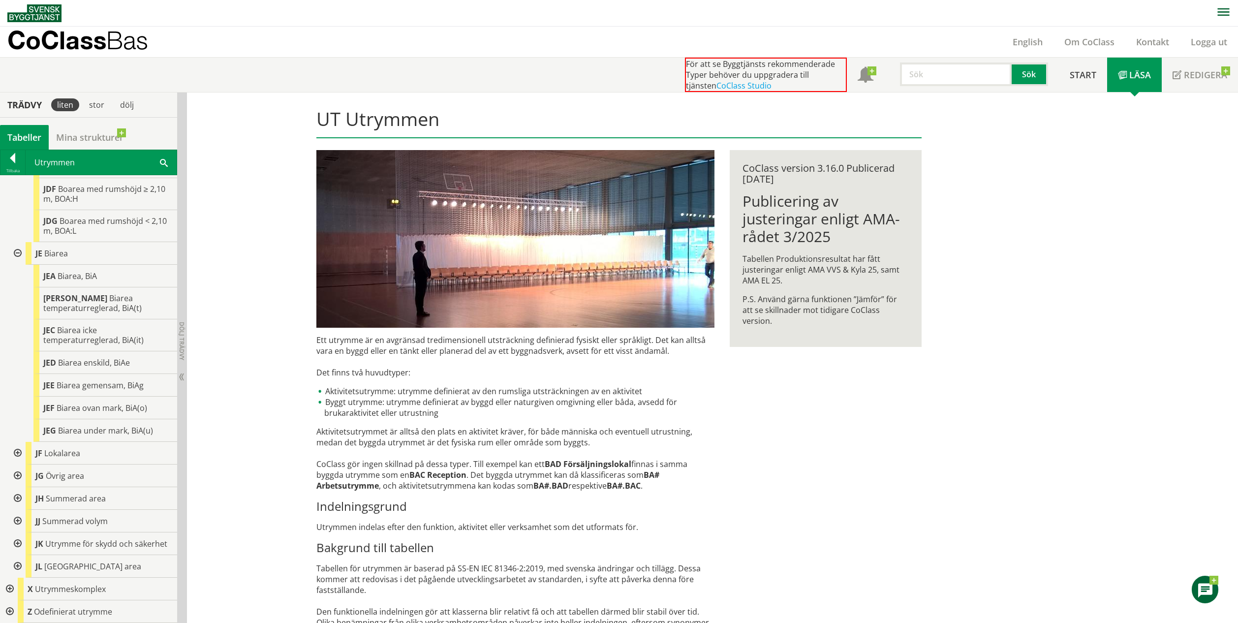
scroll to position [782, 0]
click at [19, 456] on div at bounding box center [17, 453] width 18 height 23
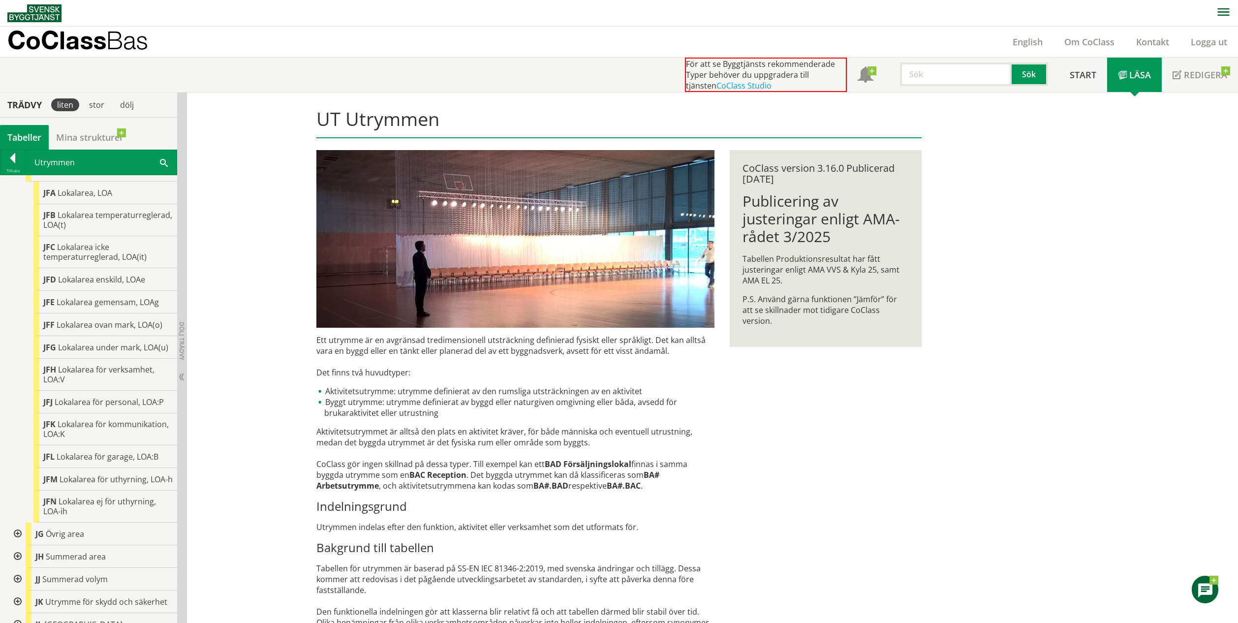
scroll to position [1147, 0]
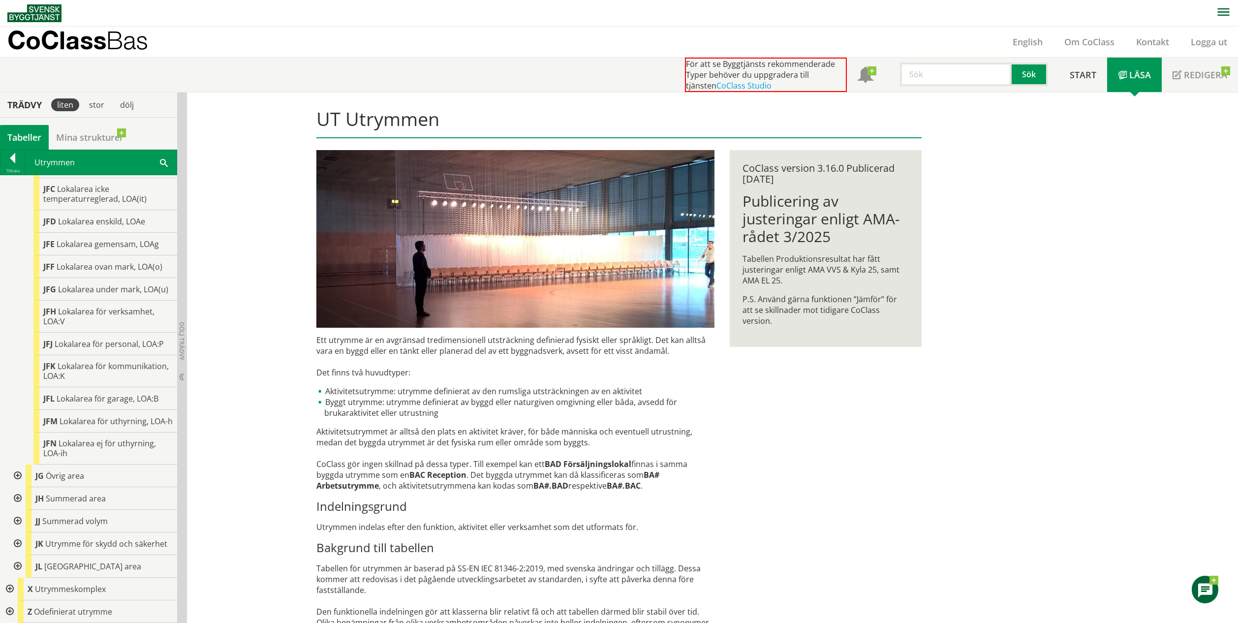
click at [21, 476] on div at bounding box center [17, 475] width 18 height 23
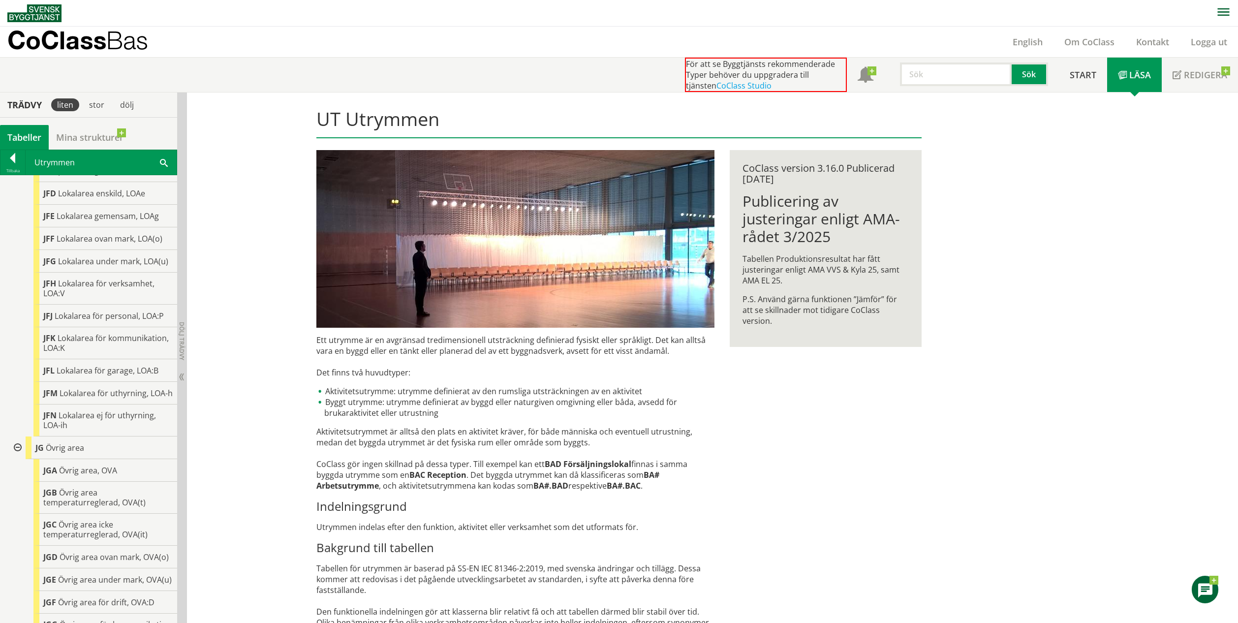
scroll to position [1352, 0]
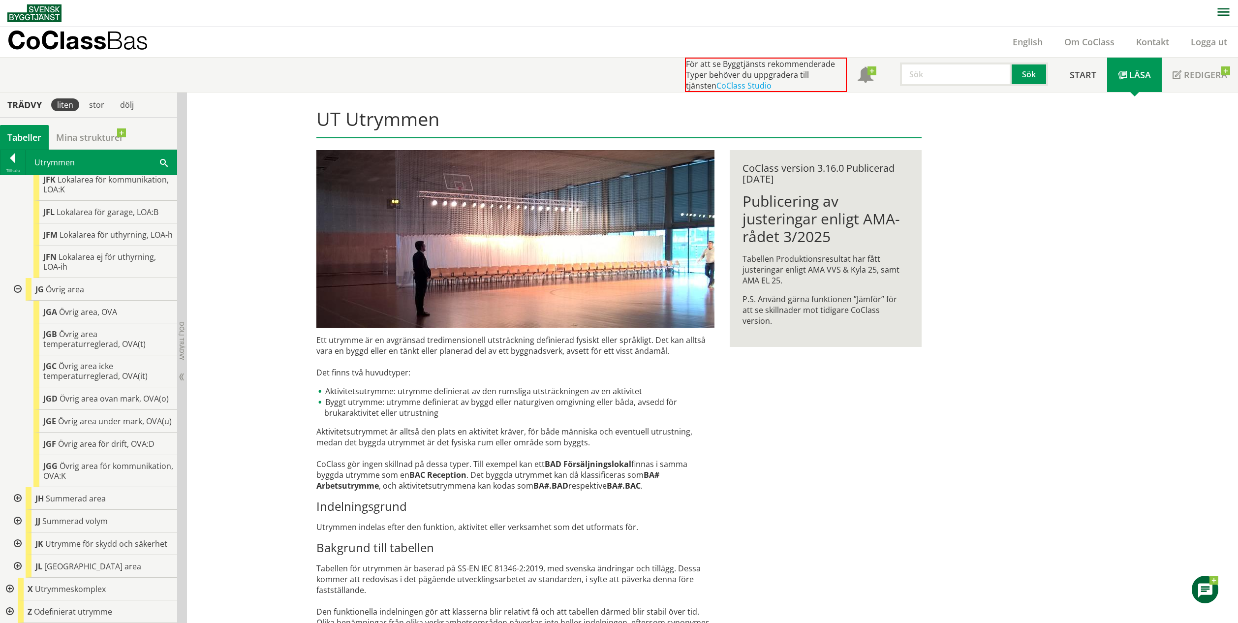
click at [20, 501] on div at bounding box center [17, 498] width 18 height 23
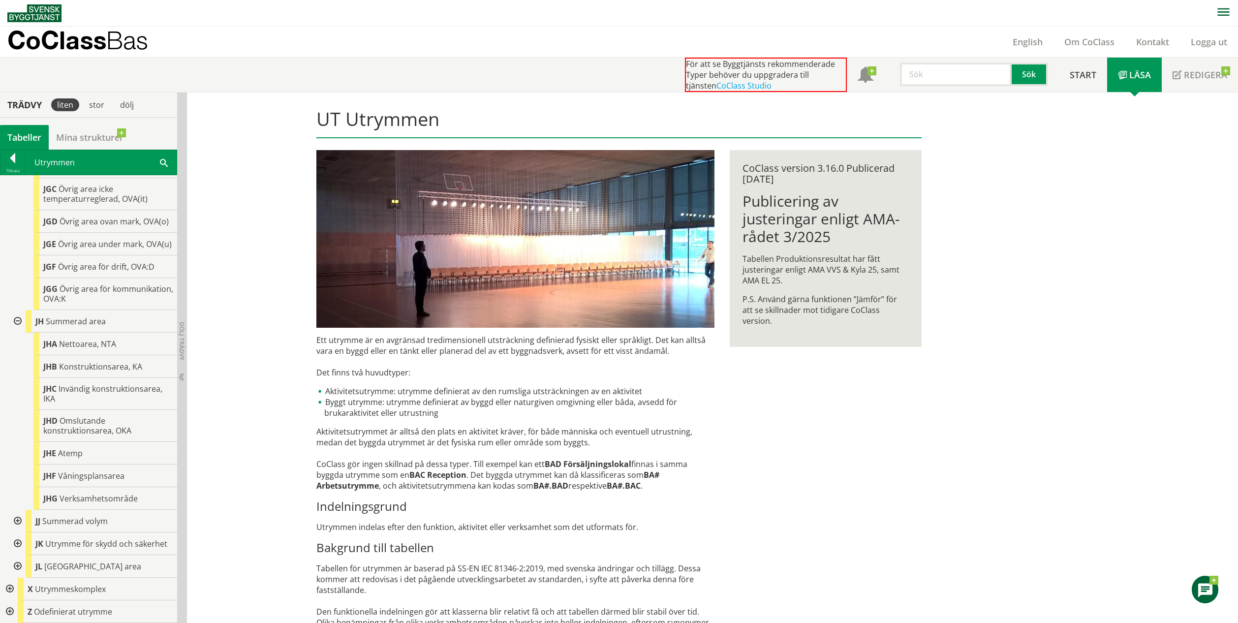
scroll to position [1505, 0]
click at [18, 532] on div at bounding box center [17, 521] width 18 height 23
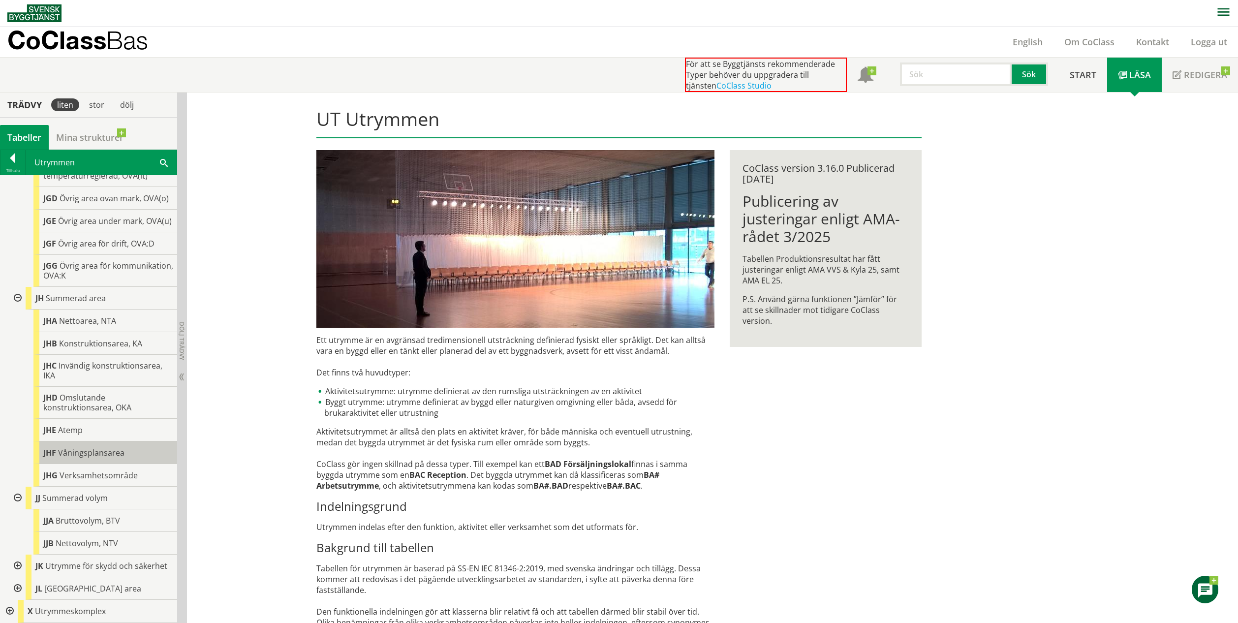
scroll to position [1574, 0]
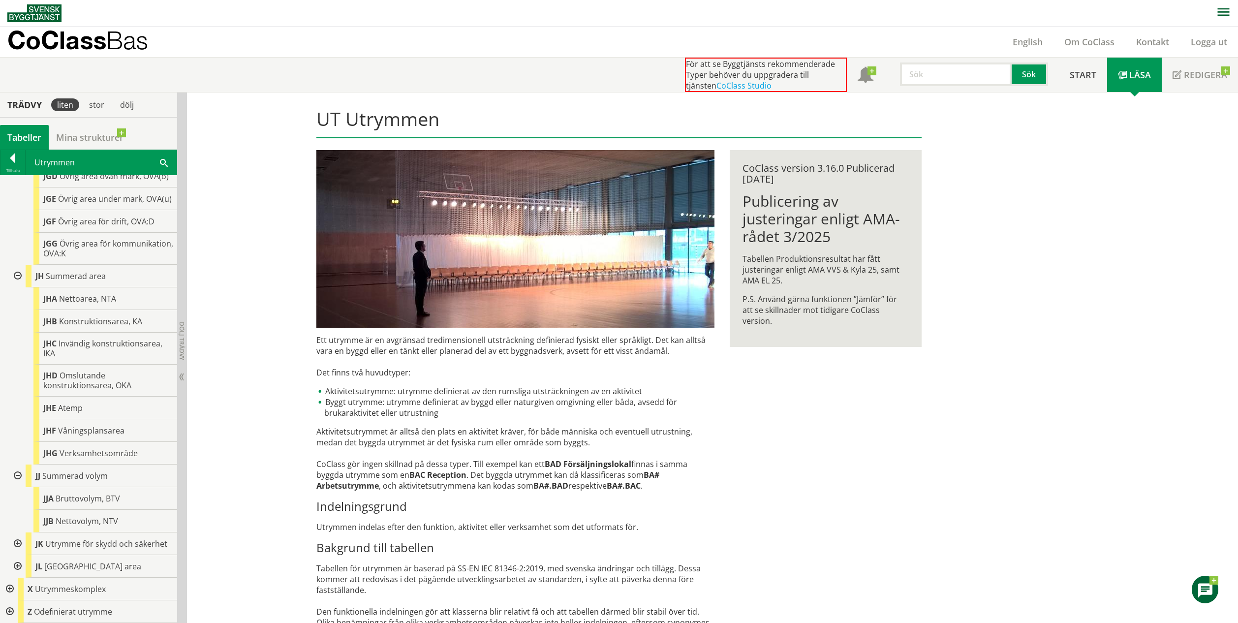
click at [20, 542] on div at bounding box center [17, 543] width 18 height 23
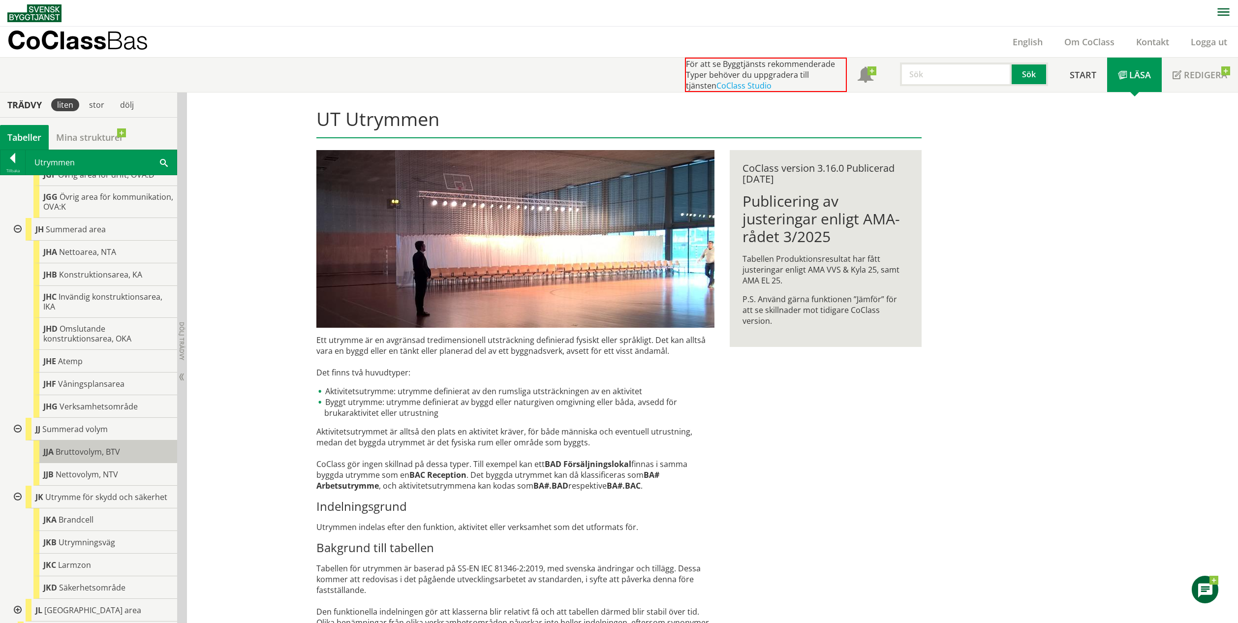
scroll to position [1665, 0]
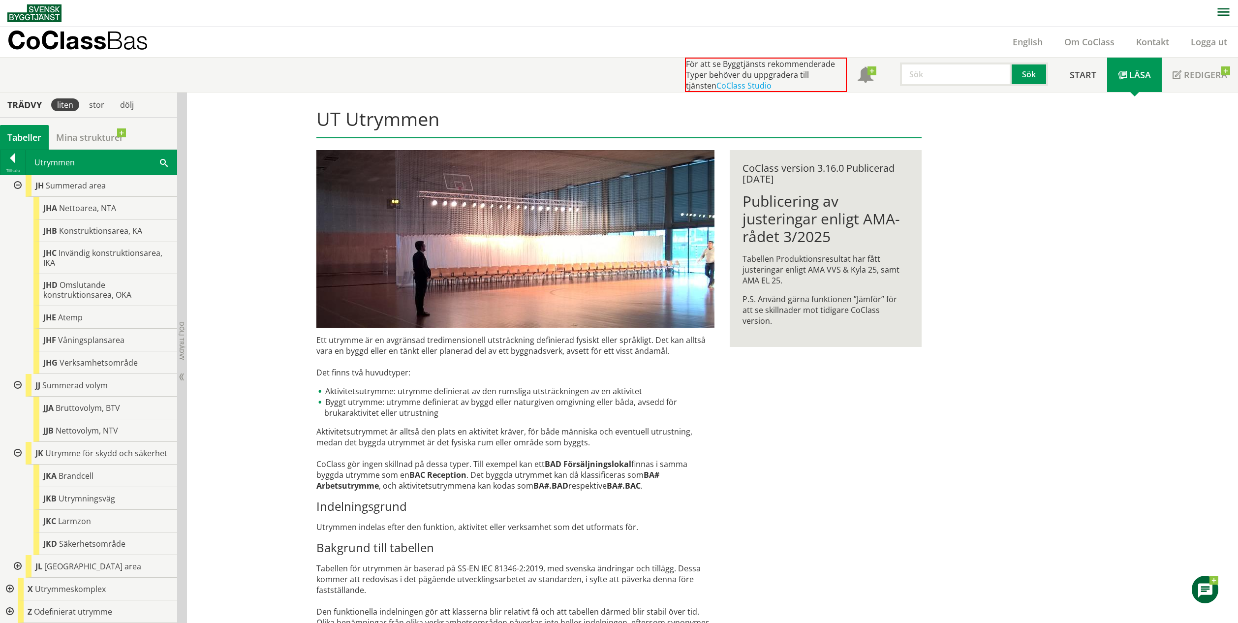
click at [19, 564] on div at bounding box center [17, 566] width 18 height 23
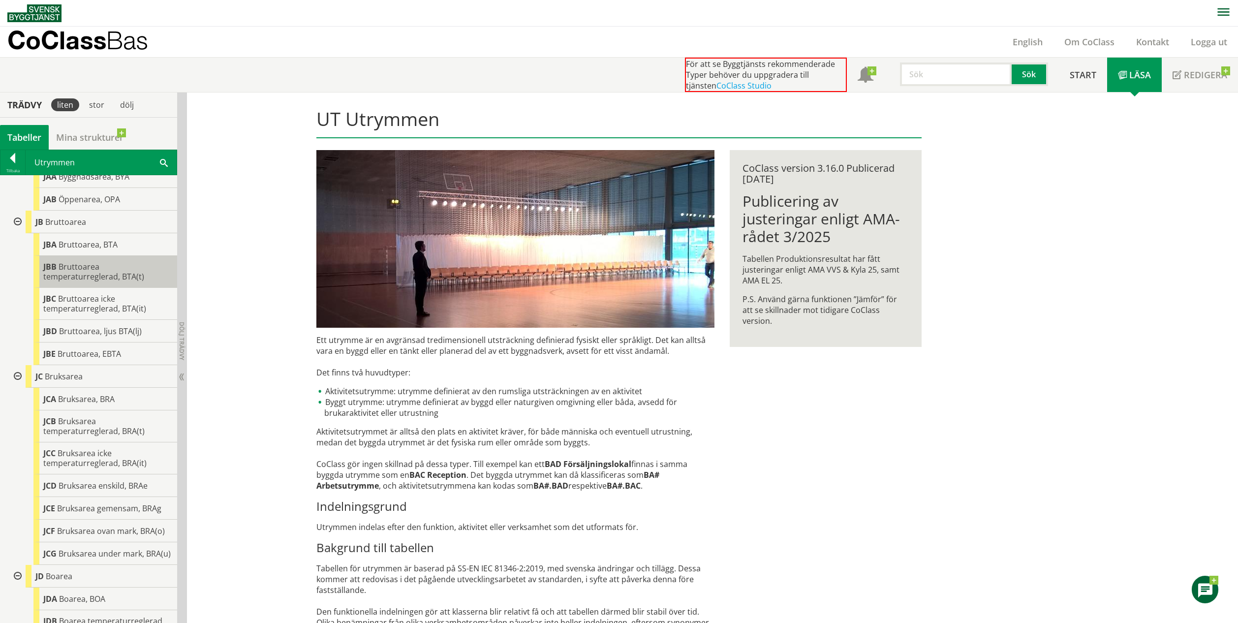
scroll to position [0, 0]
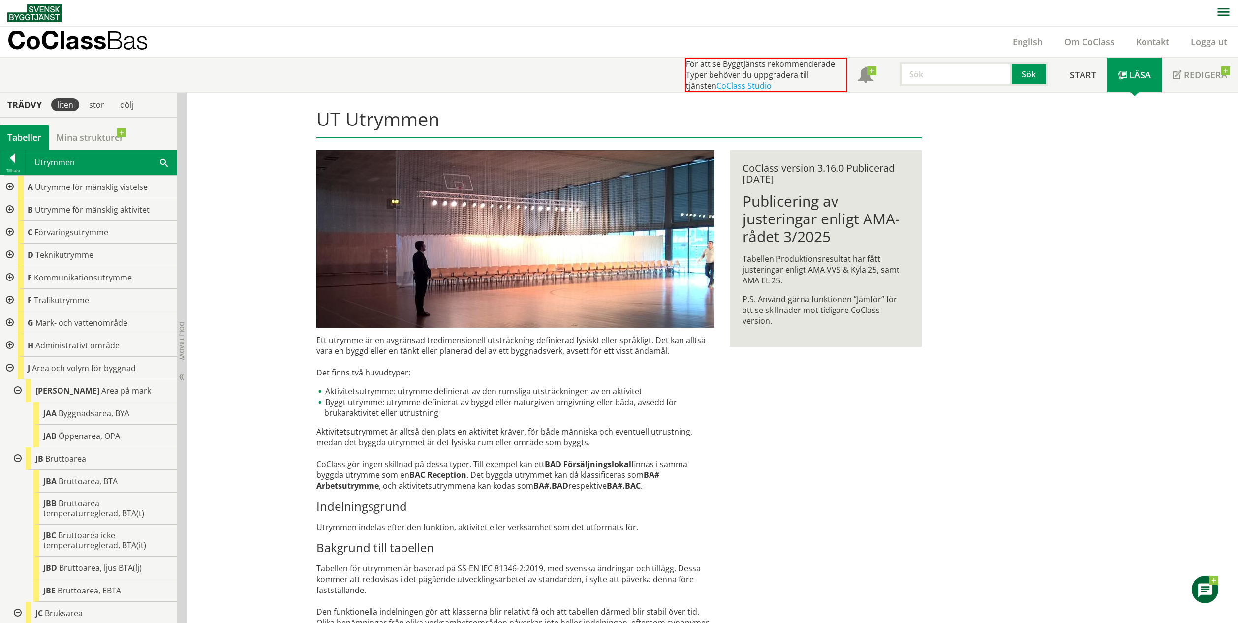
click at [11, 365] on div at bounding box center [9, 368] width 18 height 23
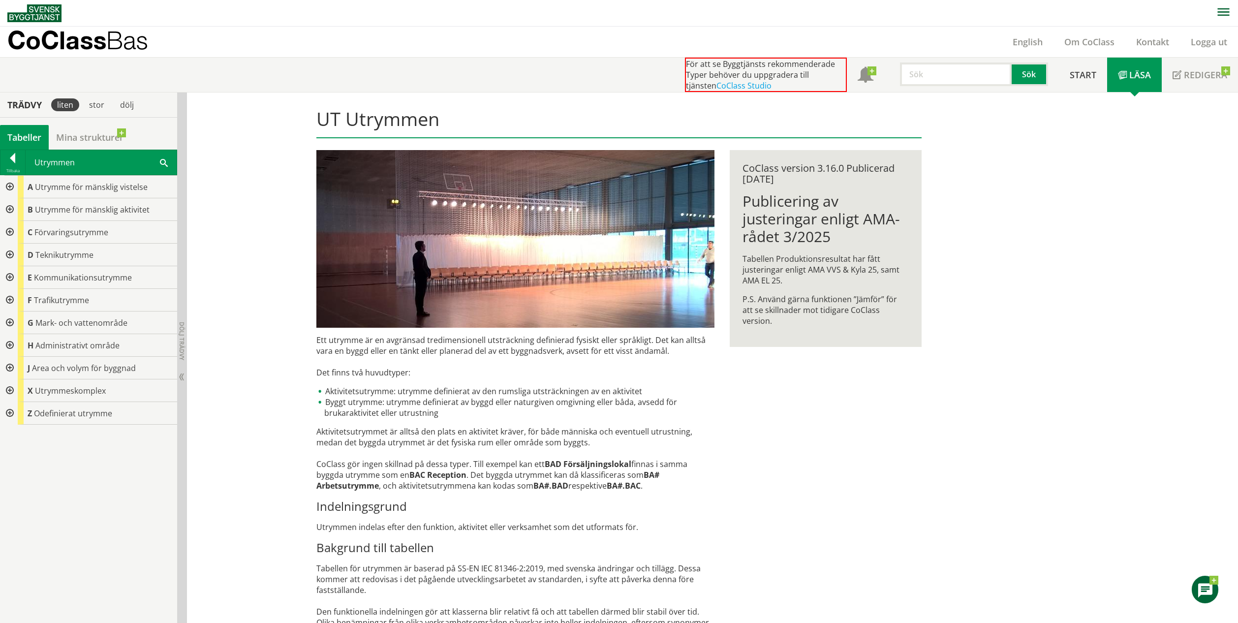
click at [11, 391] on div at bounding box center [9, 390] width 18 height 23
click at [15, 416] on div at bounding box center [17, 413] width 18 height 23
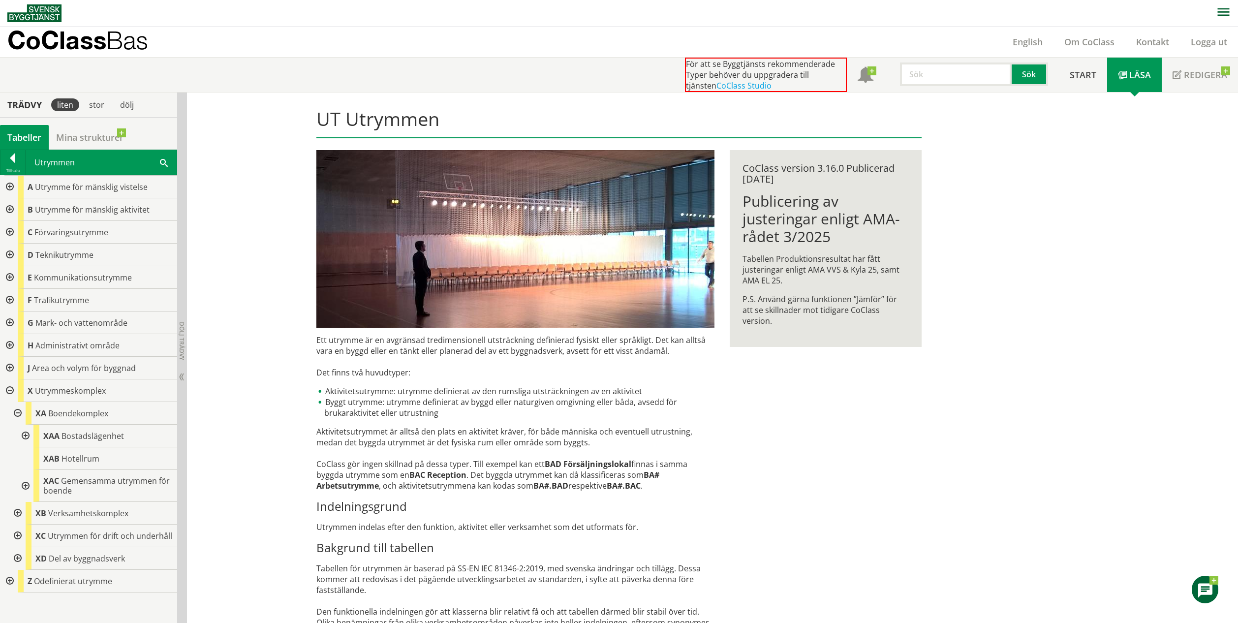
click at [18, 511] on div at bounding box center [17, 513] width 18 height 23
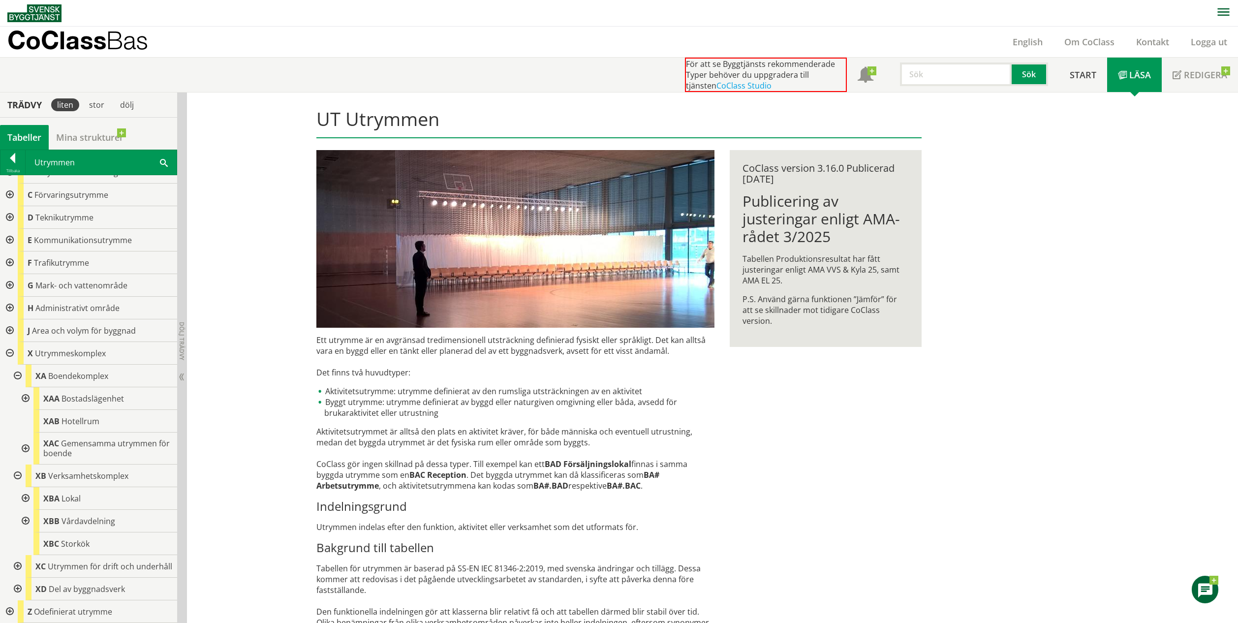
click at [20, 563] on div at bounding box center [17, 566] width 18 height 23
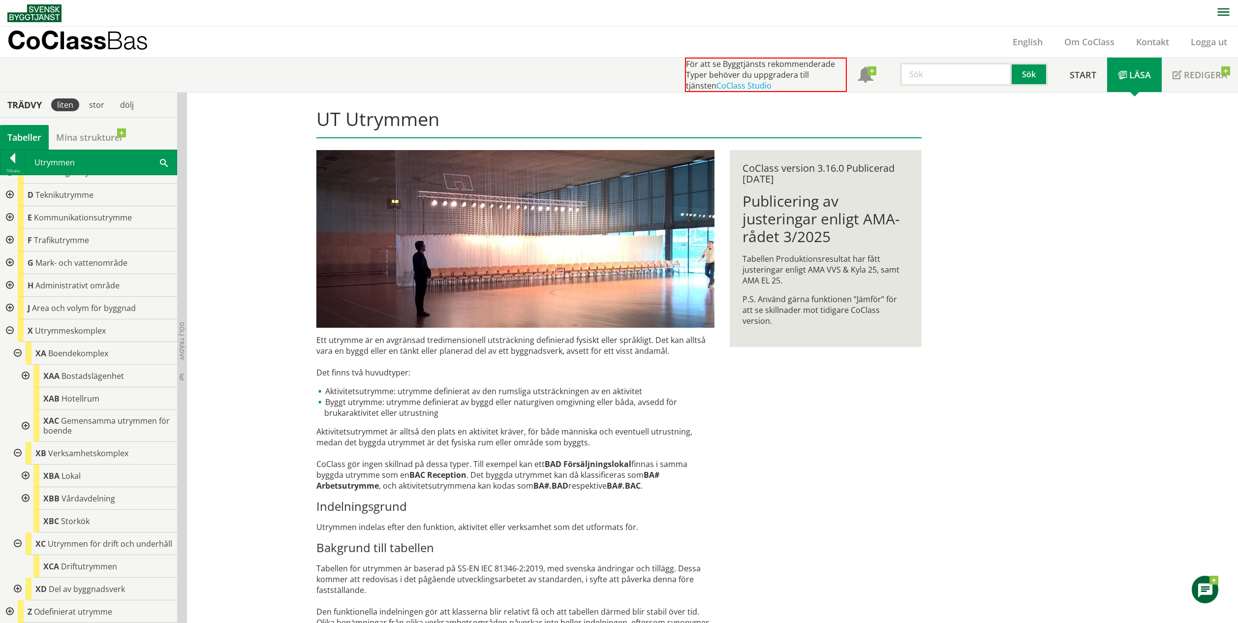
scroll to position [58, 0]
click at [17, 599] on div at bounding box center [17, 591] width 18 height 23
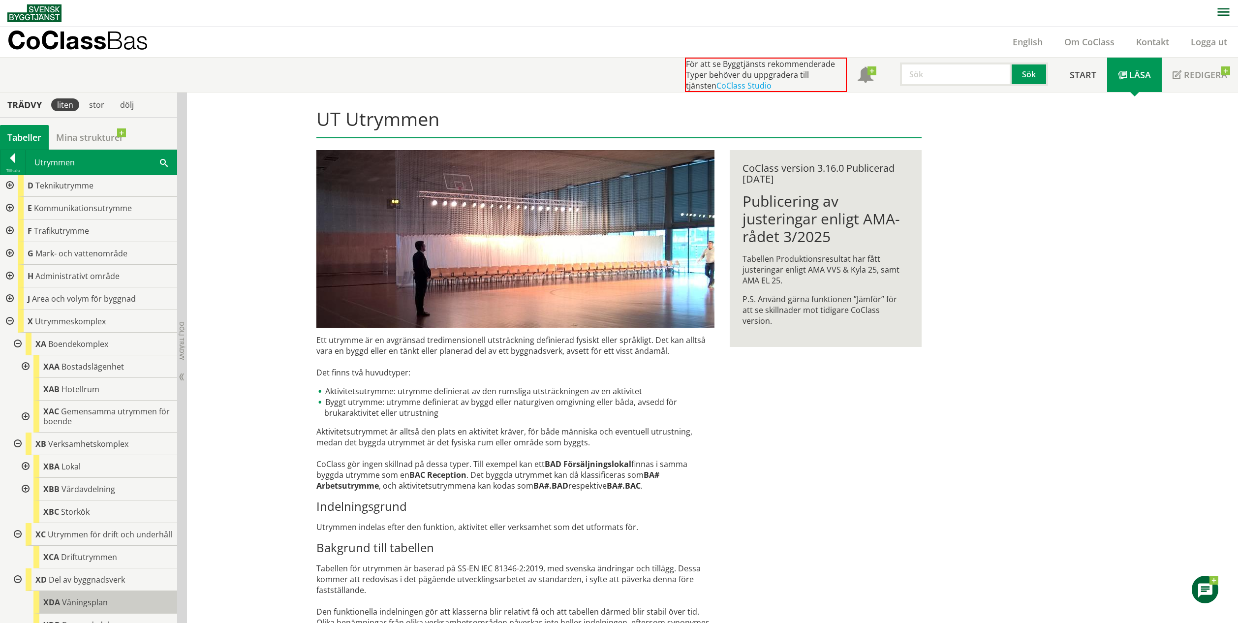
scroll to position [137, 0]
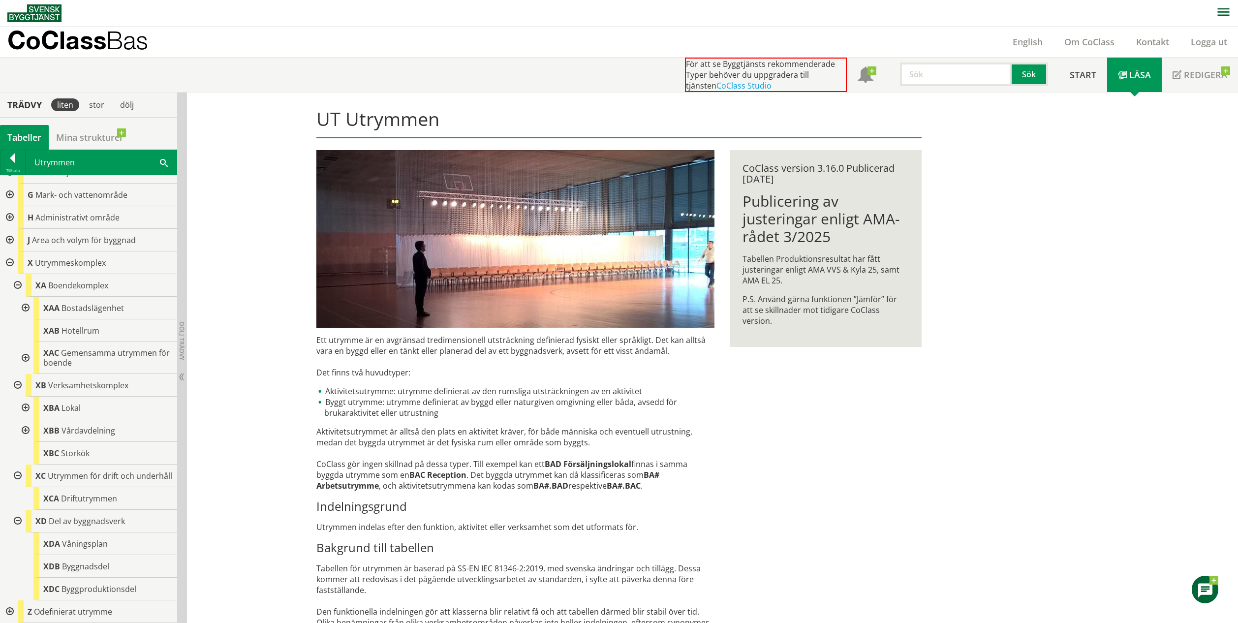
click at [9, 611] on div at bounding box center [9, 611] width 18 height 23
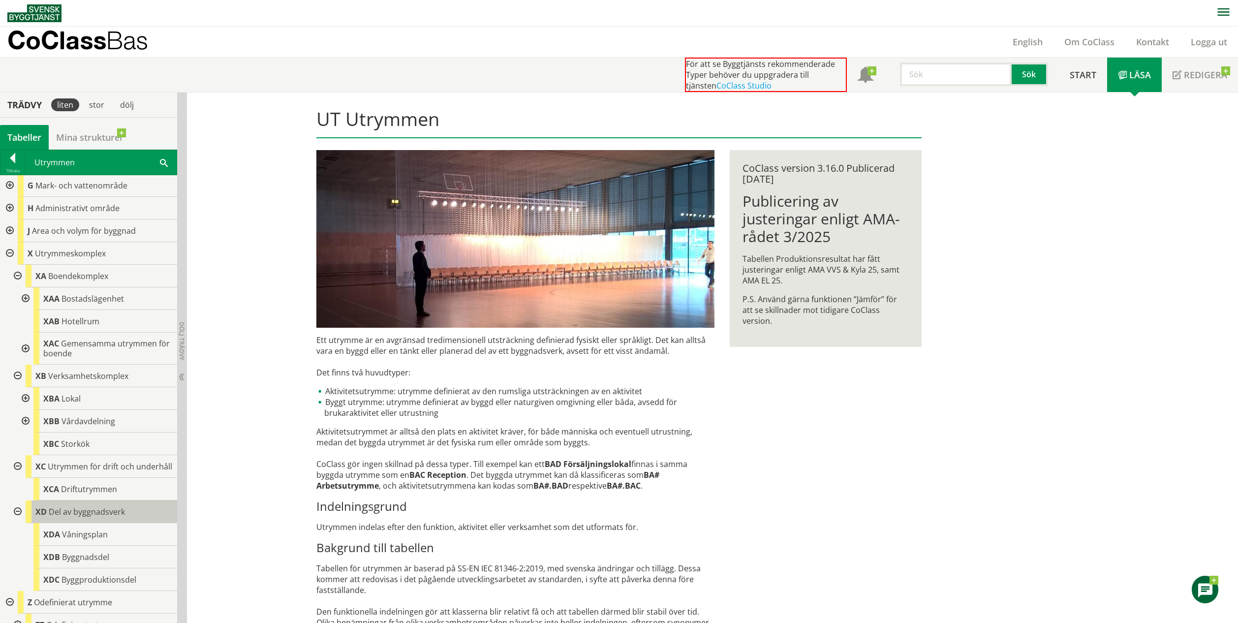
scroll to position [160, 0]
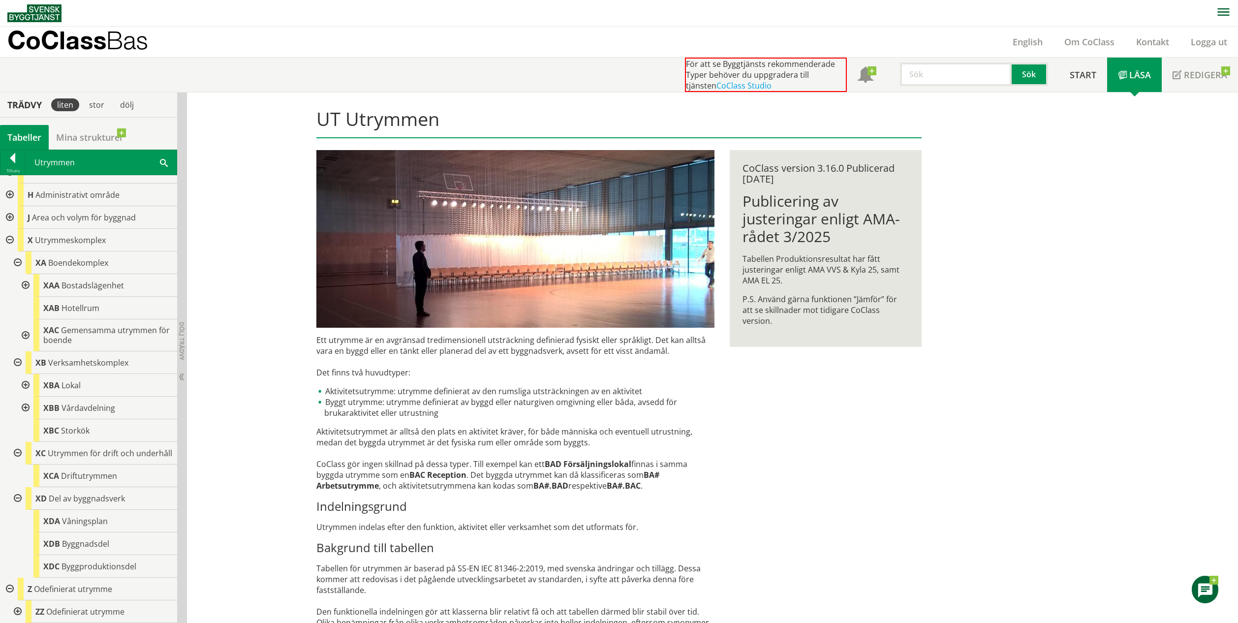
click at [19, 606] on div at bounding box center [17, 611] width 18 height 23
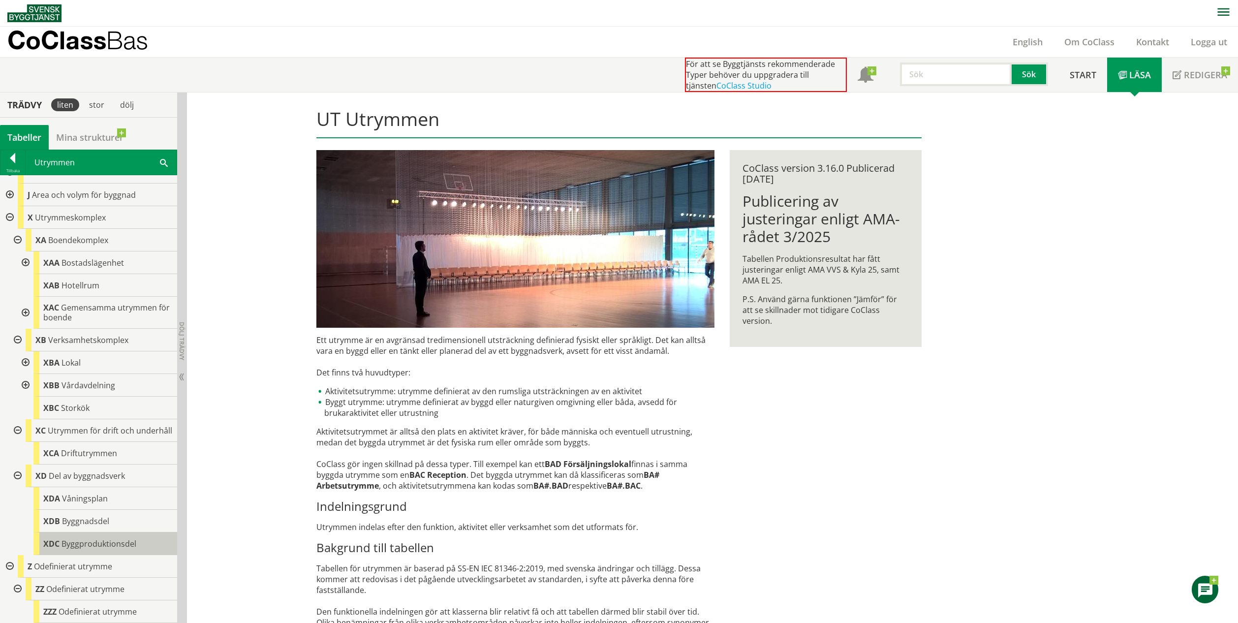
scroll to position [182, 0]
